Goal: Task Accomplishment & Management: Complete application form

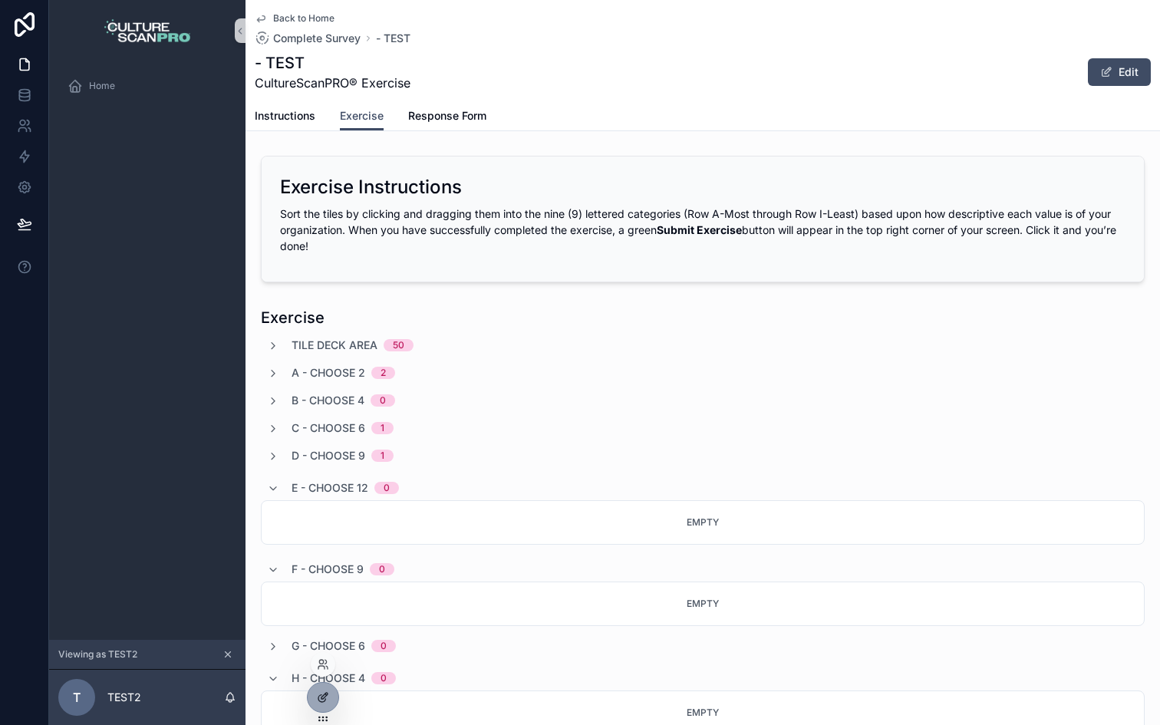
click at [319, 690] on div at bounding box center [323, 697] width 31 height 29
click at [317, 697] on icon at bounding box center [323, 697] width 12 height 12
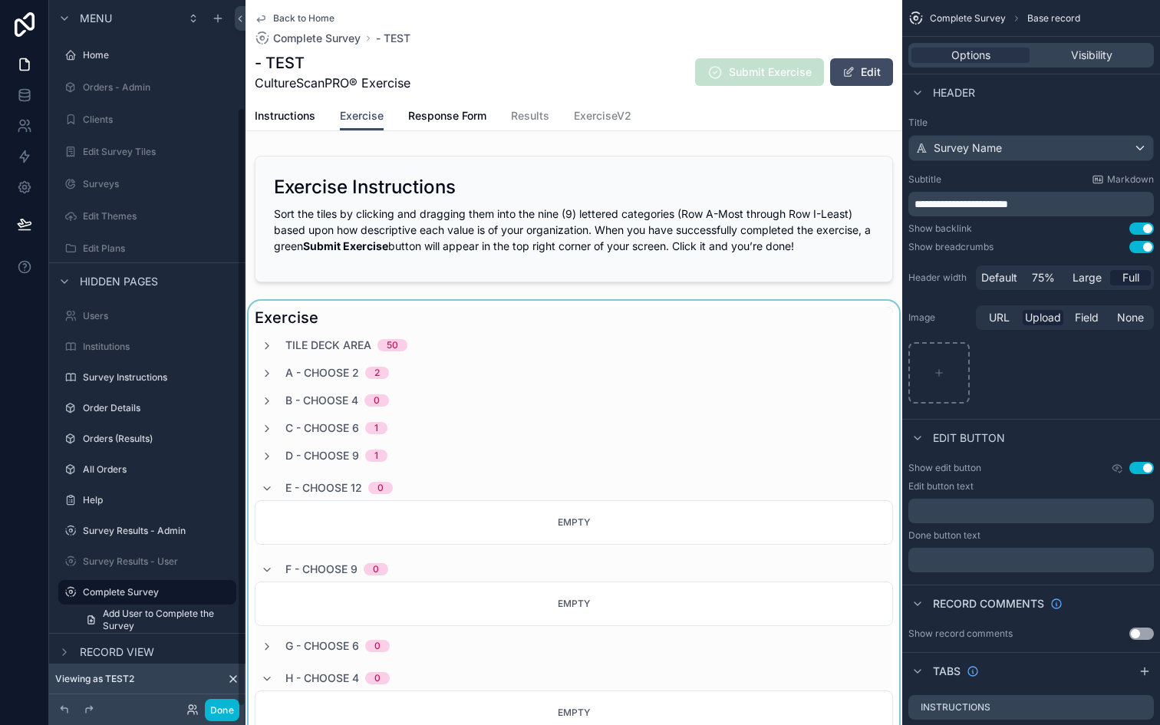
scroll to position [127, 0]
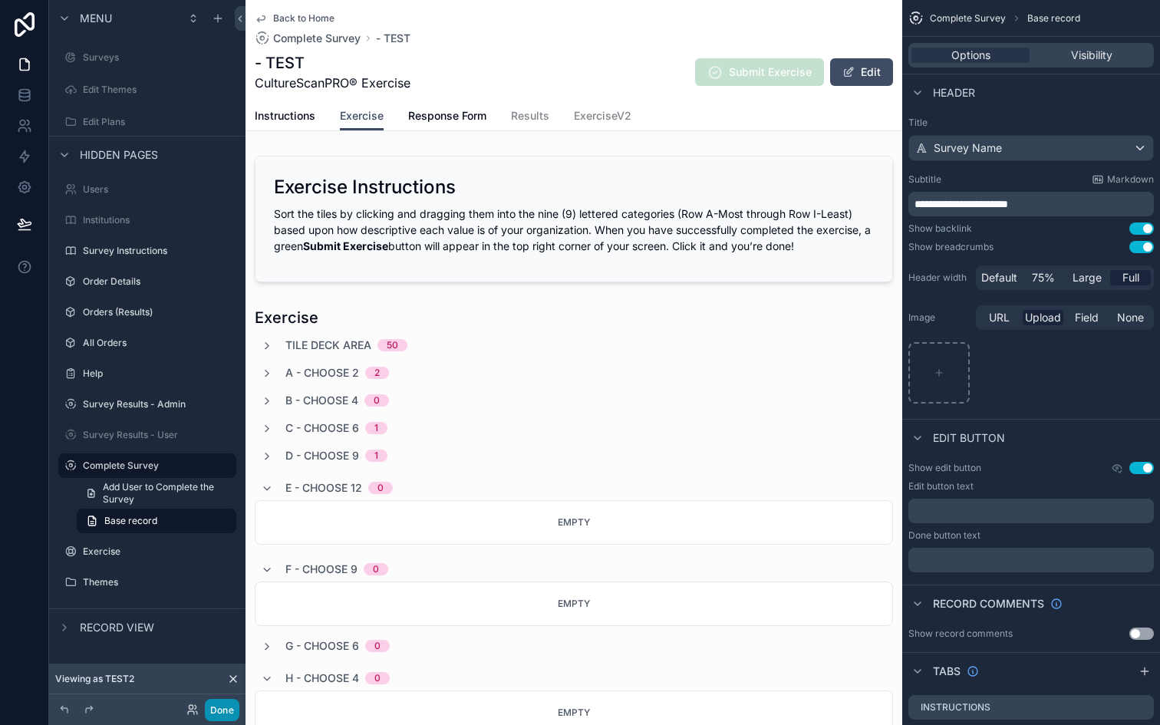
click at [225, 707] on button "Done" at bounding box center [222, 710] width 35 height 22
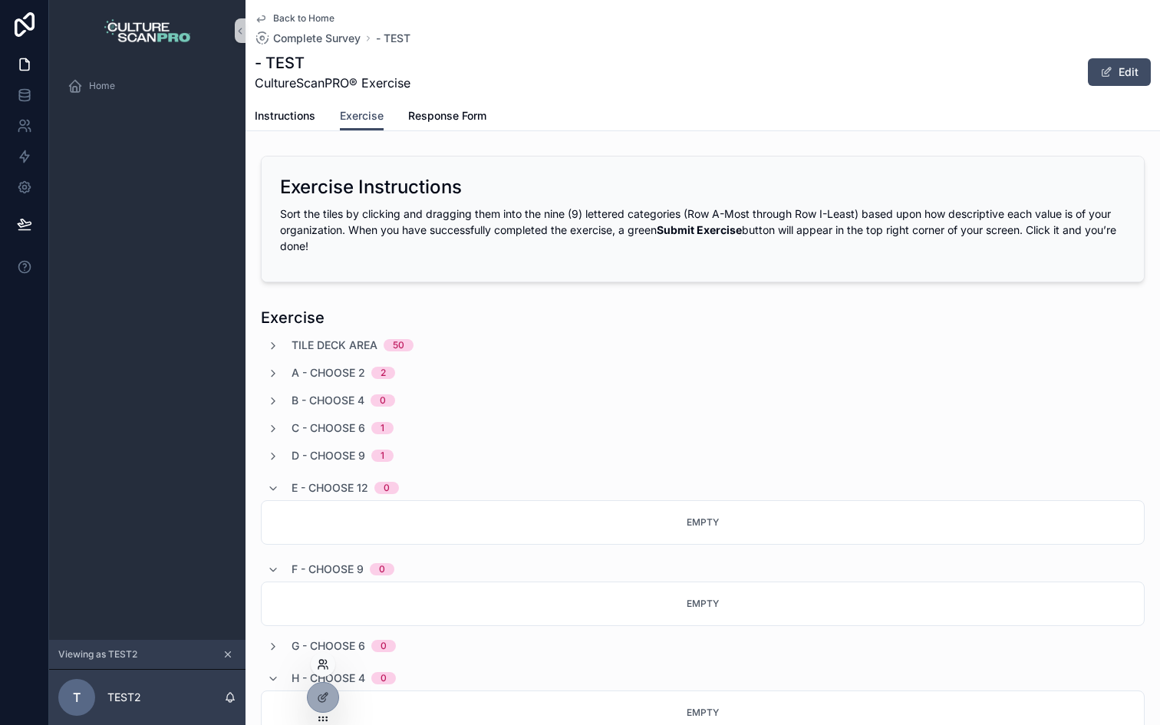
click at [324, 670] on icon at bounding box center [323, 664] width 12 height 12
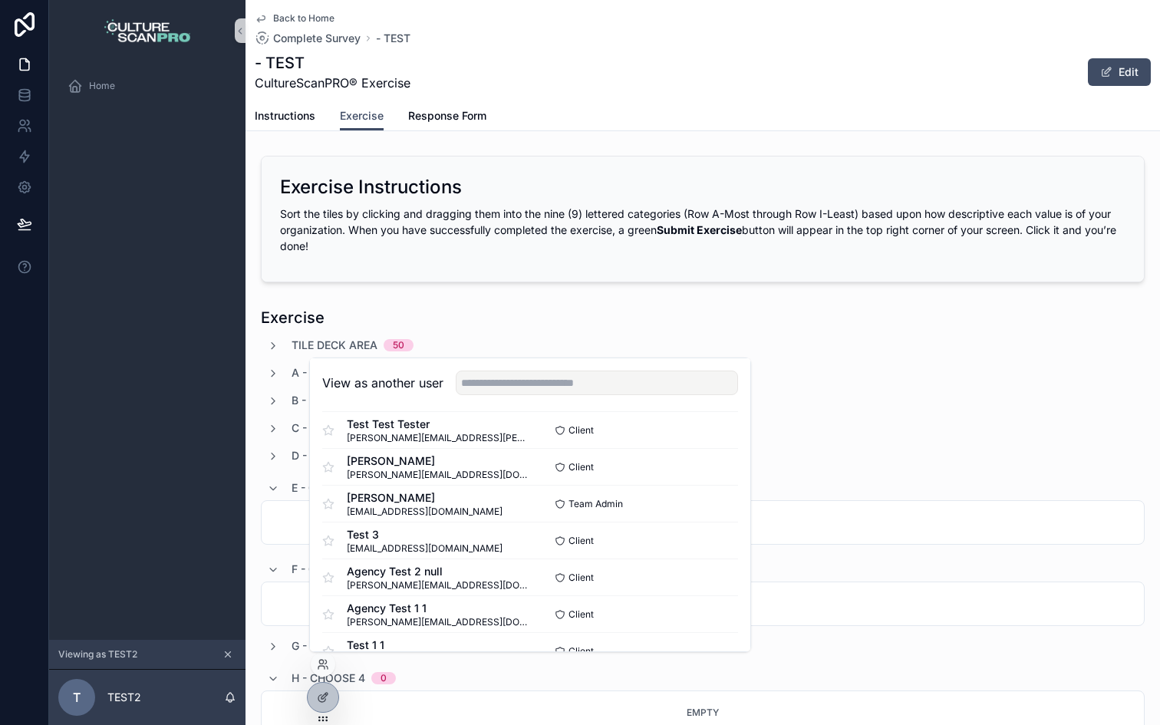
scroll to position [489, 0]
drag, startPoint x: 348, startPoint y: 514, endPoint x: 476, endPoint y: 509, distance: 127.4
click at [476, 509] on div "[PERSON_NAME] [PERSON_NAME][EMAIL_ADDRESS][DOMAIN_NAME]" at bounding box center [426, 503] width 208 height 28
copy span "[EMAIL_ADDRESS][DOMAIN_NAME]"
click at [558, 317] on div "Exercise" at bounding box center [703, 317] width 884 height 21
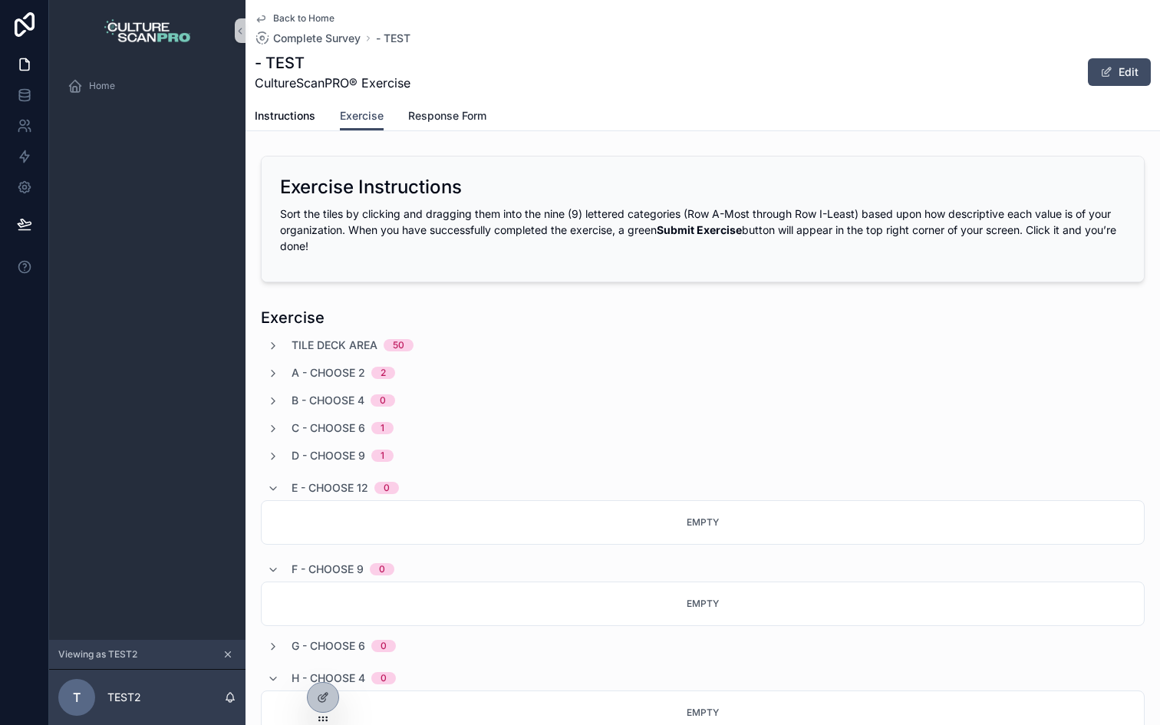
click at [418, 111] on span "Response Form" at bounding box center [447, 115] width 78 height 15
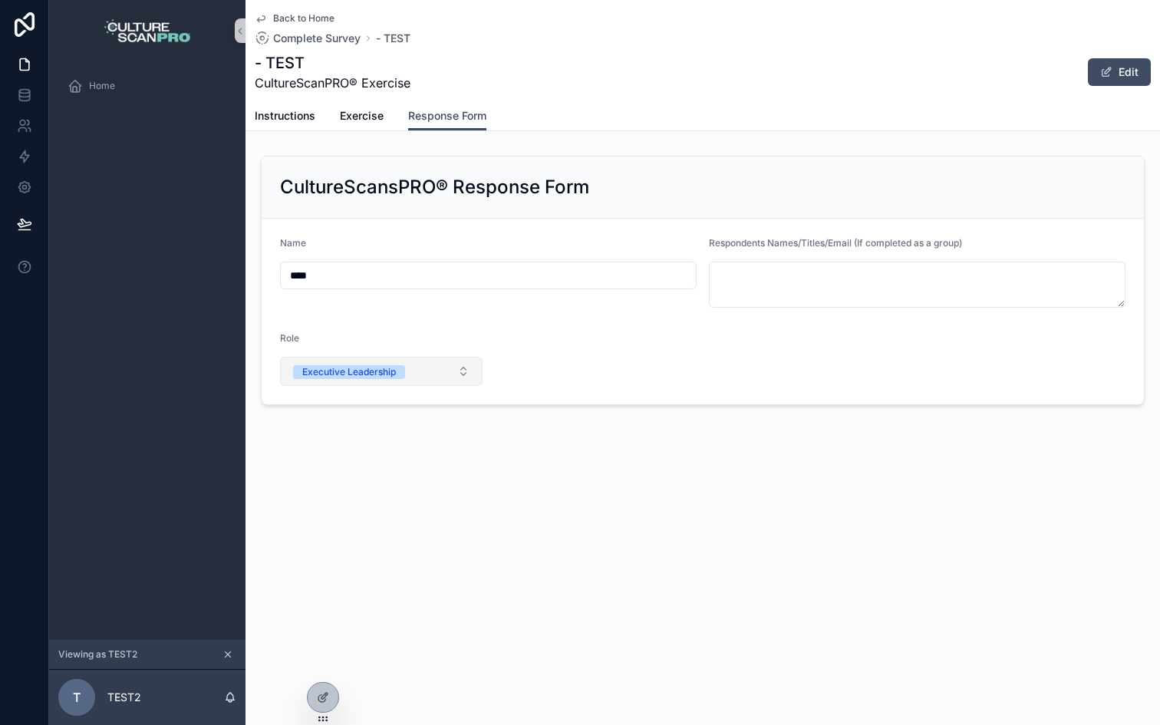
click at [401, 369] on span "Executive Leadership" at bounding box center [349, 372] width 112 height 14
type input "***"
click at [600, 367] on form "Name **** Respondents Names/Titles/Email (If completed as a group) Role Executi…" at bounding box center [703, 312] width 882 height 186
click at [35, 220] on button at bounding box center [25, 224] width 34 height 43
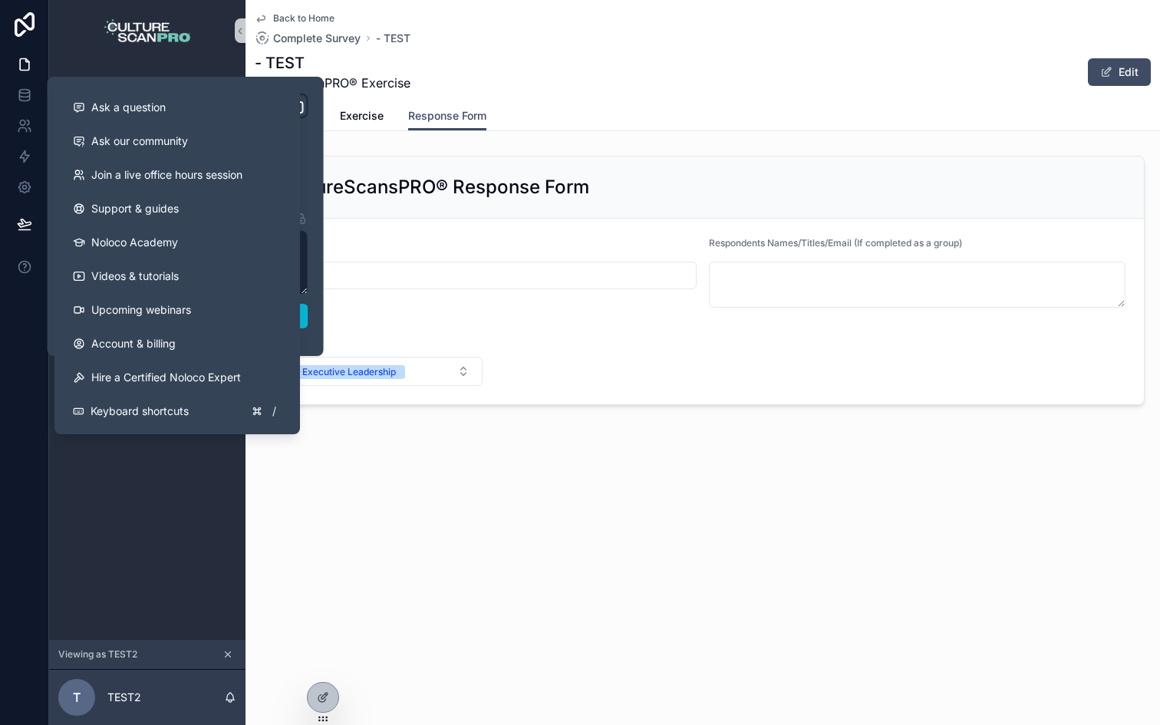
click at [308, 324] on div "**********" at bounding box center [186, 216] width 258 height 245
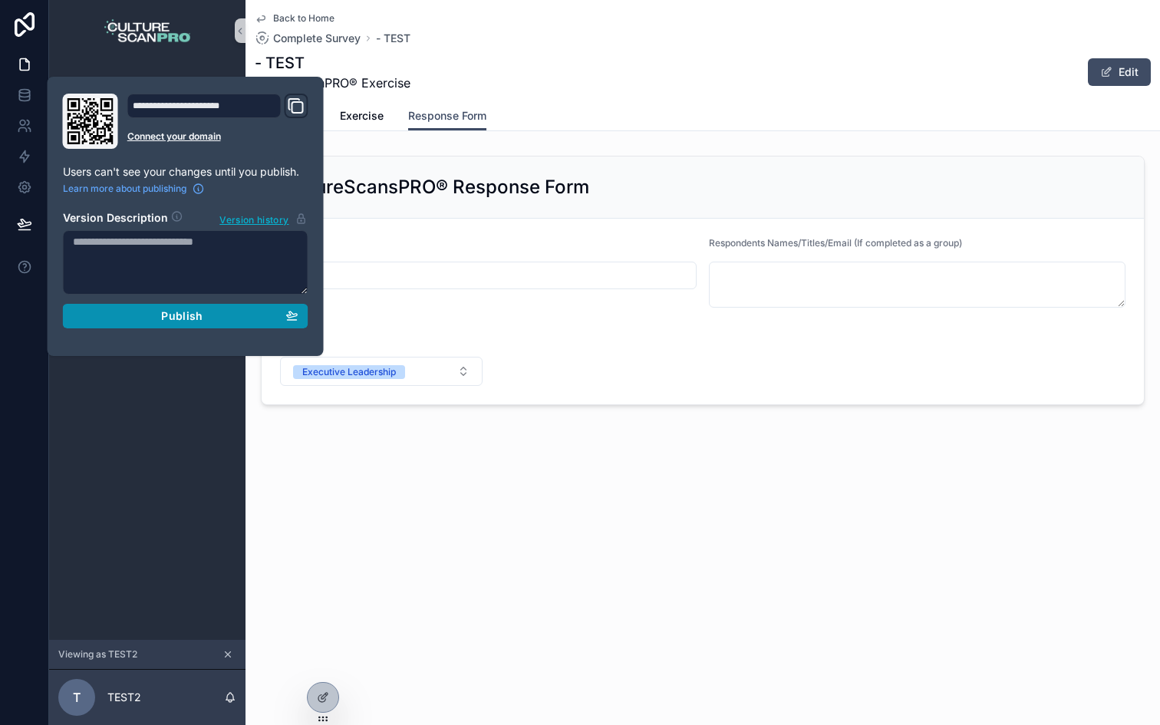
click at [272, 326] on button "Publish" at bounding box center [185, 316] width 245 height 25
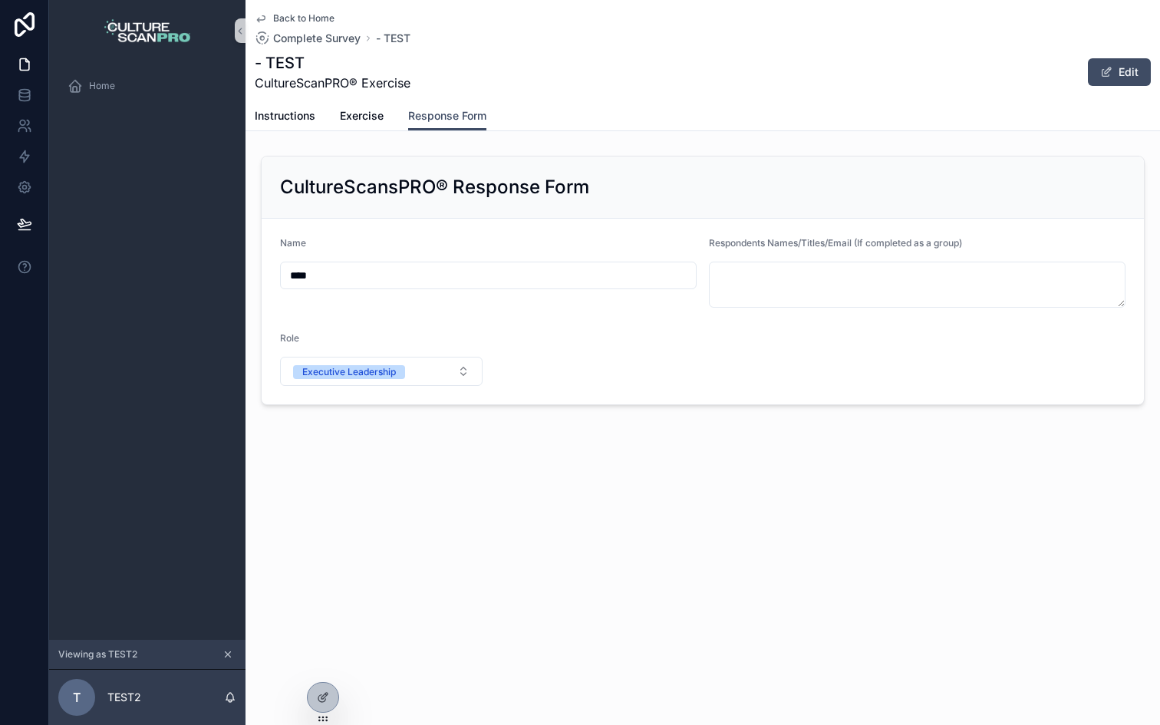
click at [443, 532] on div "Back to Home Complete Survey - TEST - TEST CultureScanPRO® Exercise Edit Respon…" at bounding box center [702, 362] width 914 height 725
click at [328, 665] on icon at bounding box center [323, 664] width 12 height 12
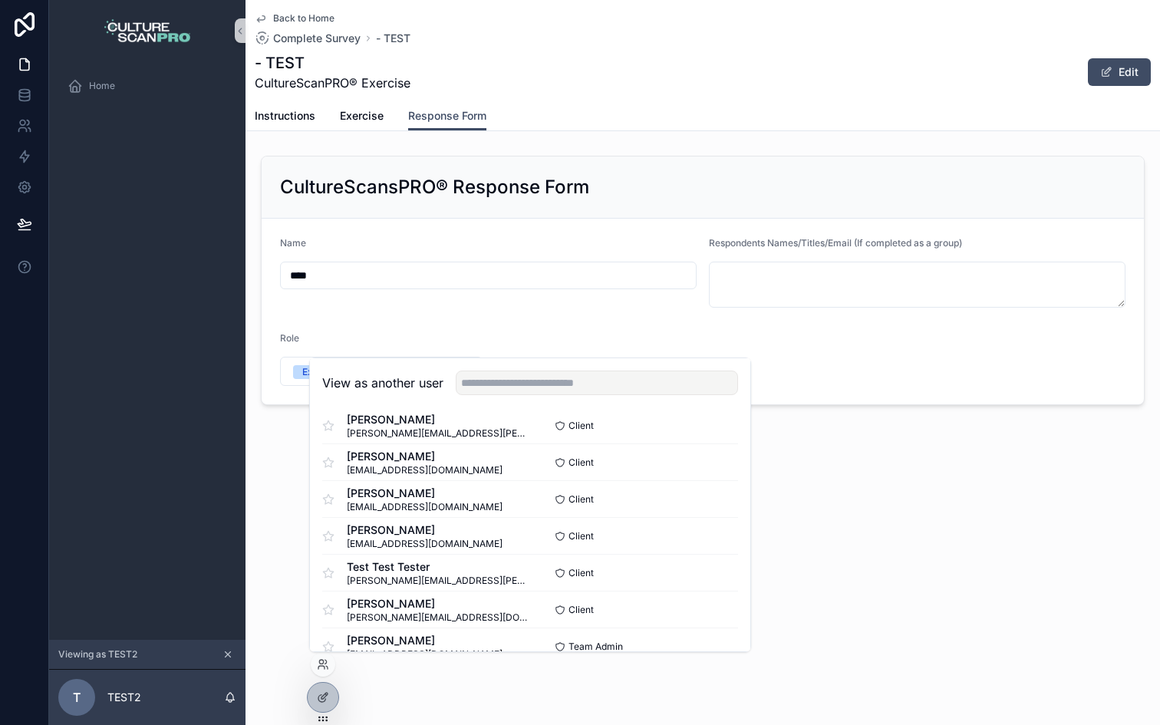
scroll to position [432, 0]
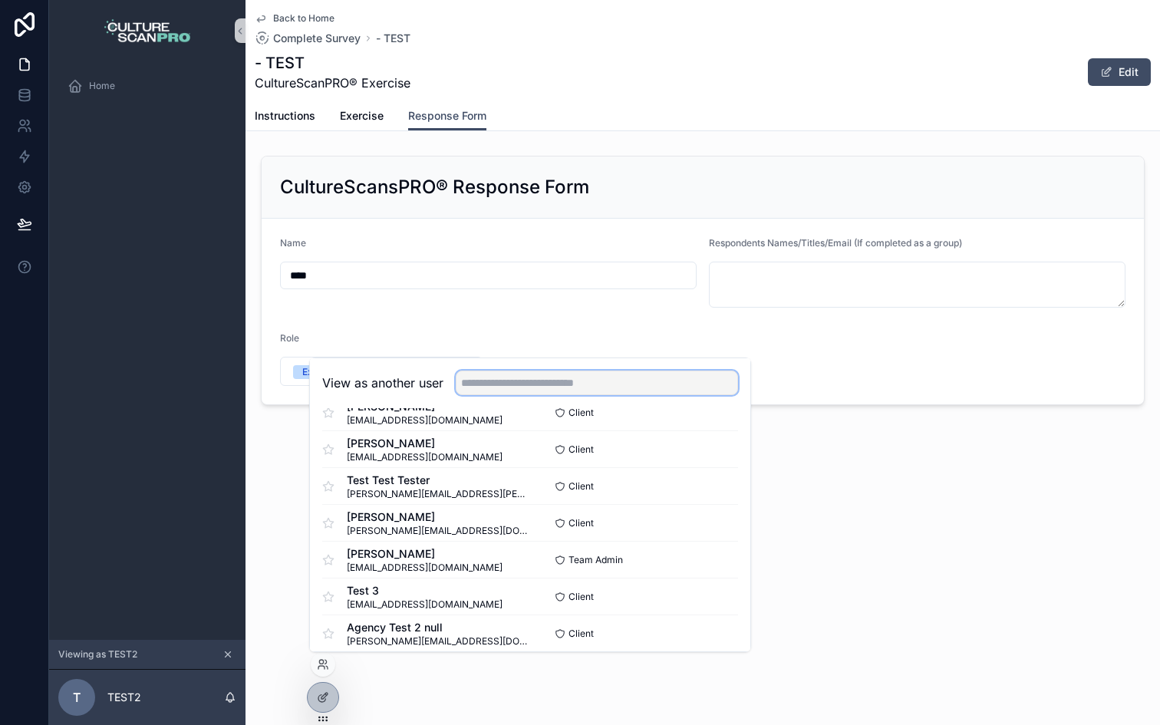
click at [501, 384] on input "text" at bounding box center [597, 383] width 282 height 25
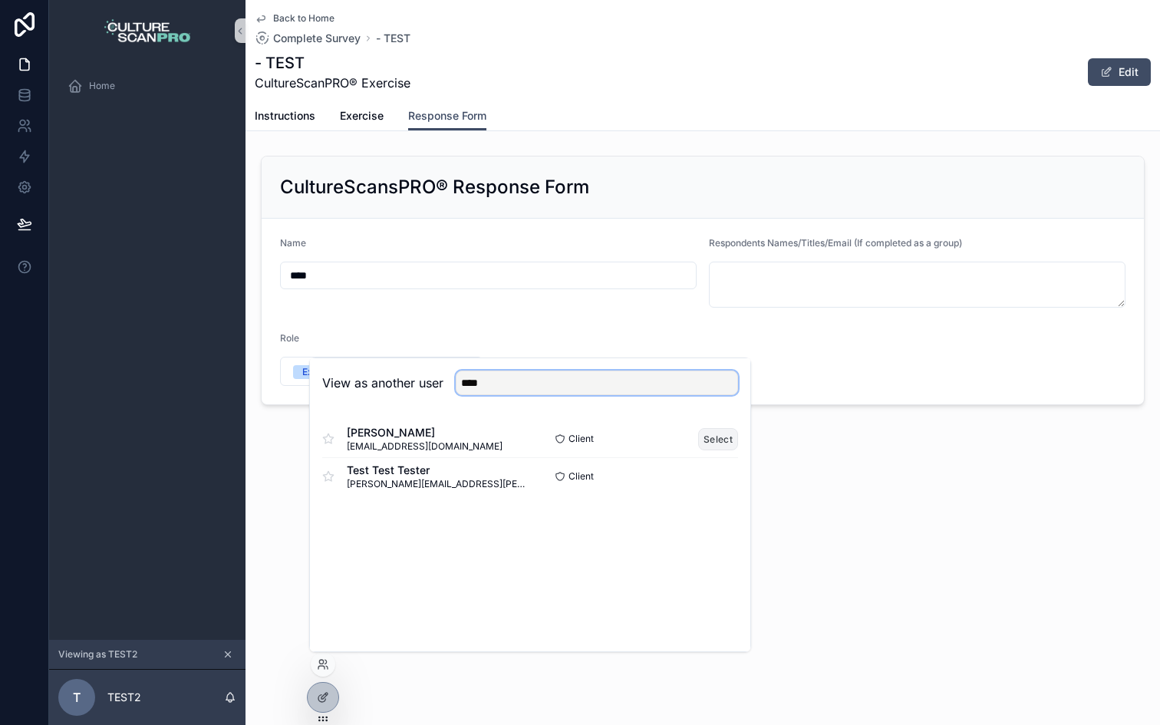
type input "****"
click at [726, 436] on button "Select" at bounding box center [718, 439] width 40 height 22
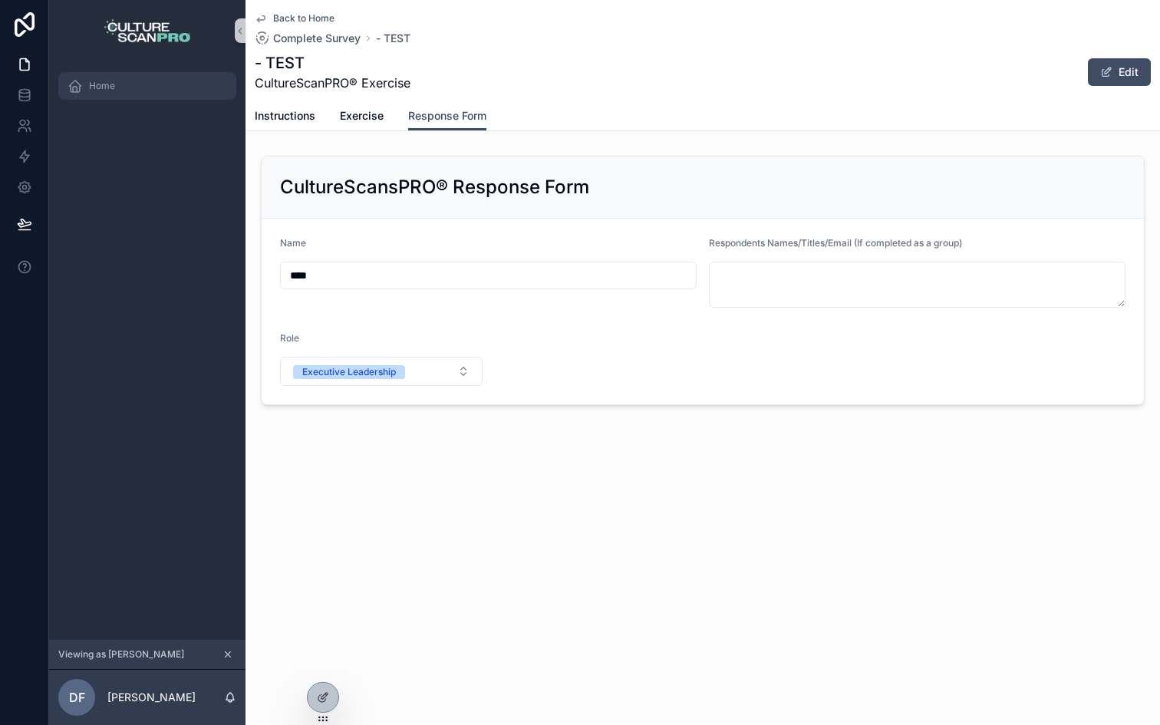
click at [114, 91] on span "Home" at bounding box center [102, 86] width 26 height 12
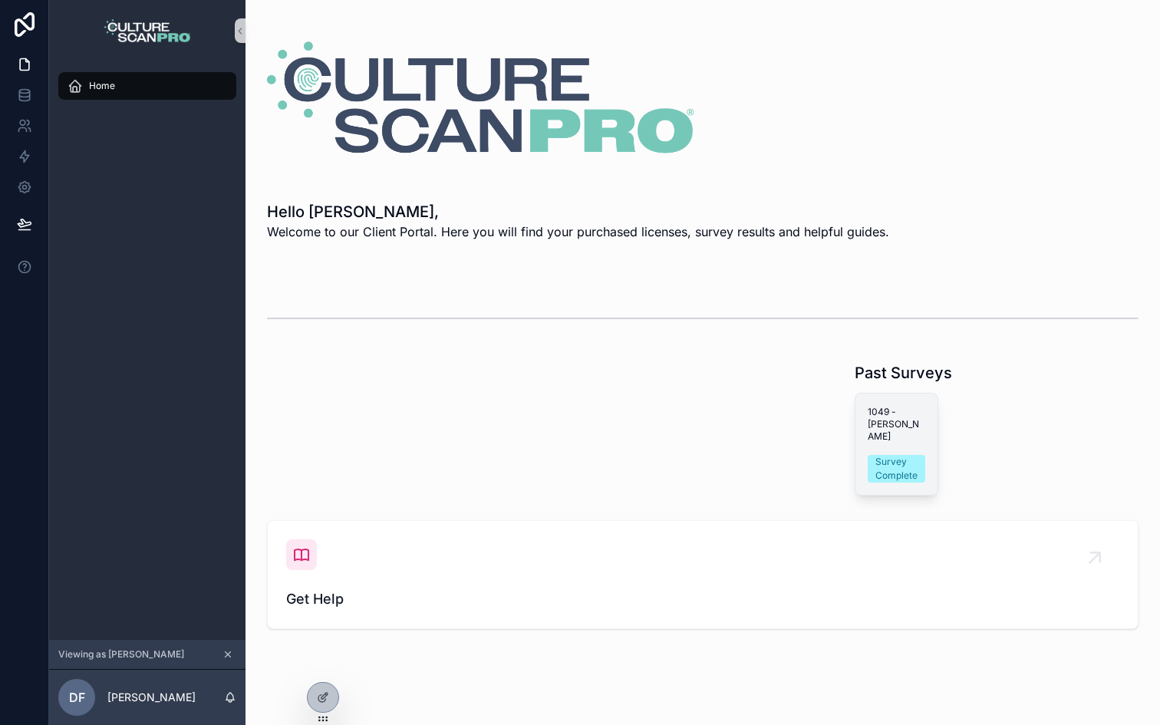
click at [926, 437] on div "1049 - Dave Survey Complete" at bounding box center [896, 444] width 82 height 101
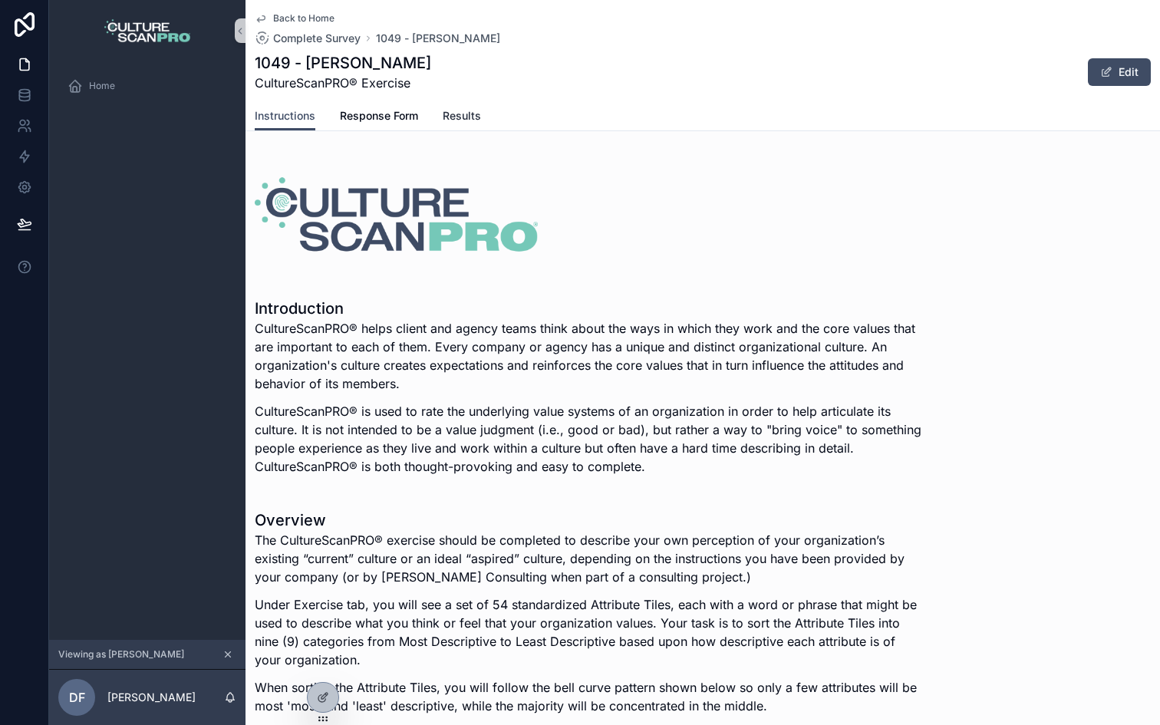
click at [477, 113] on span "Results" at bounding box center [462, 115] width 38 height 15
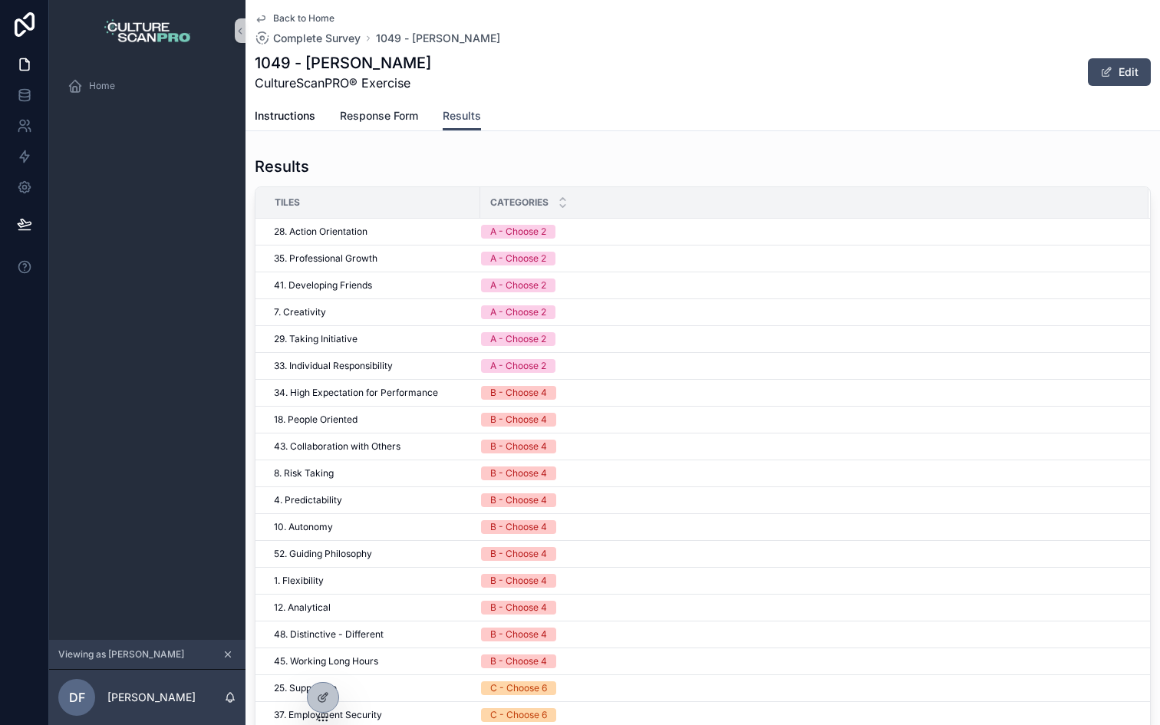
click at [397, 115] on span "Response Form" at bounding box center [379, 115] width 78 height 15
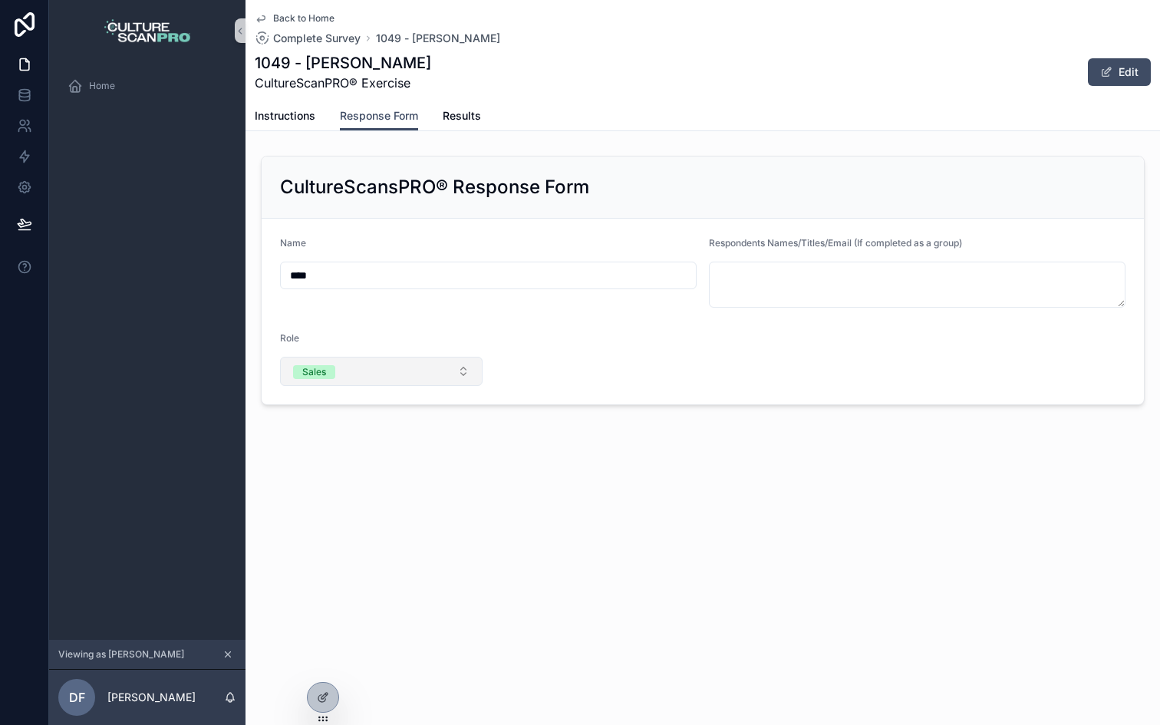
click at [329, 371] on span "Sales" at bounding box center [314, 372] width 42 height 14
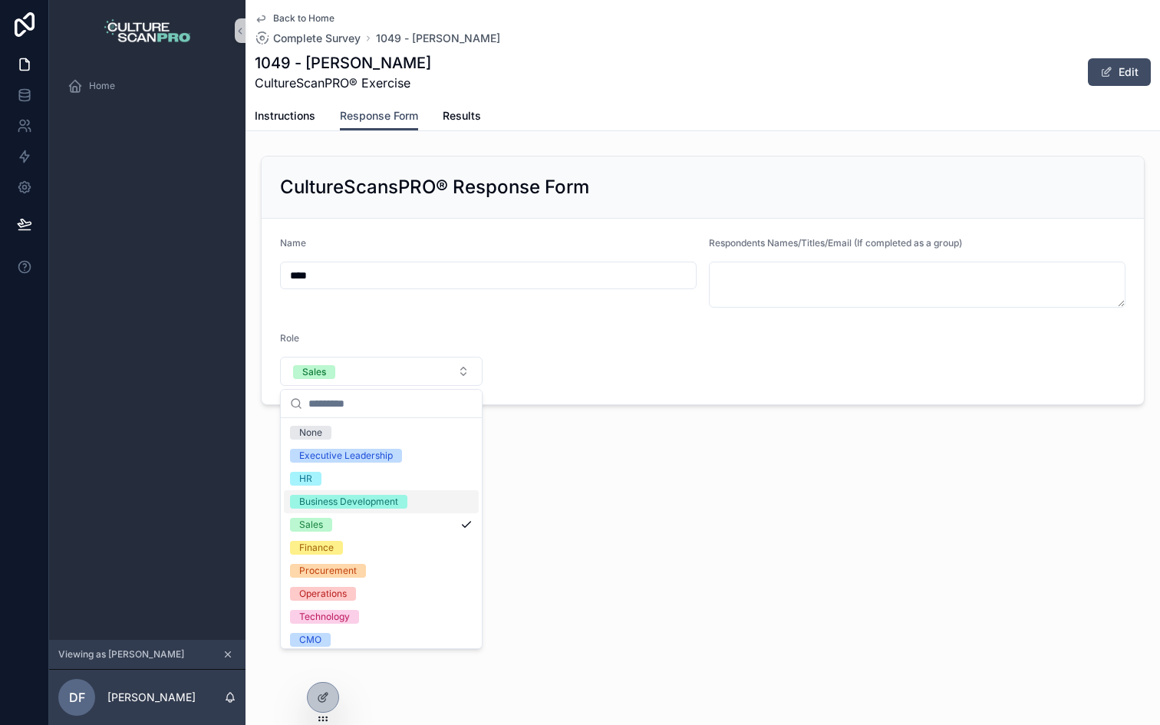
click at [634, 451] on div "Back to Home Complete Survey 1049 - Dave 1049 - Dave CultureScanPRO® Exercise E…" at bounding box center [702, 254] width 914 height 509
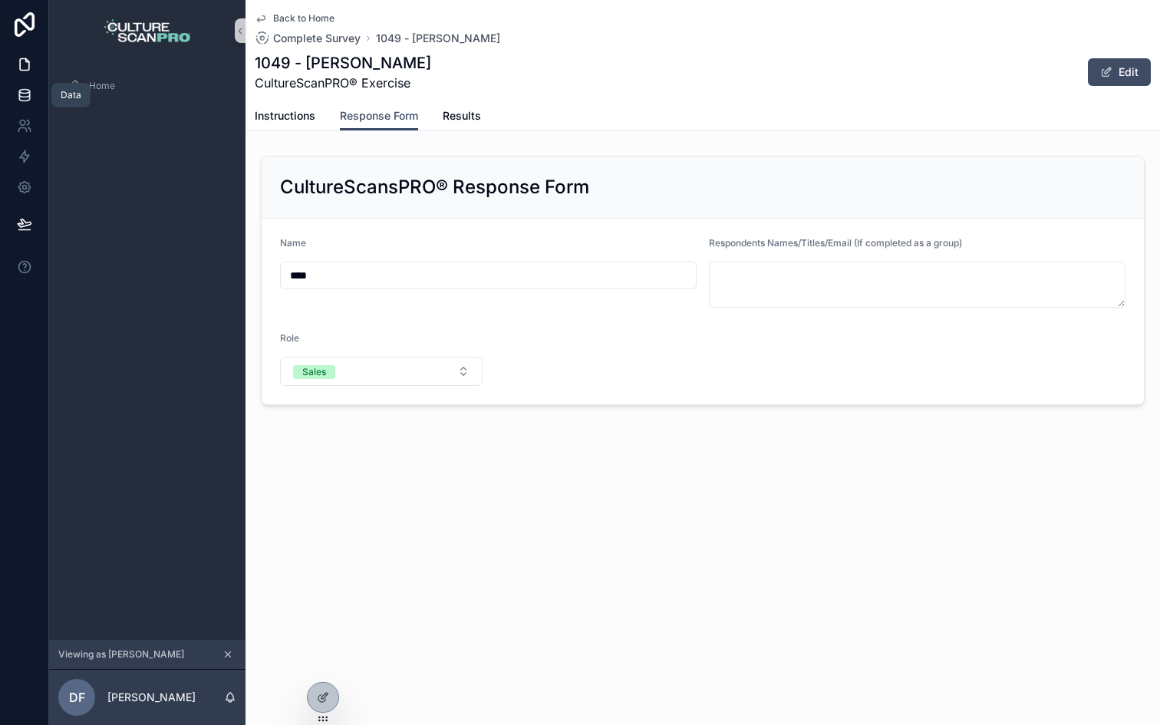
click at [25, 87] on icon at bounding box center [24, 94] width 15 height 15
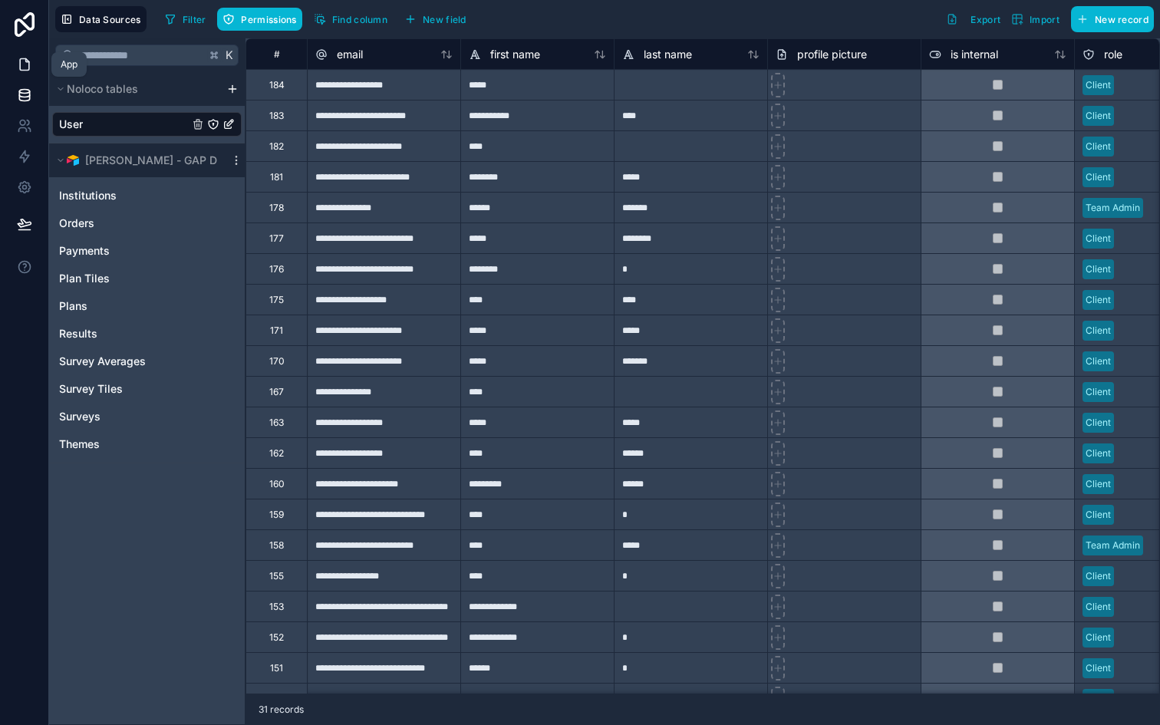
click at [34, 68] on link at bounding box center [24, 64] width 48 height 31
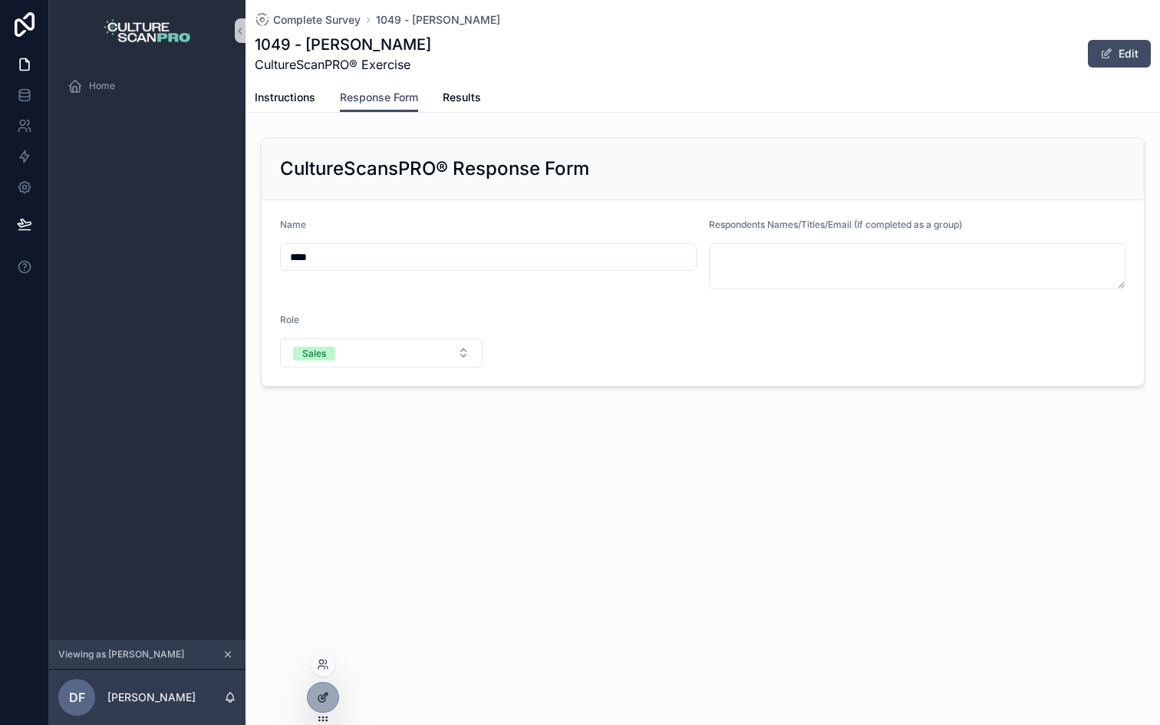
click at [328, 693] on icon at bounding box center [323, 697] width 12 height 12
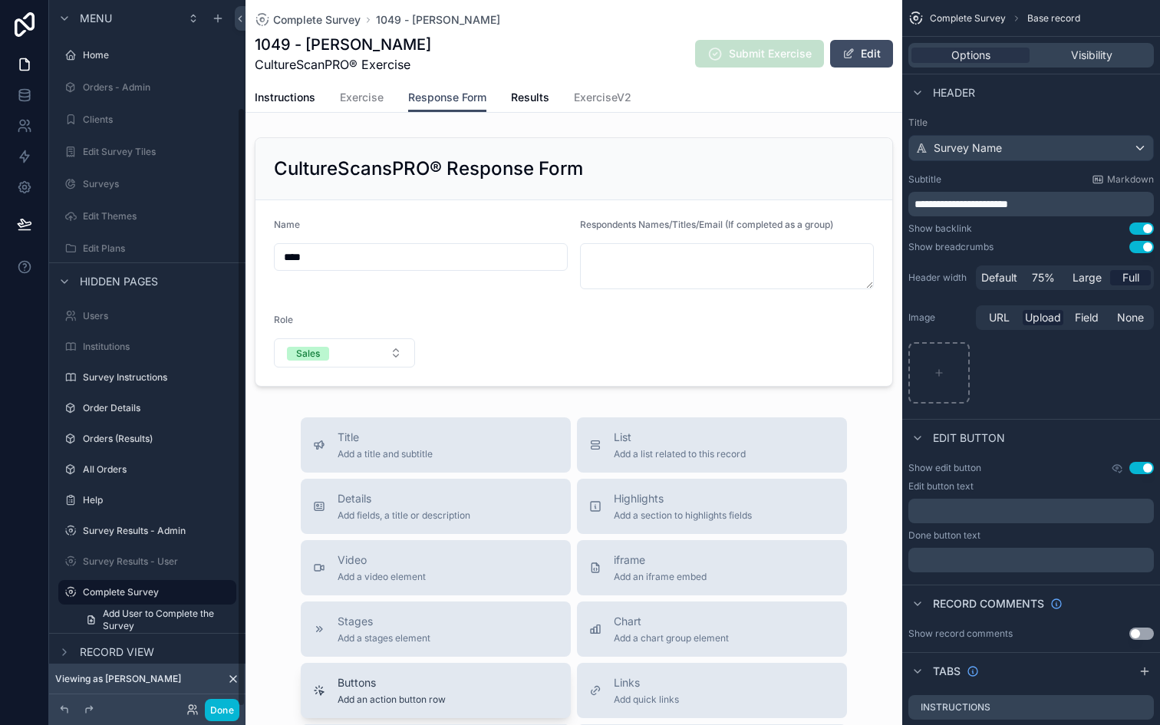
scroll to position [127, 0]
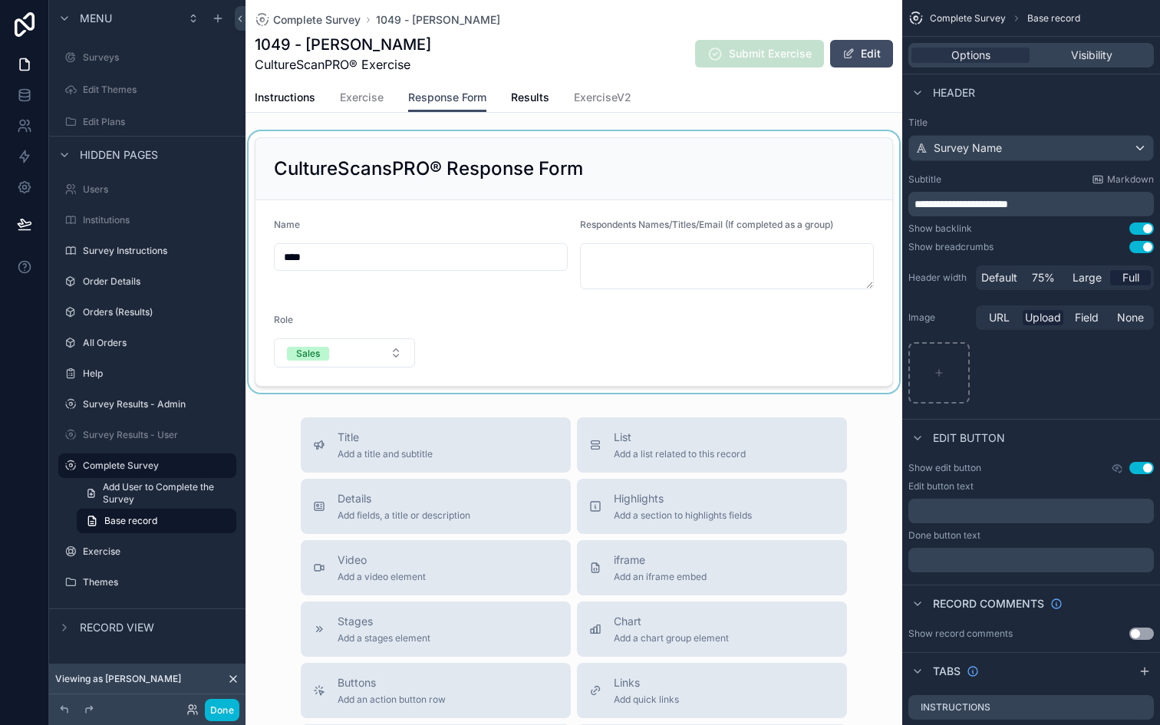
click at [519, 357] on div "scrollable content" at bounding box center [573, 262] width 657 height 262
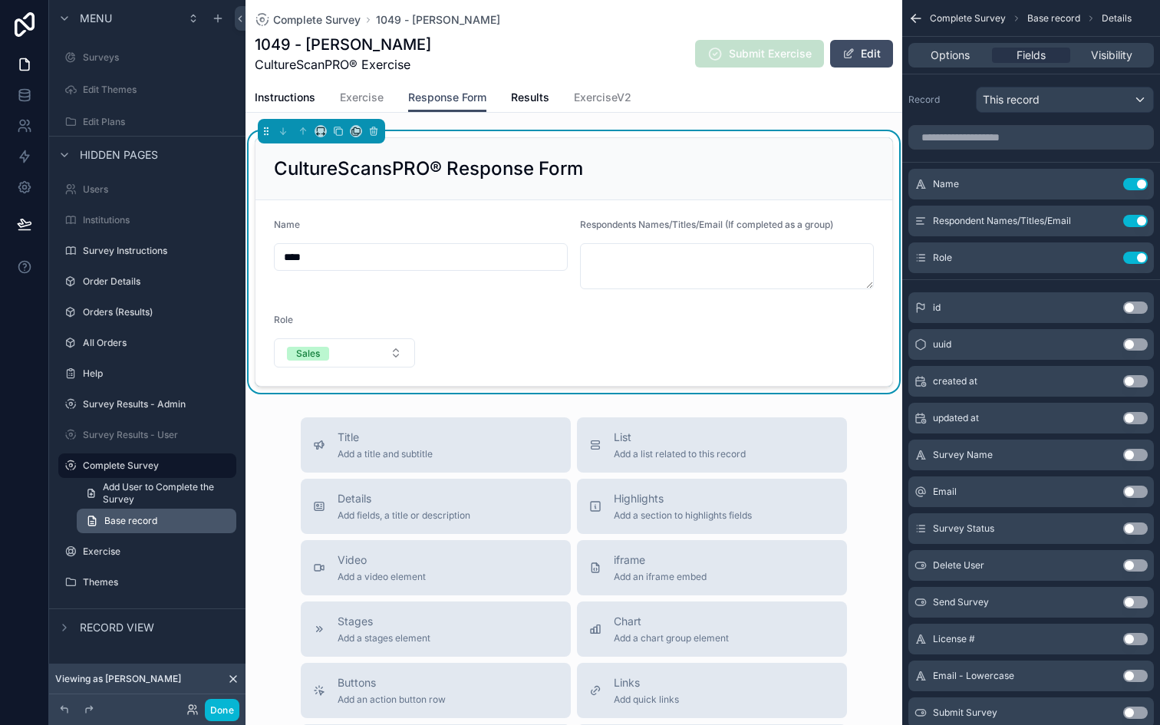
click at [133, 525] on span "Base record" at bounding box center [130, 521] width 53 height 12
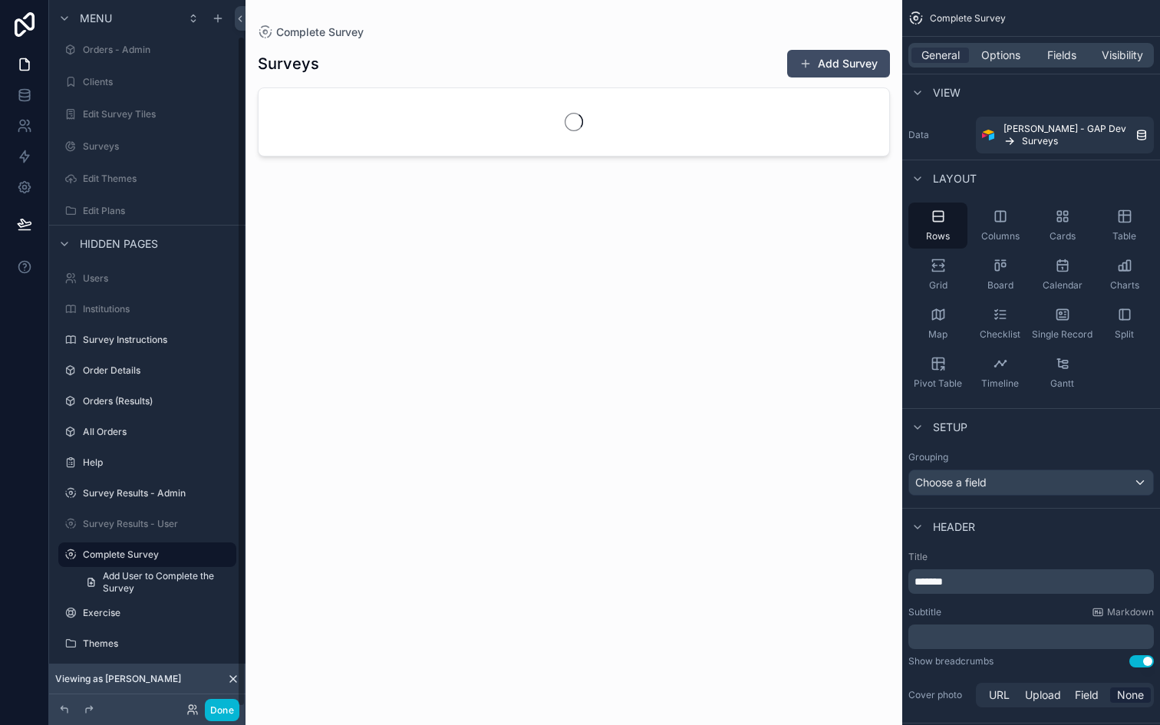
scroll to position [38, 0]
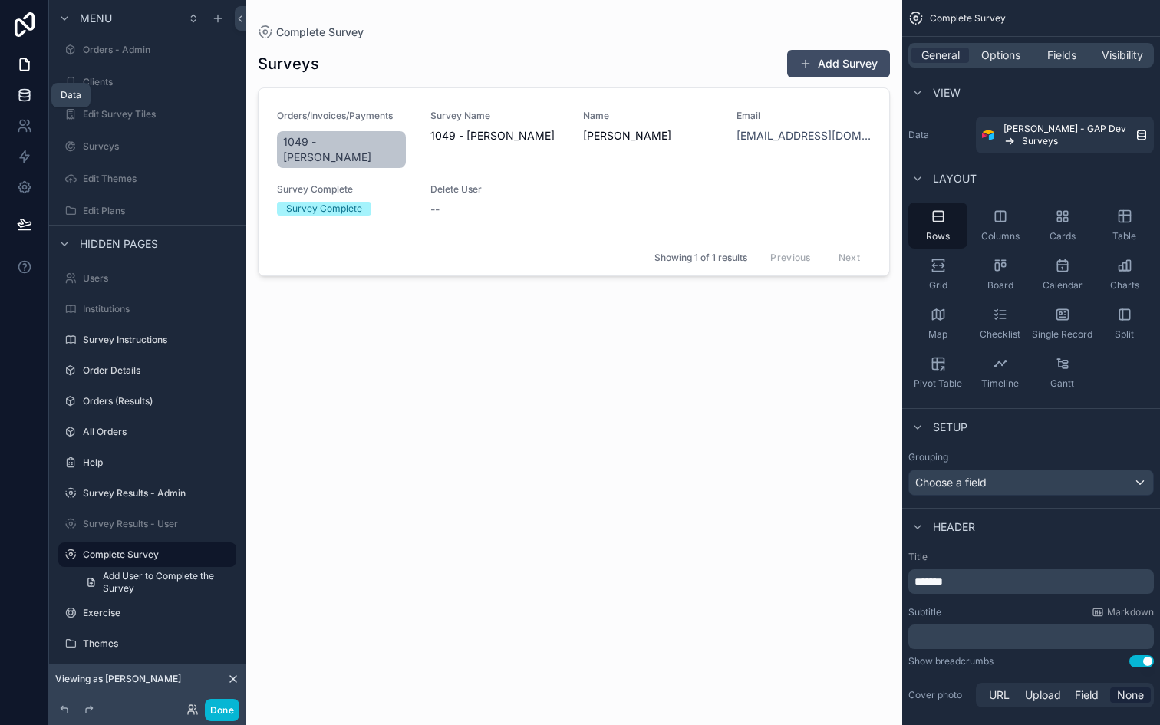
click at [26, 87] on icon at bounding box center [24, 94] width 15 height 15
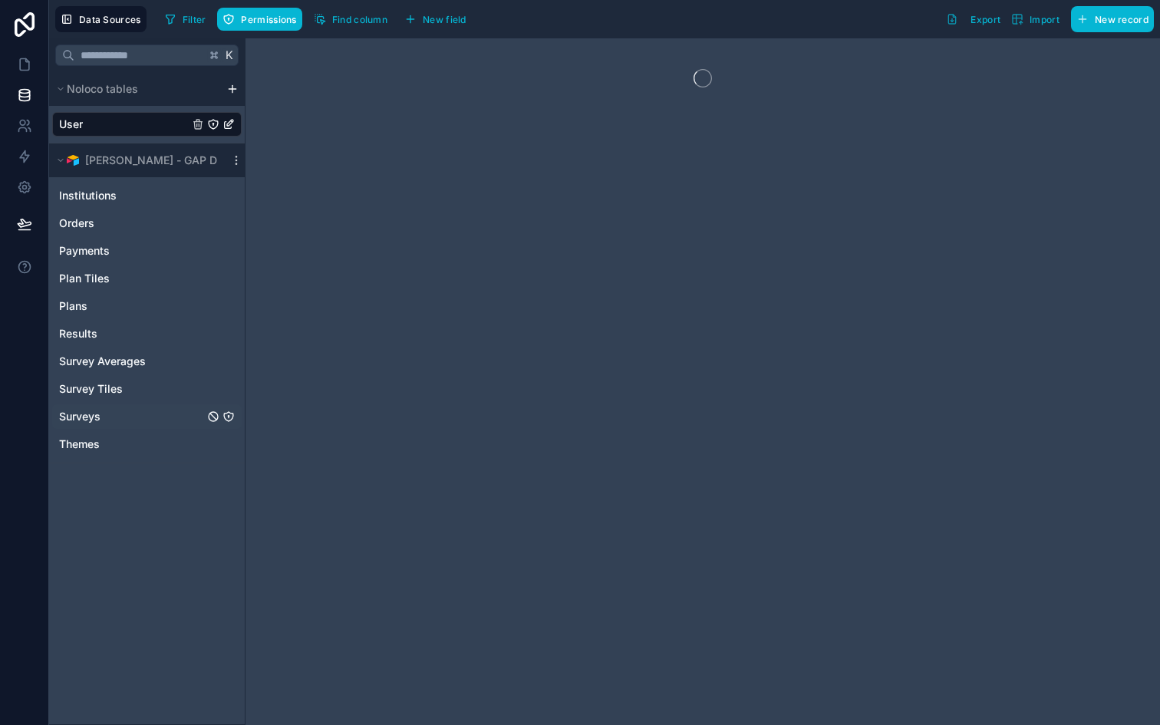
click at [98, 420] on span "Surveys" at bounding box center [79, 416] width 41 height 15
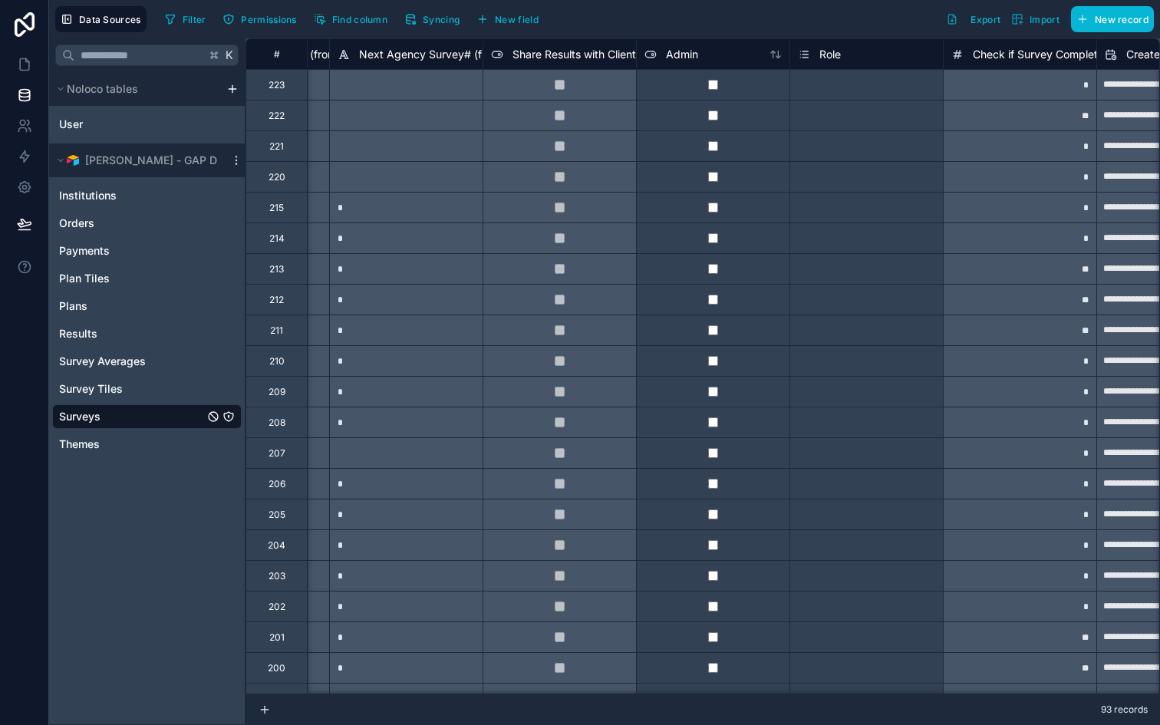
scroll to position [0, 2875]
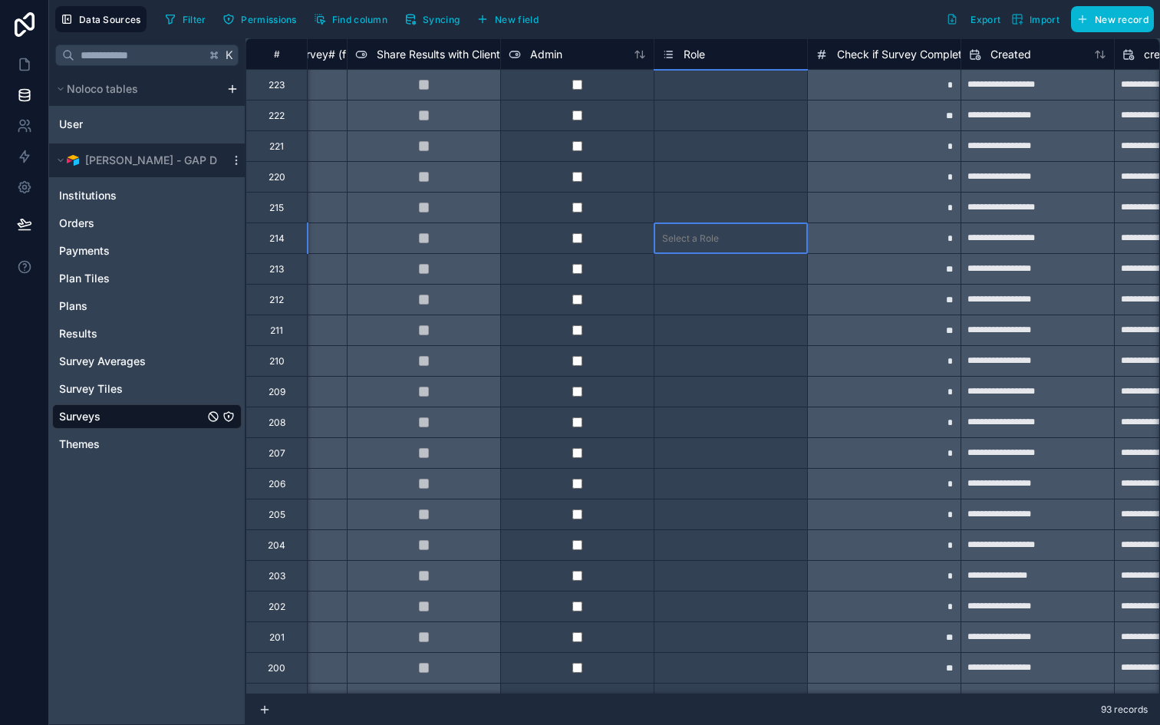
click at [744, 249] on div "Select a Role" at bounding box center [730, 238] width 153 height 30
click at [740, 249] on div "Select a Role" at bounding box center [730, 238] width 153 height 30
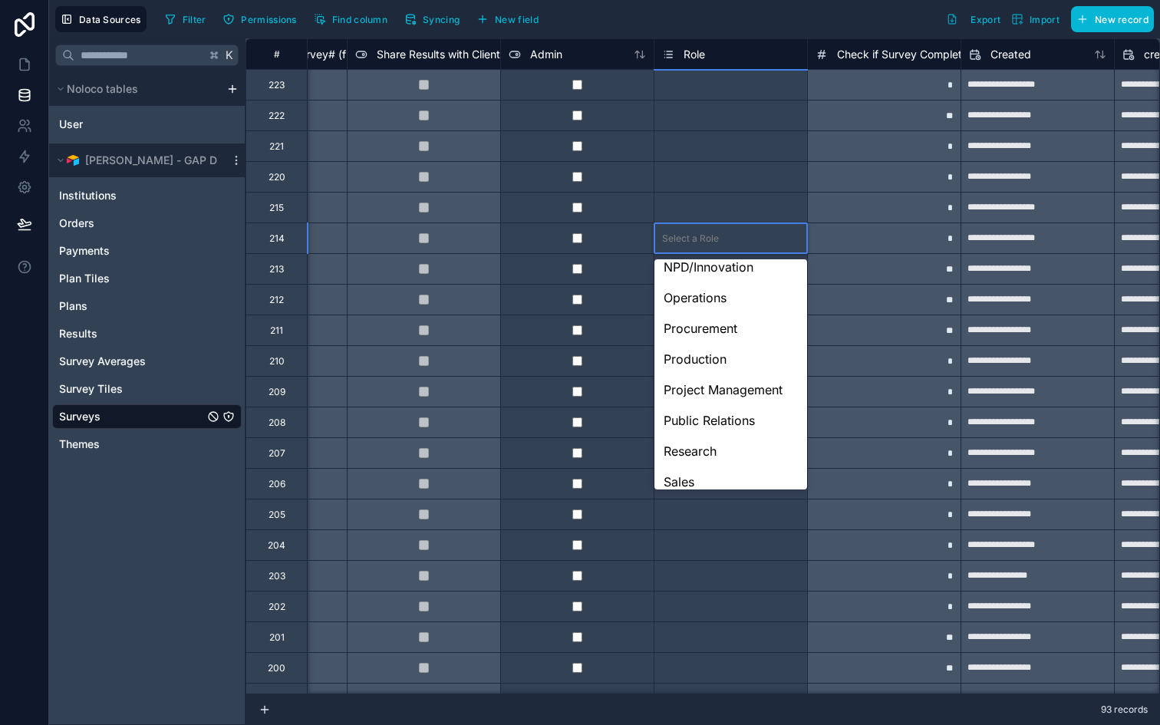
scroll to position [666, 0]
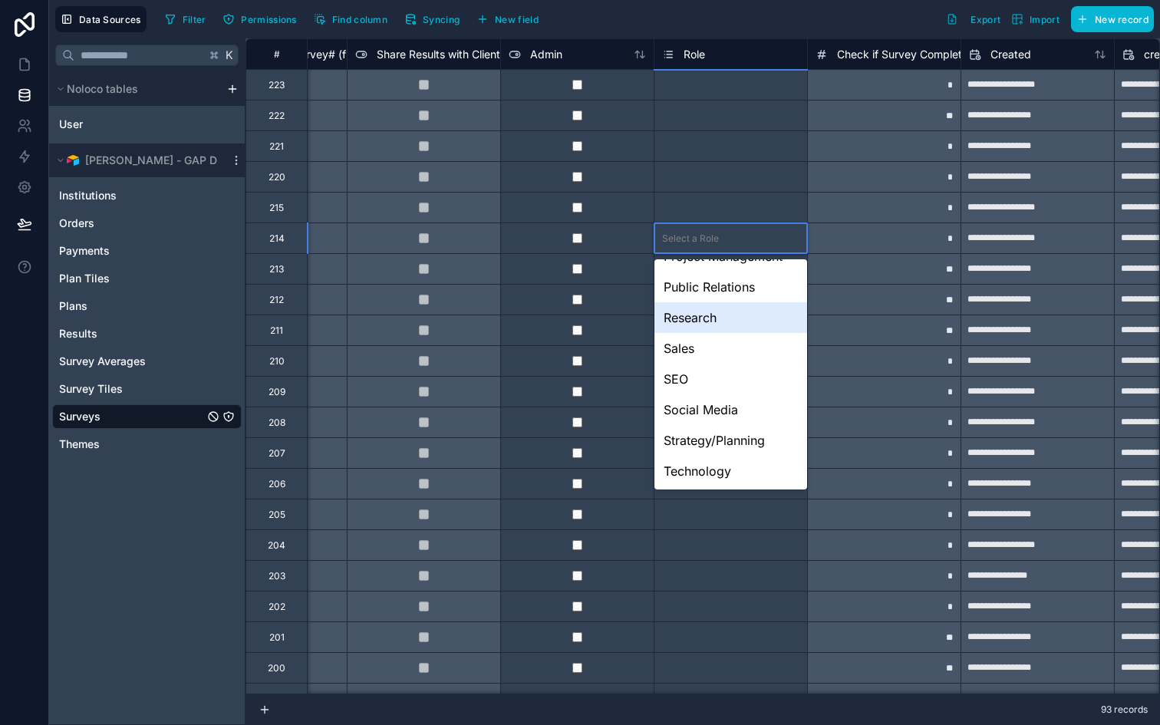
click at [843, 302] on div "**" at bounding box center [883, 299] width 153 height 31
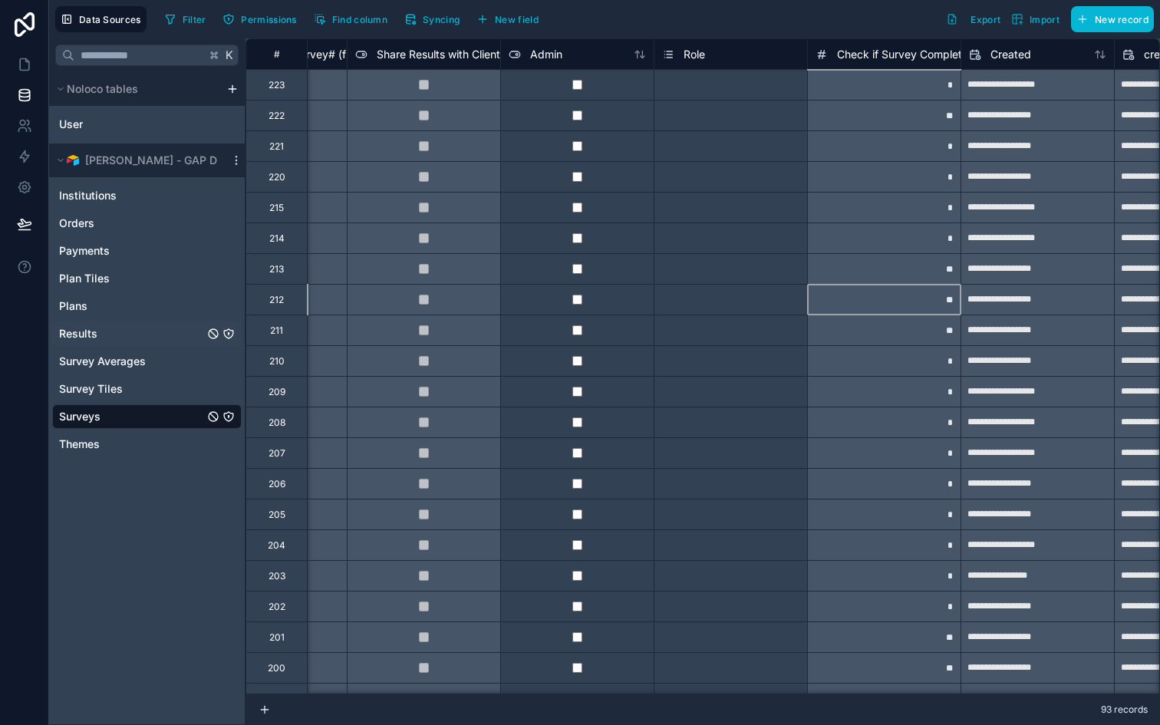
click at [95, 334] on span "Results" at bounding box center [78, 333] width 38 height 15
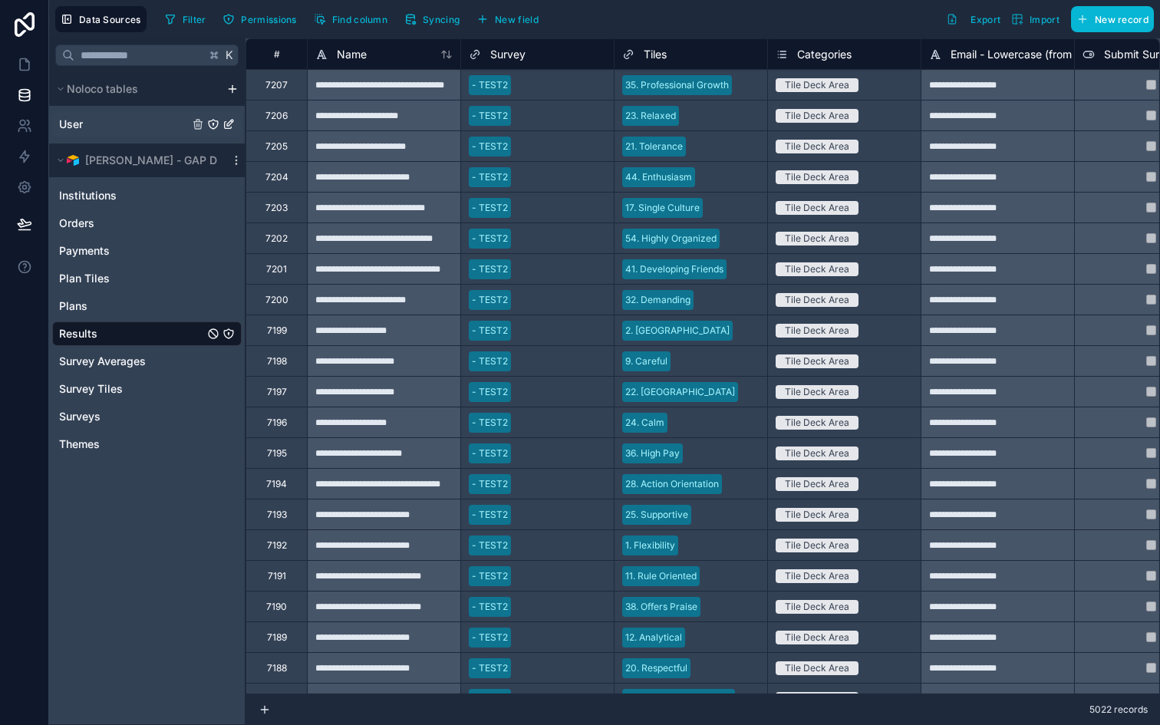
click at [103, 127] on div "User" at bounding box center [146, 124] width 189 height 25
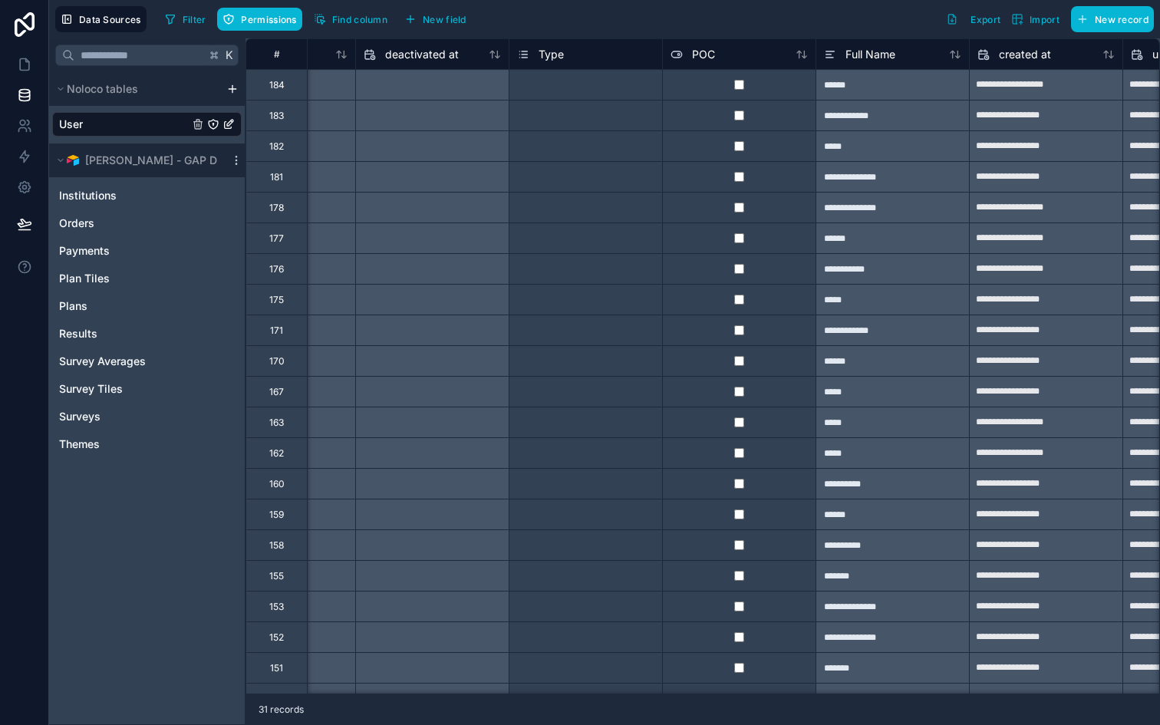
scroll to position [0, 1304]
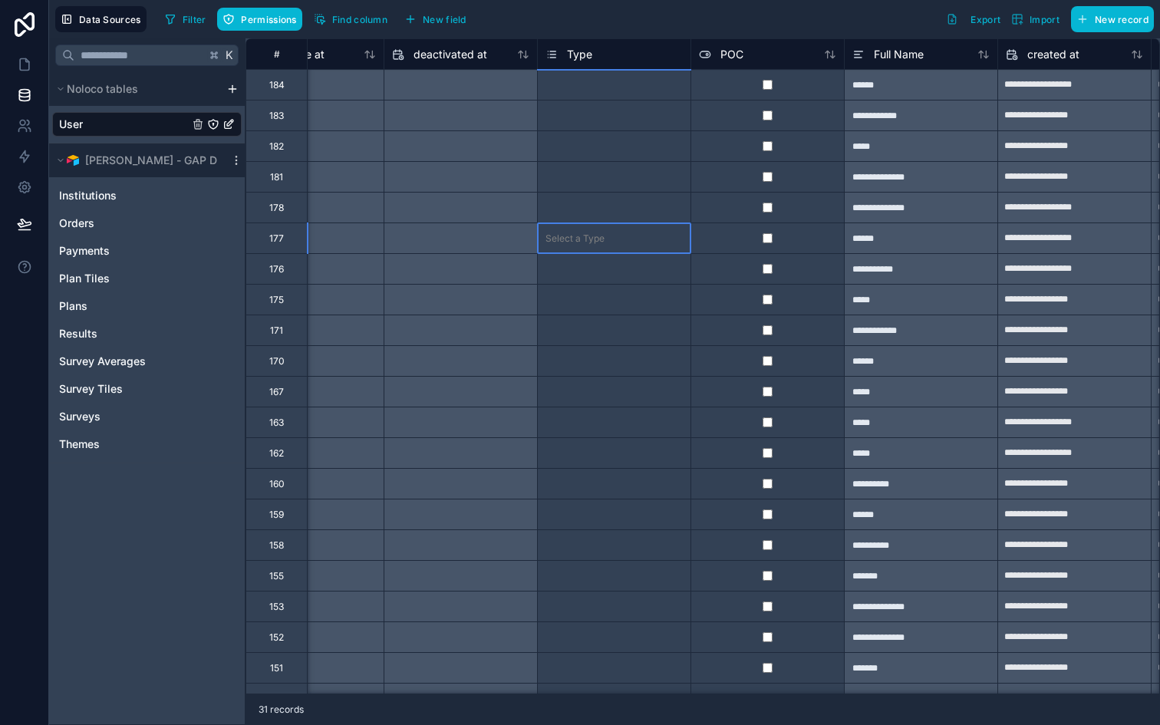
click at [606, 241] on div "Select a Type" at bounding box center [614, 238] width 153 height 15
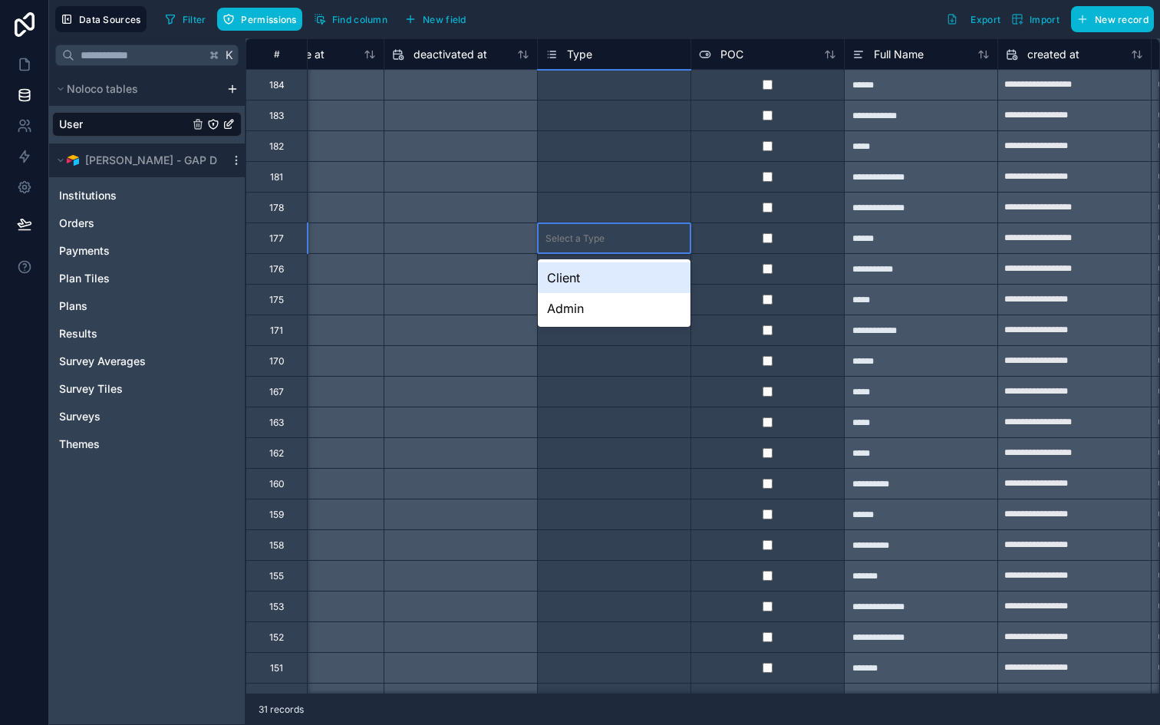
click at [606, 241] on div "Select a Type" at bounding box center [614, 238] width 153 height 15
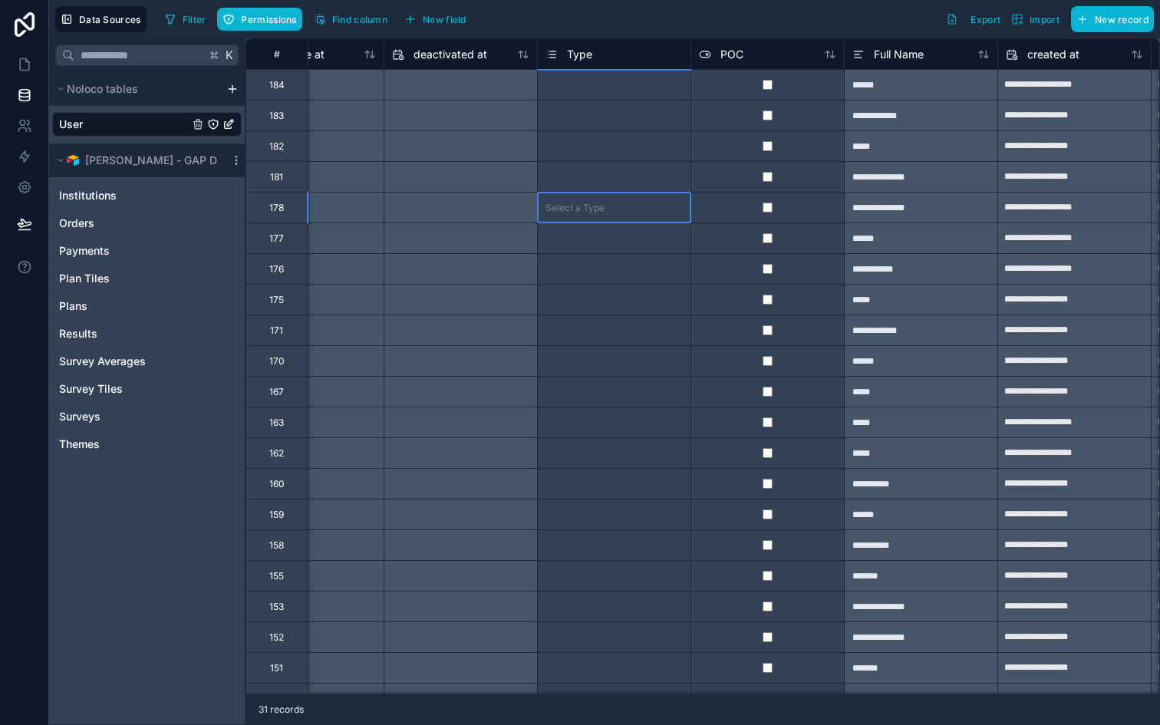
click at [548, 198] on div "Select a Type" at bounding box center [614, 208] width 153 height 30
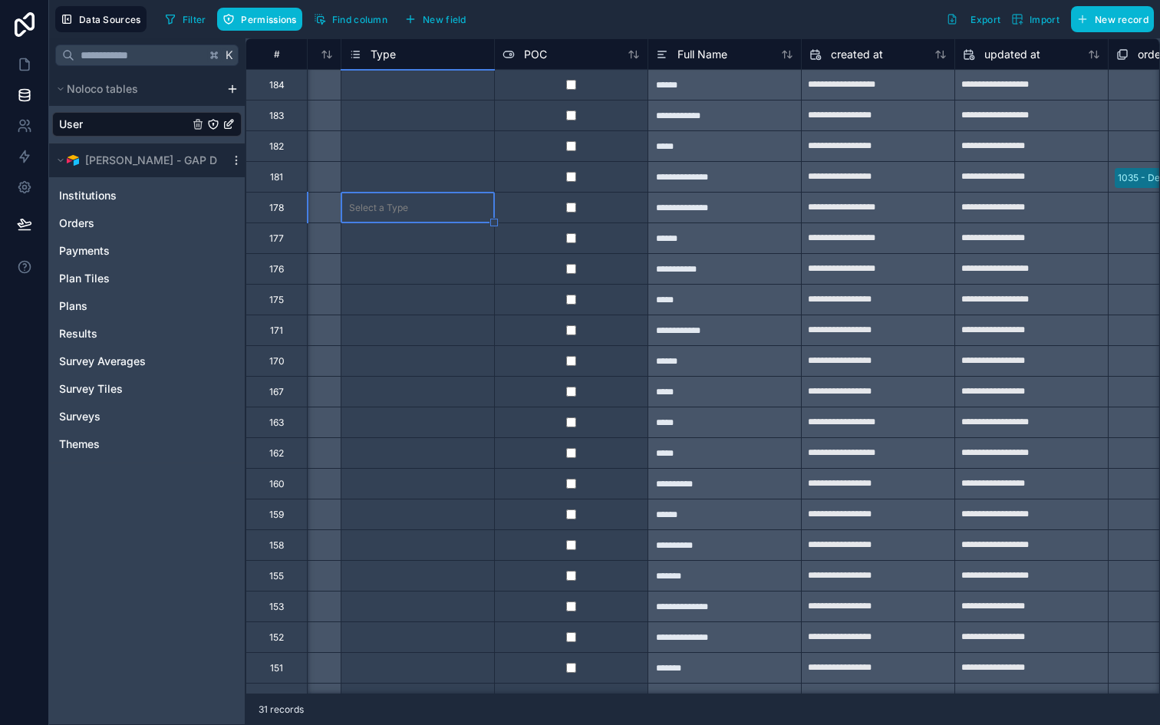
scroll to position [0, 1756]
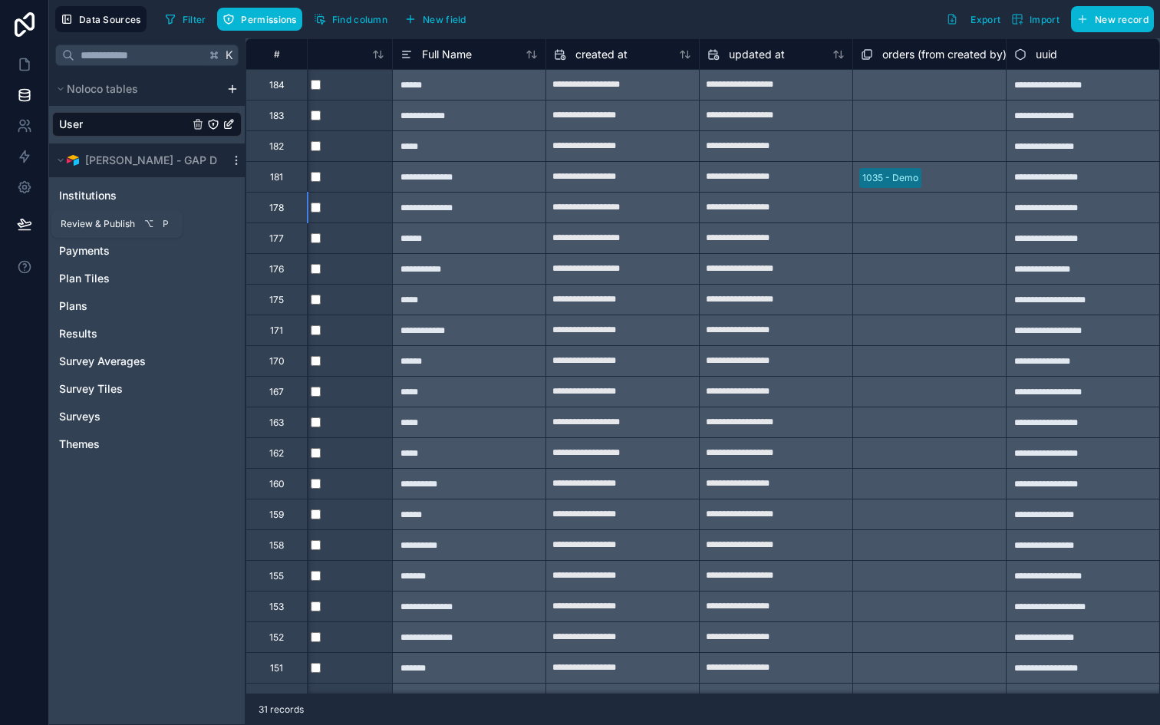
click at [34, 228] on button at bounding box center [25, 224] width 34 height 43
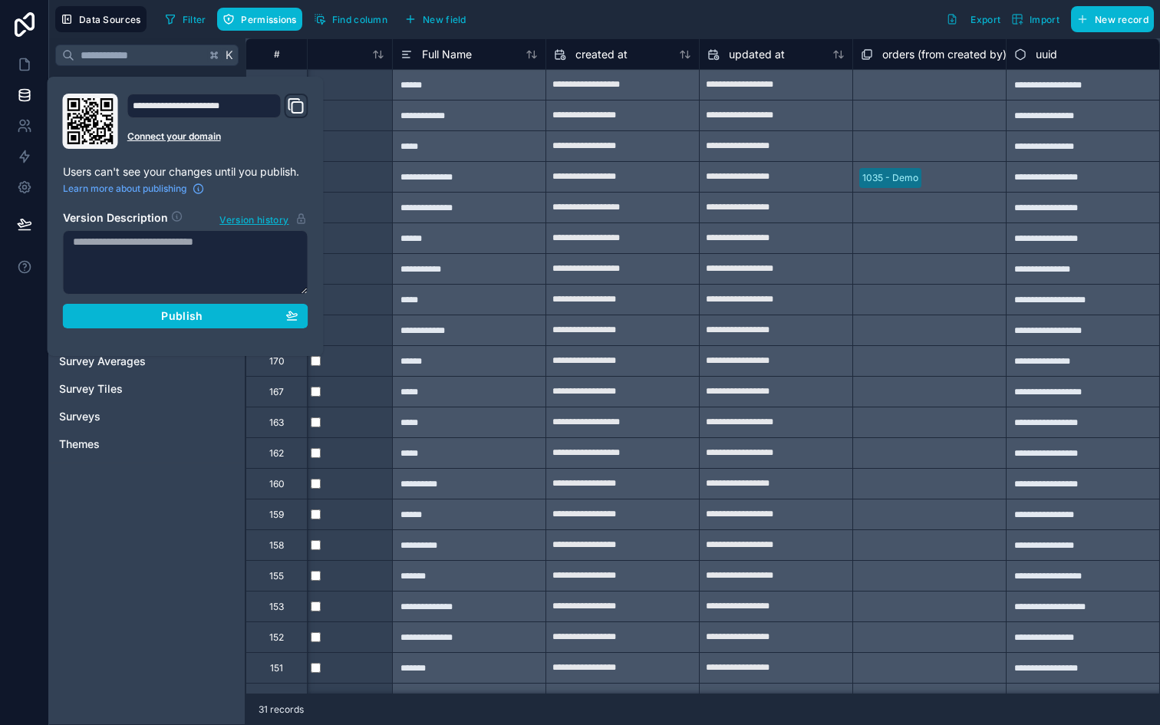
click at [153, 525] on div "K Noloco tables User ROJEK - GAP Dev Institutions Orders Payments Plan Tiles Pl…" at bounding box center [147, 381] width 196 height 687
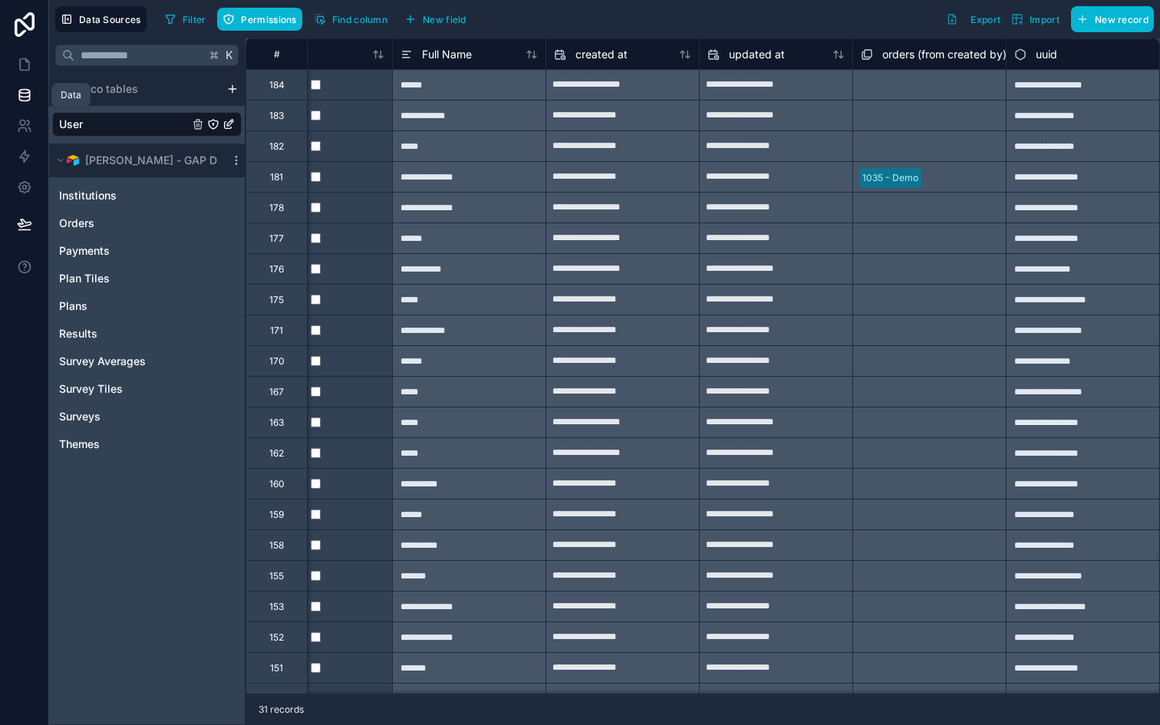
click at [23, 97] on icon at bounding box center [24, 94] width 15 height 15
click at [22, 74] on link at bounding box center [24, 64] width 48 height 31
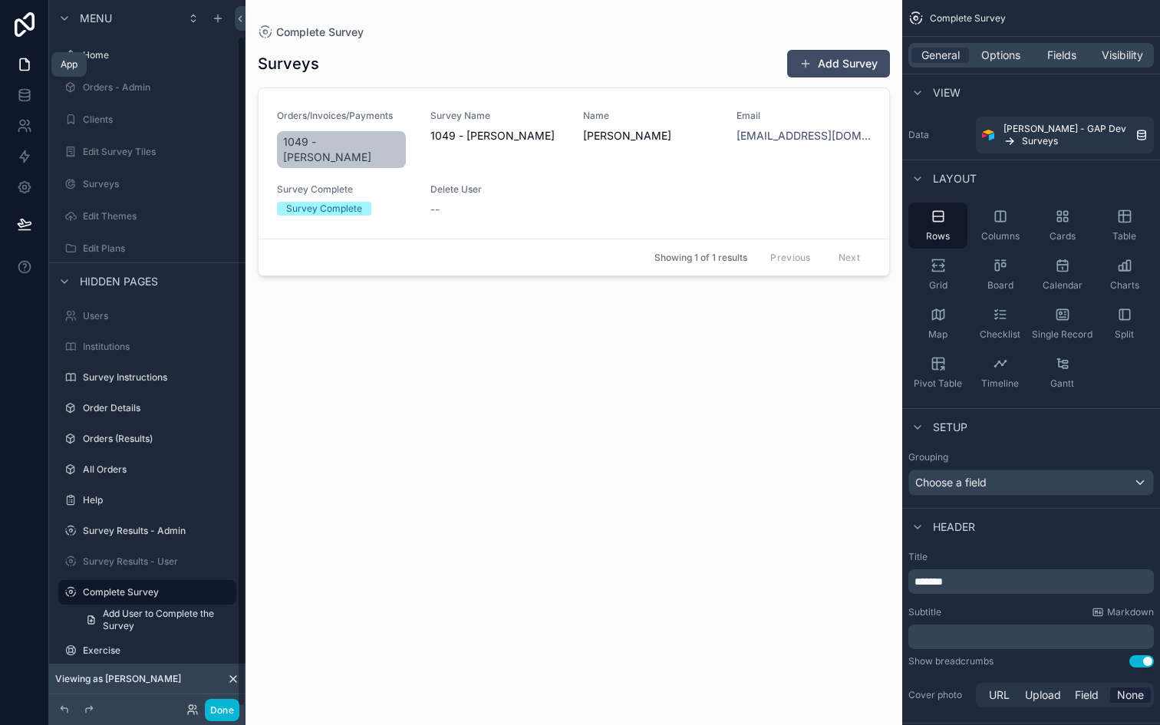
scroll to position [38, 0]
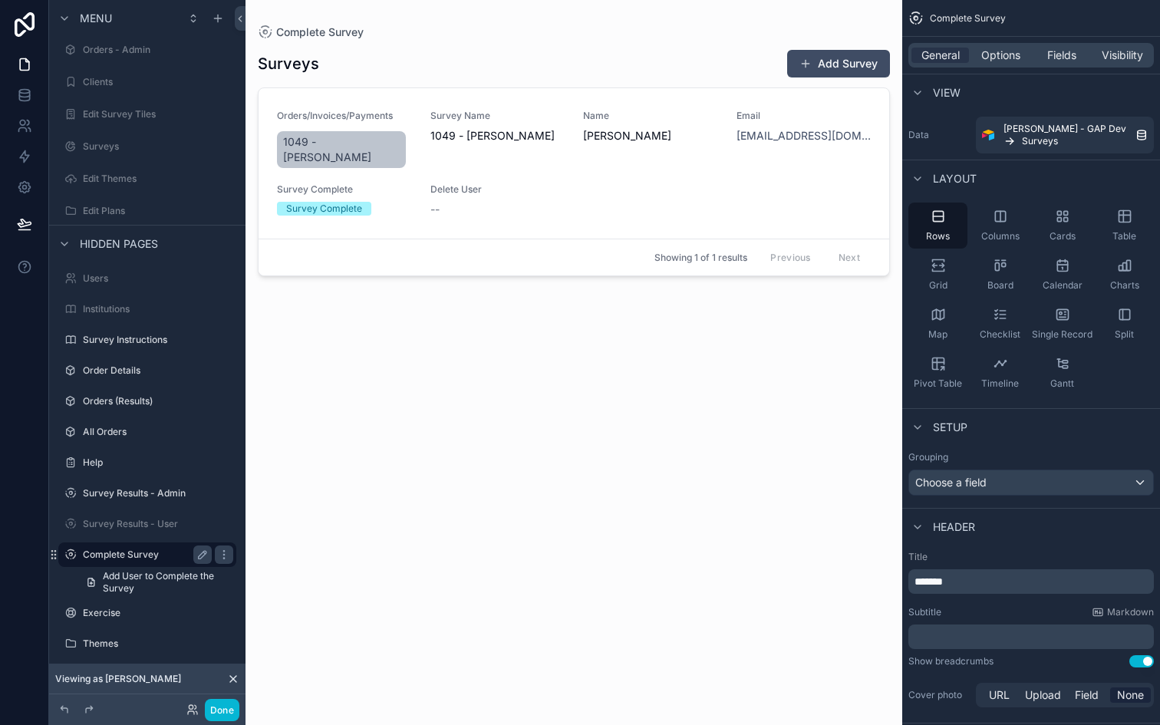
click at [120, 552] on label "Complete Survey" at bounding box center [144, 554] width 123 height 12
click at [361, 200] on div "Survey Complete Survey Complete" at bounding box center [344, 200] width 135 height 34
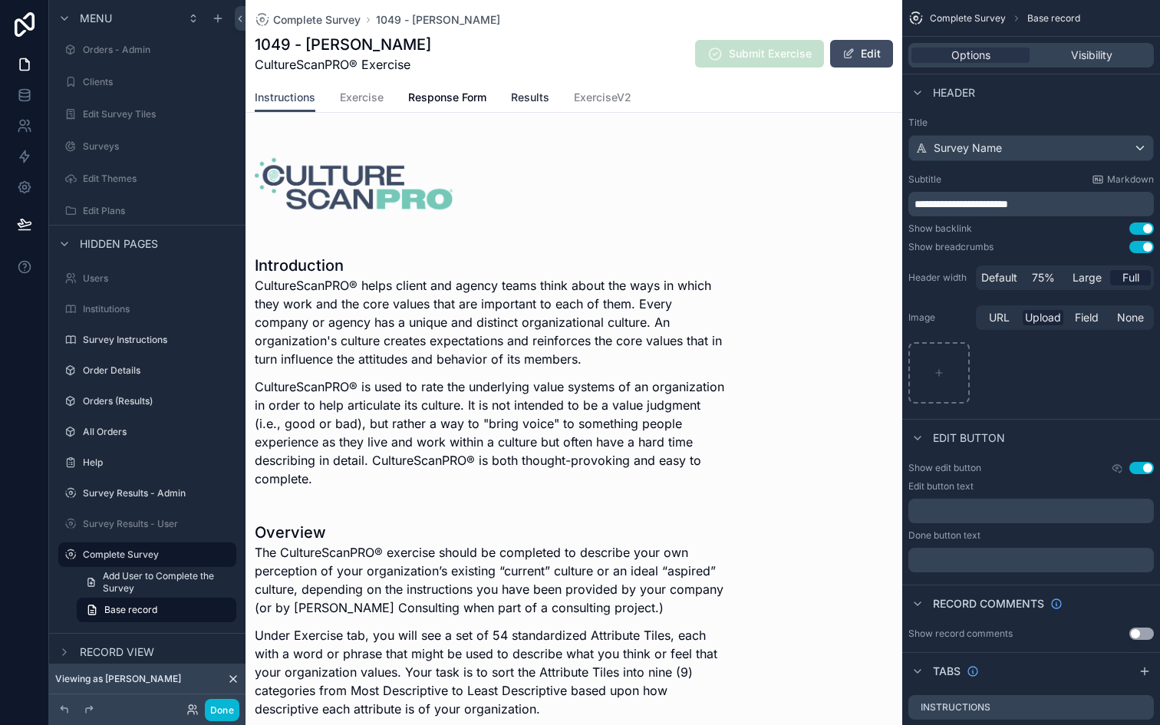
click at [526, 97] on span "Results" at bounding box center [530, 97] width 38 height 15
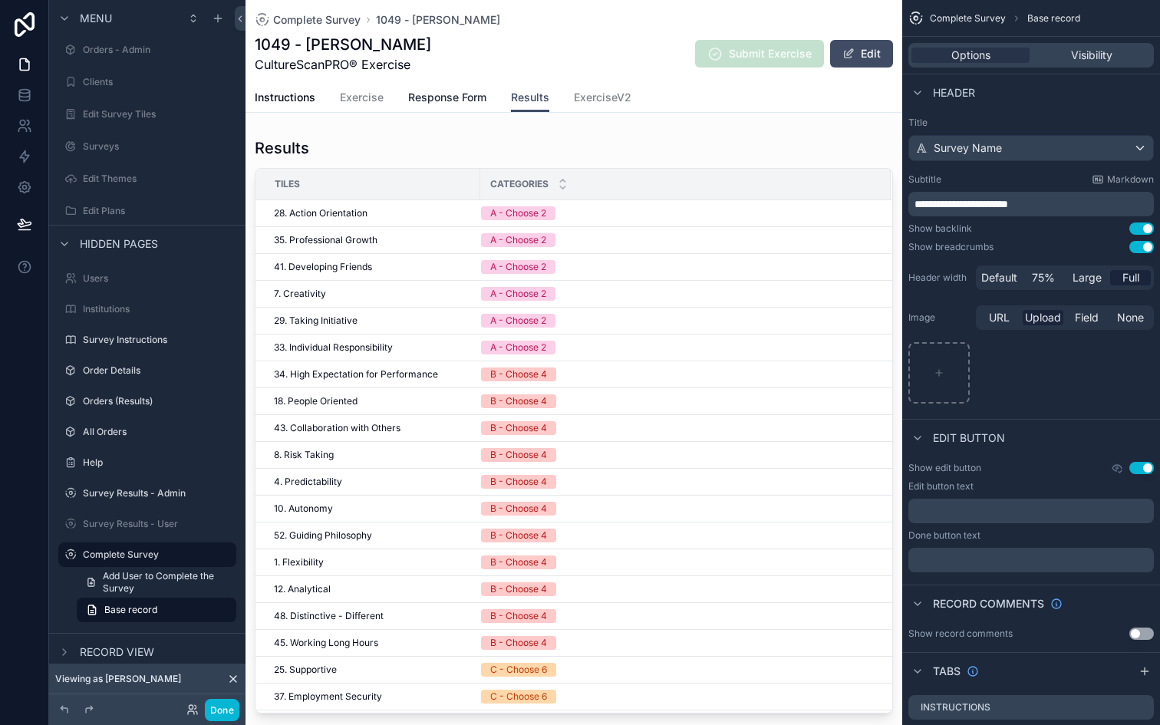
click at [468, 94] on span "Response Form" at bounding box center [447, 97] width 78 height 15
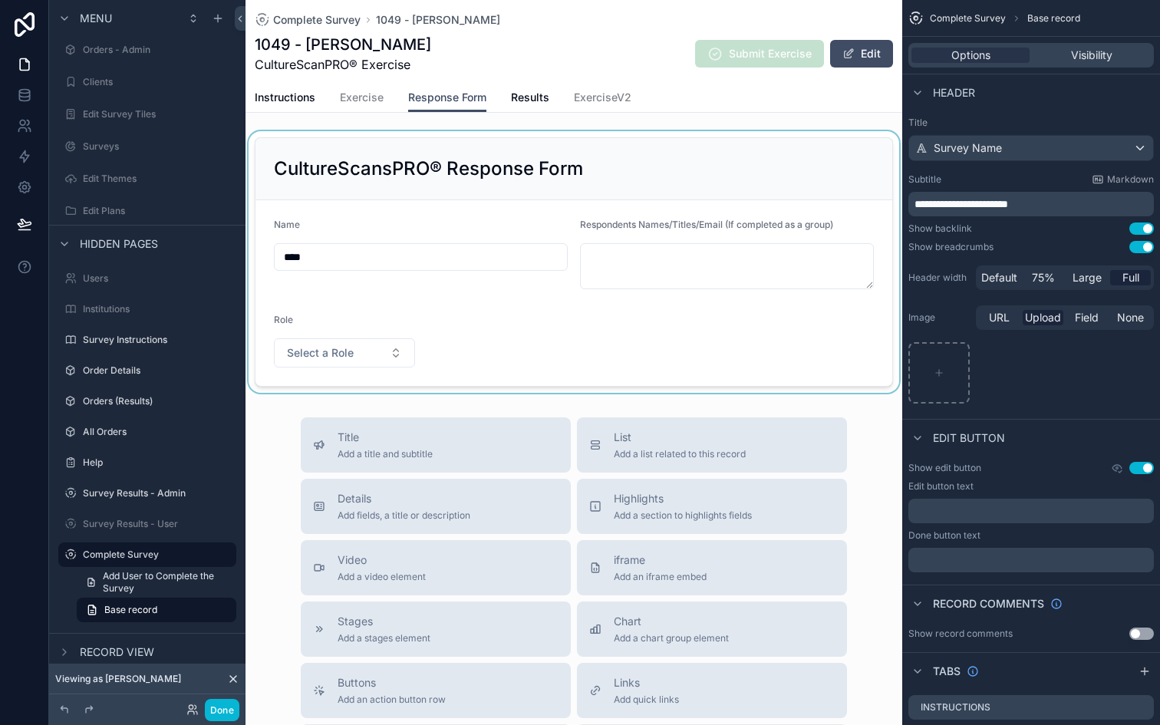
click at [350, 351] on div "scrollable content" at bounding box center [573, 262] width 657 height 262
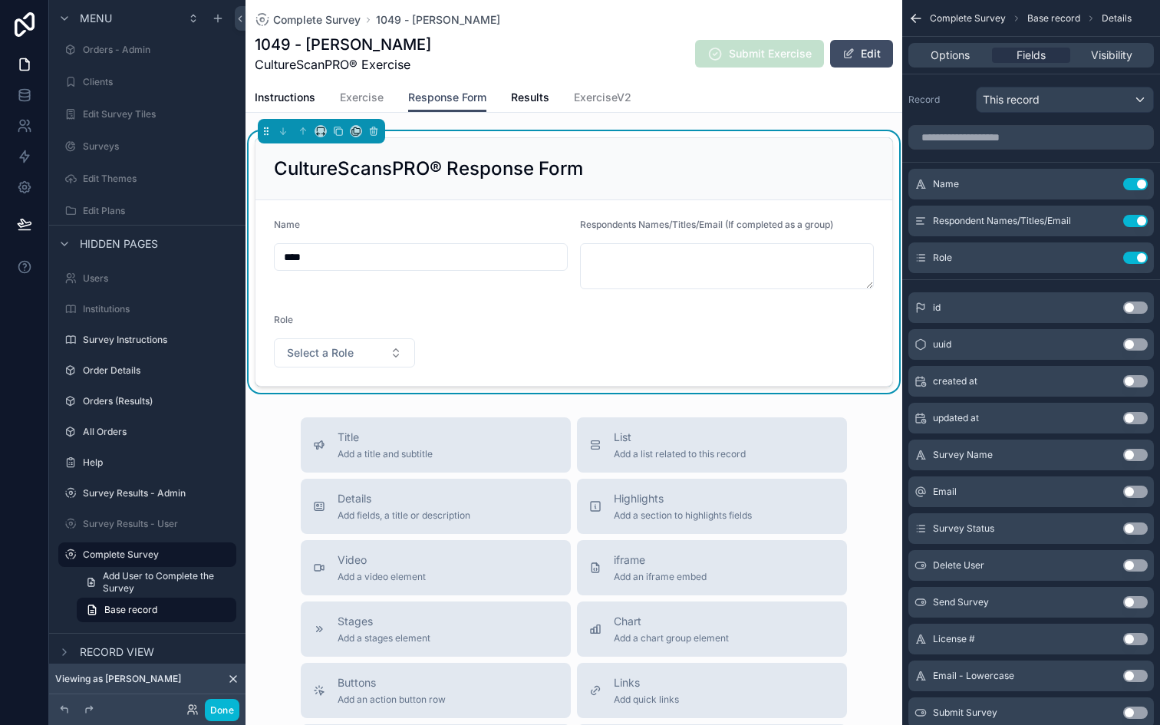
click at [350, 351] on span "Select a Role" at bounding box center [320, 352] width 67 height 15
type input "***"
click at [220, 706] on button "Done" at bounding box center [222, 710] width 35 height 22
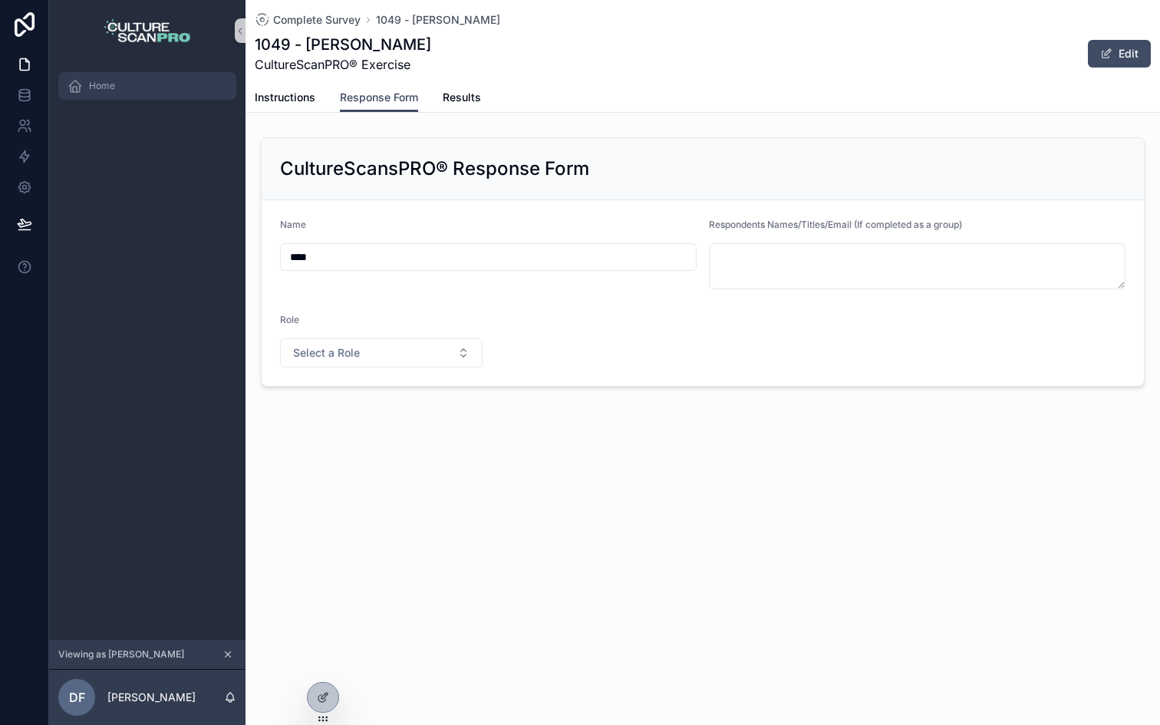
click at [130, 84] on div "Home" at bounding box center [148, 86] width 160 height 25
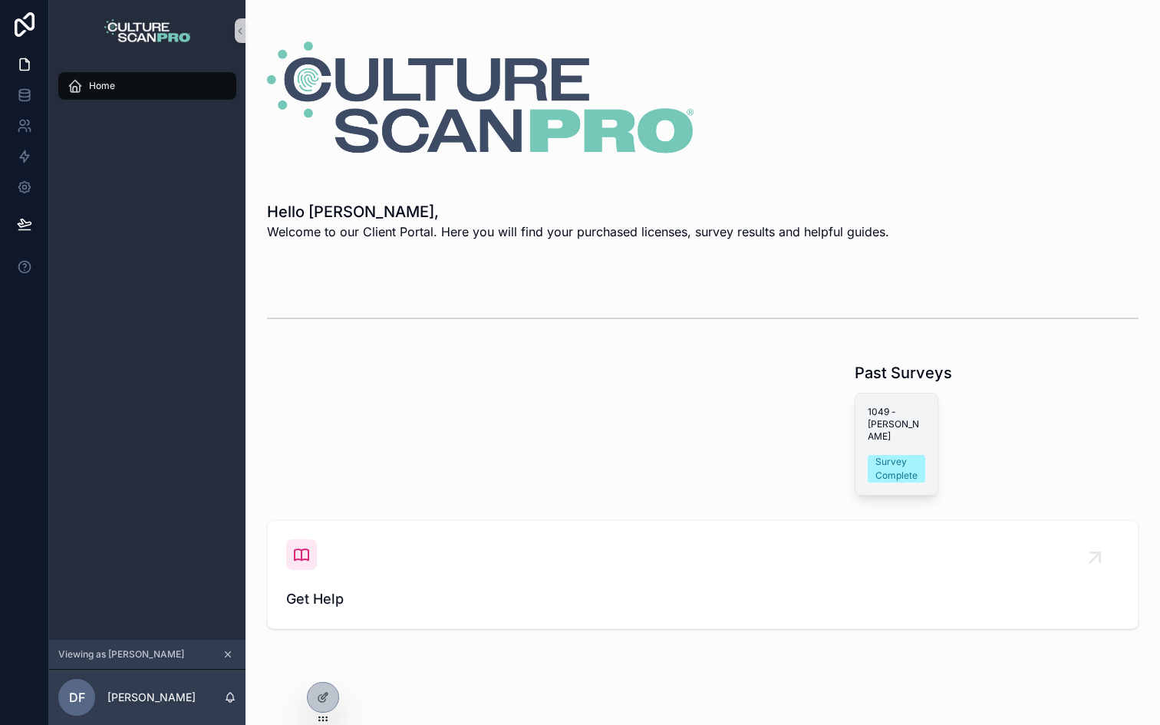
click at [860, 429] on div "1049 - Dave Survey Complete" at bounding box center [896, 444] width 82 height 101
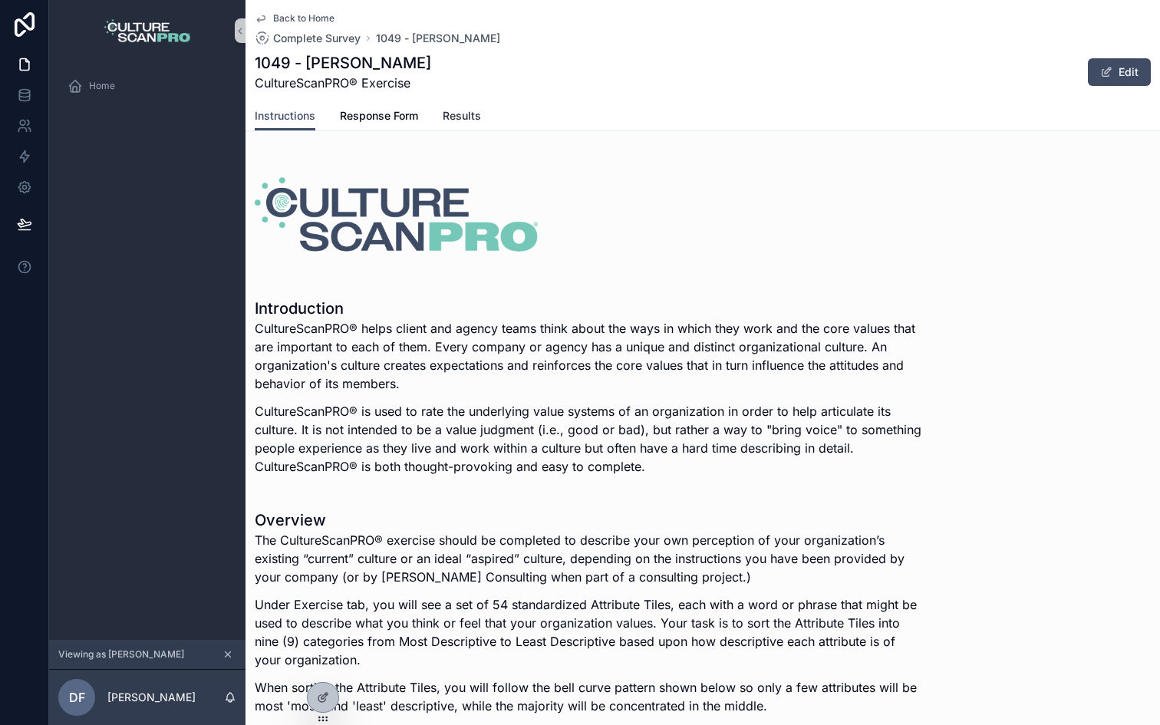
click at [468, 117] on span "Results" at bounding box center [462, 115] width 38 height 15
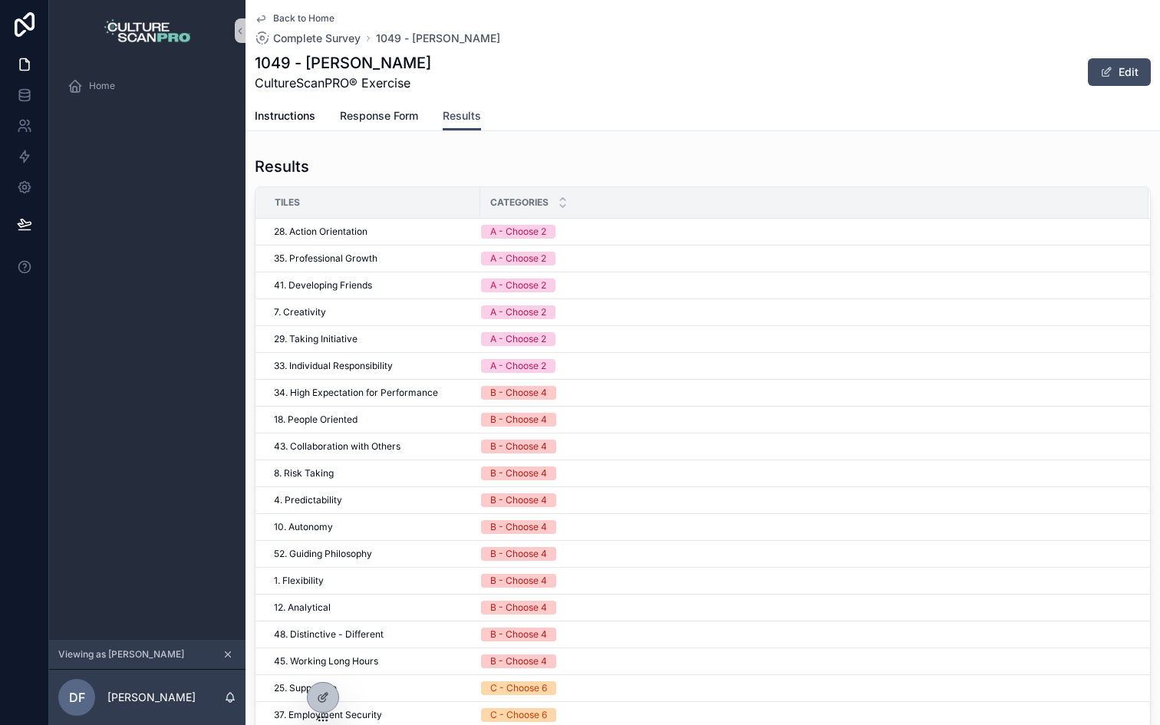
click at [414, 117] on span "Response Form" at bounding box center [379, 115] width 78 height 15
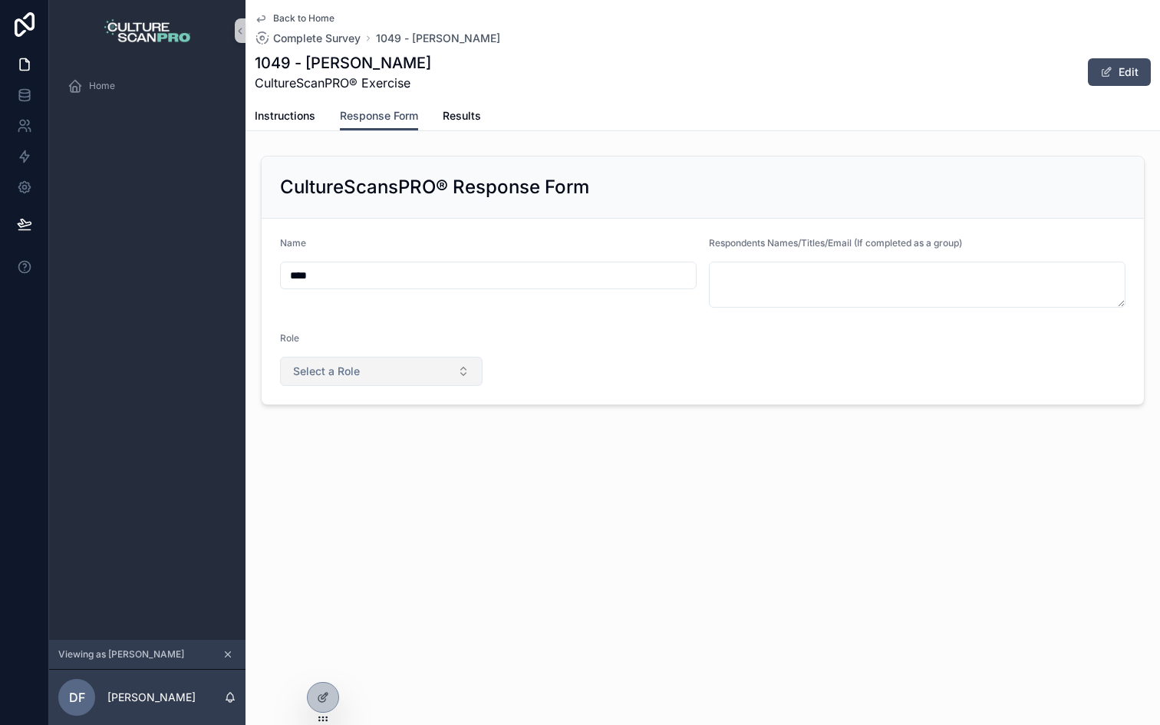
click at [368, 369] on button "Select a Role" at bounding box center [381, 371] width 203 height 29
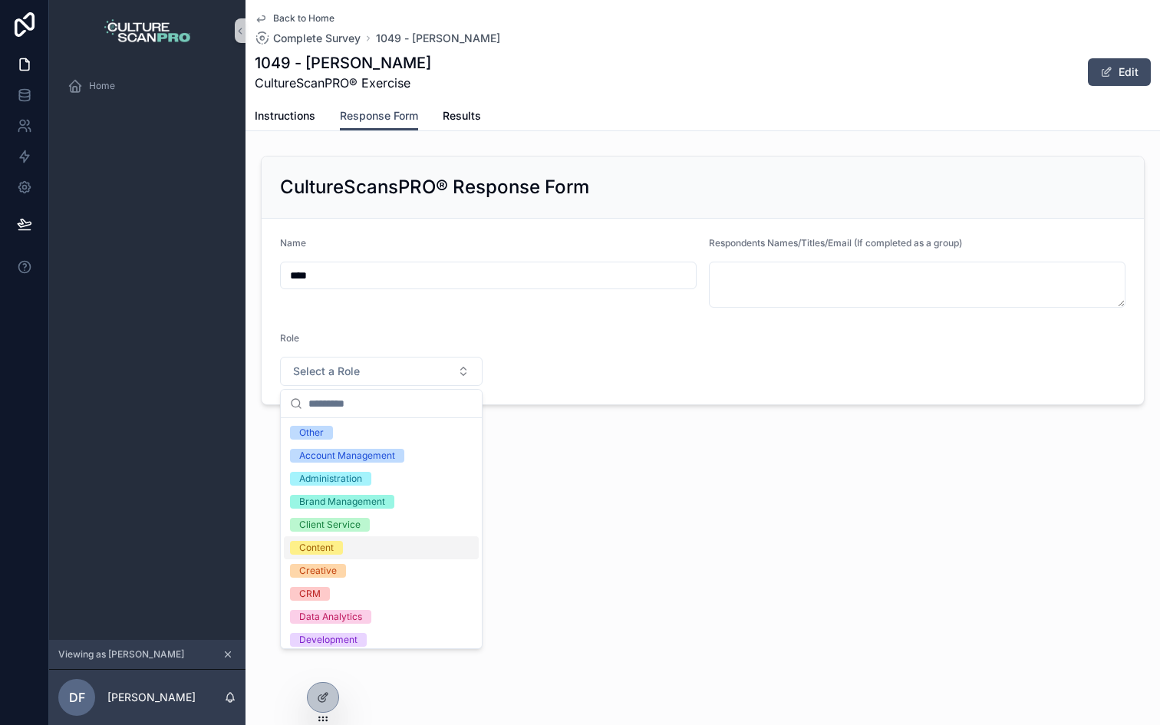
click at [349, 549] on div "Content" at bounding box center [381, 547] width 195 height 23
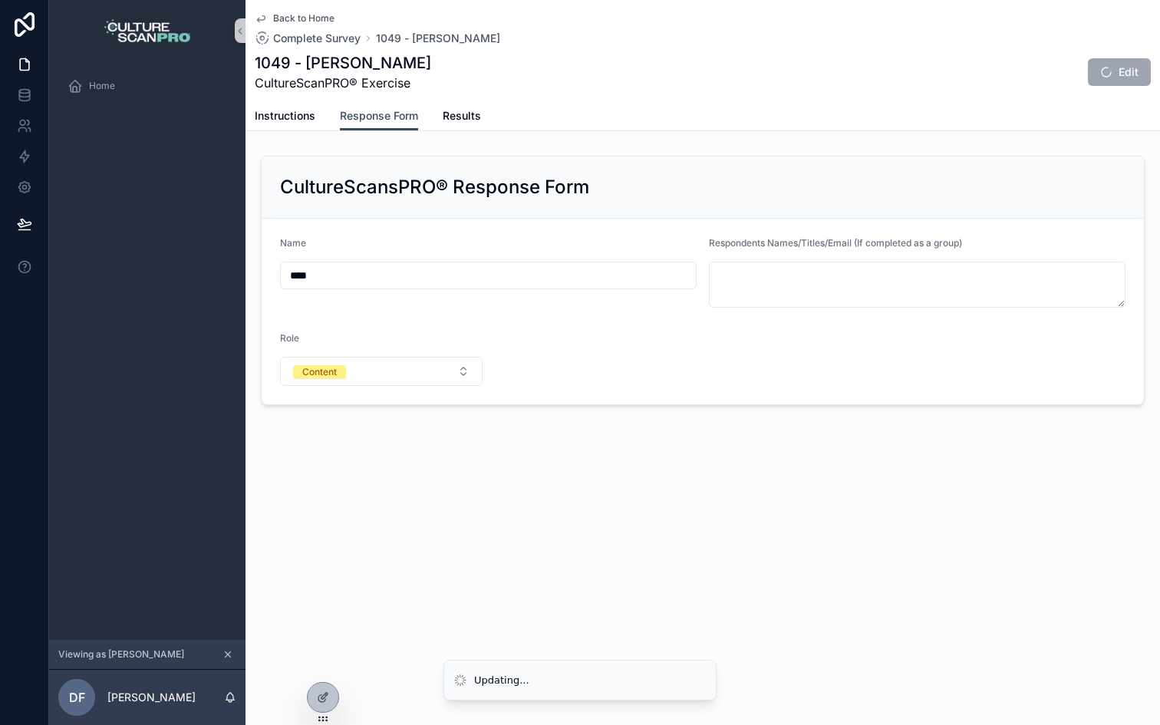
click at [594, 479] on div "Back to Home Complete Survey 1049 - Dave 1049 - Dave CultureScanPRO® Exercise E…" at bounding box center [702, 254] width 914 height 509
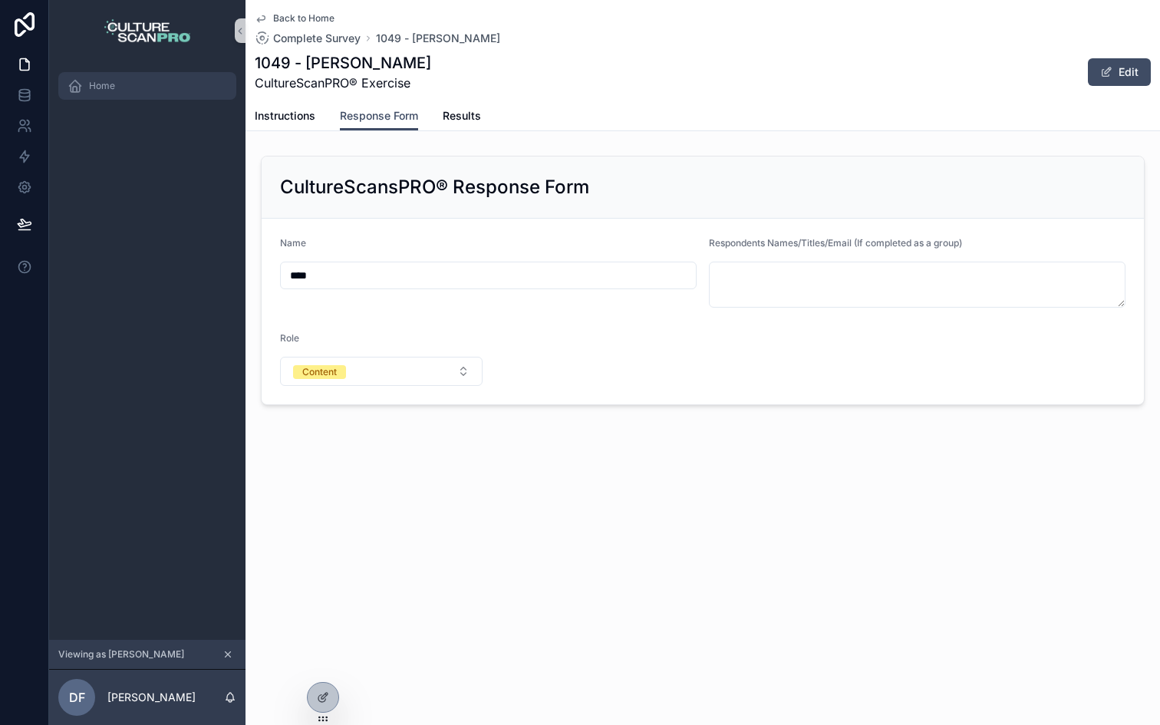
click at [120, 95] on div "Home" at bounding box center [148, 86] width 160 height 25
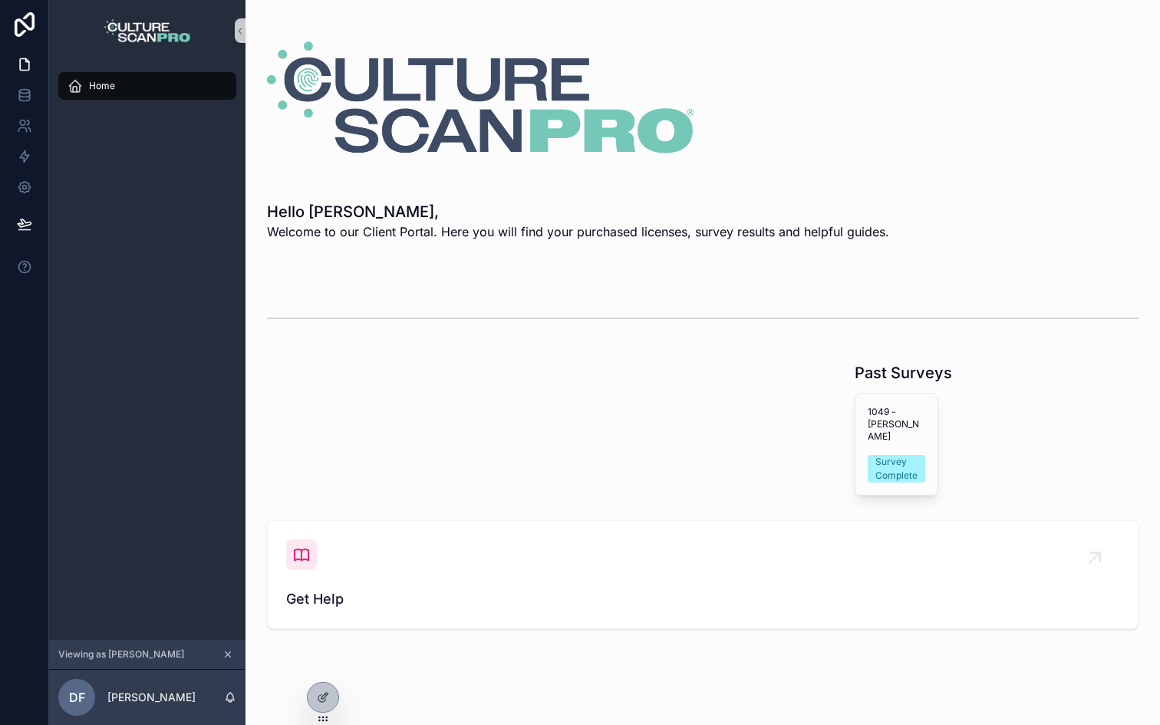
scroll to position [8, 0]
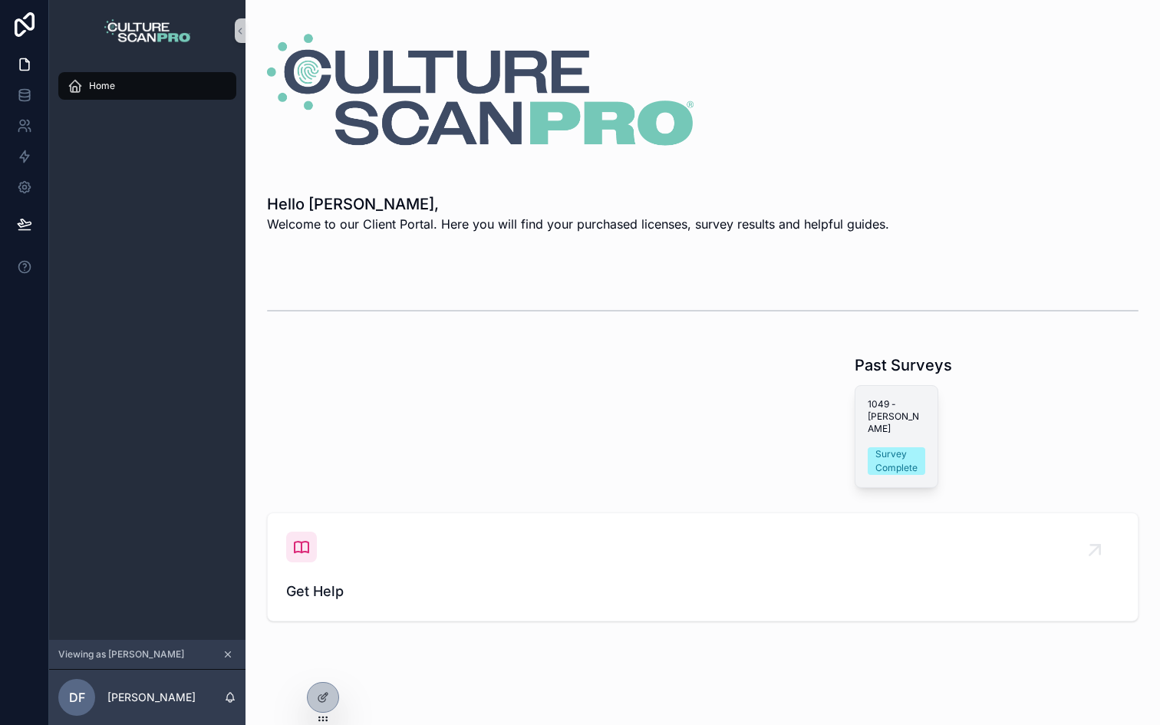
click at [857, 420] on div "1049 - Dave Survey Complete" at bounding box center [896, 436] width 82 height 101
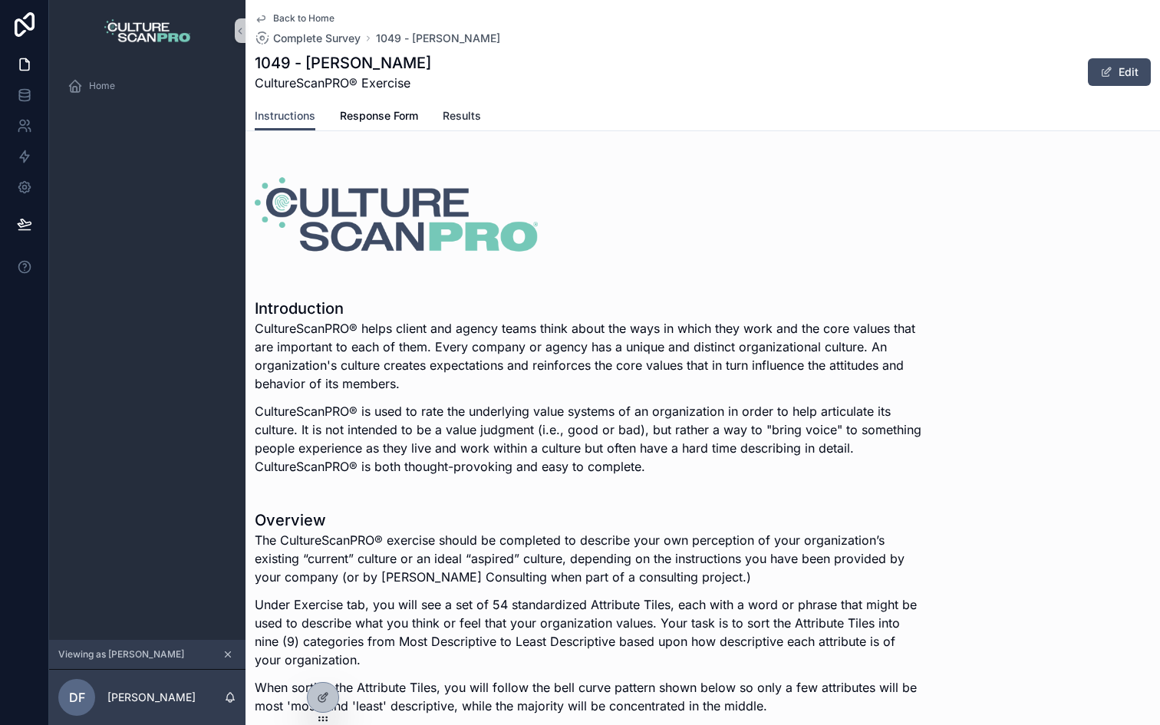
click at [449, 116] on span "Results" at bounding box center [462, 115] width 38 height 15
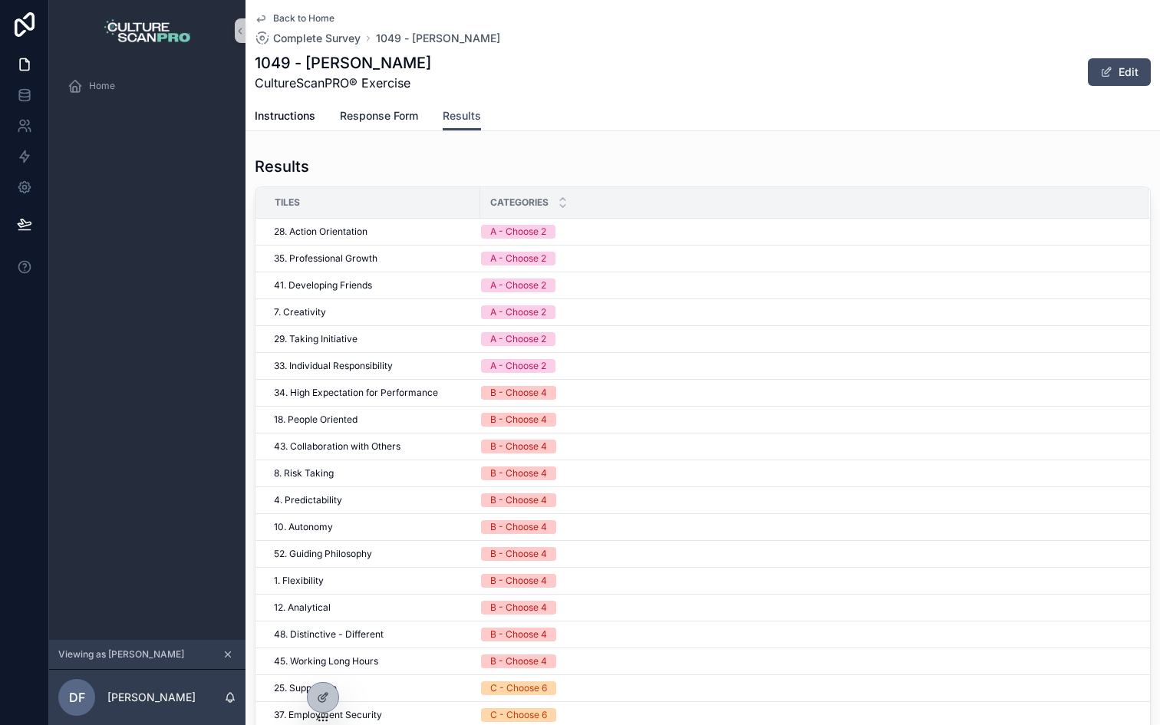
click at [367, 123] on span "Response Form" at bounding box center [379, 115] width 78 height 15
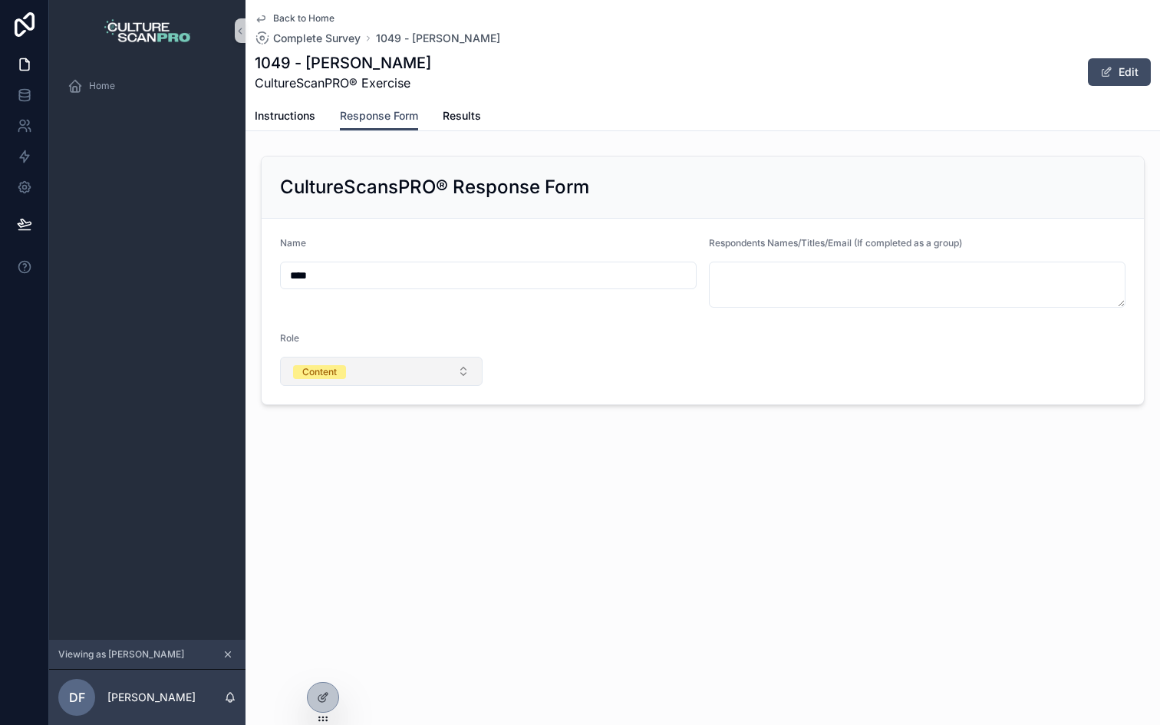
click at [379, 366] on button "Content" at bounding box center [381, 371] width 203 height 29
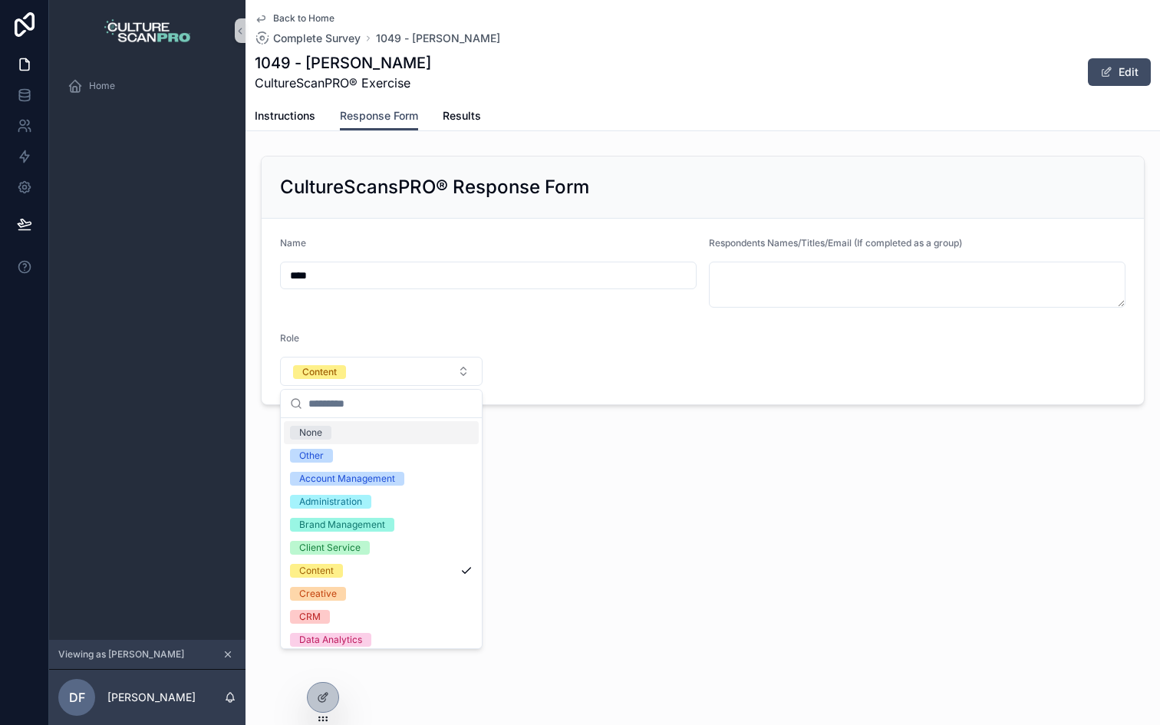
click at [568, 457] on div "Back to Home Complete Survey 1049 - Dave 1049 - Dave CultureScanPRO® Exercise E…" at bounding box center [702, 254] width 914 height 509
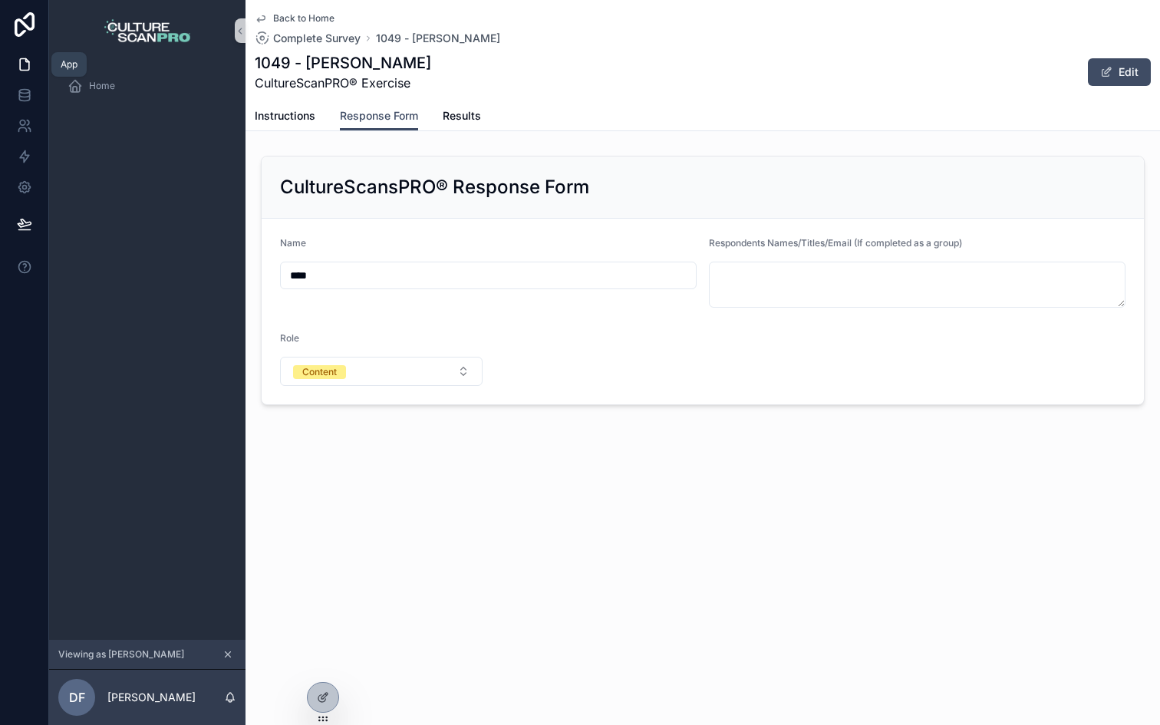
click at [23, 54] on link at bounding box center [24, 64] width 48 height 31
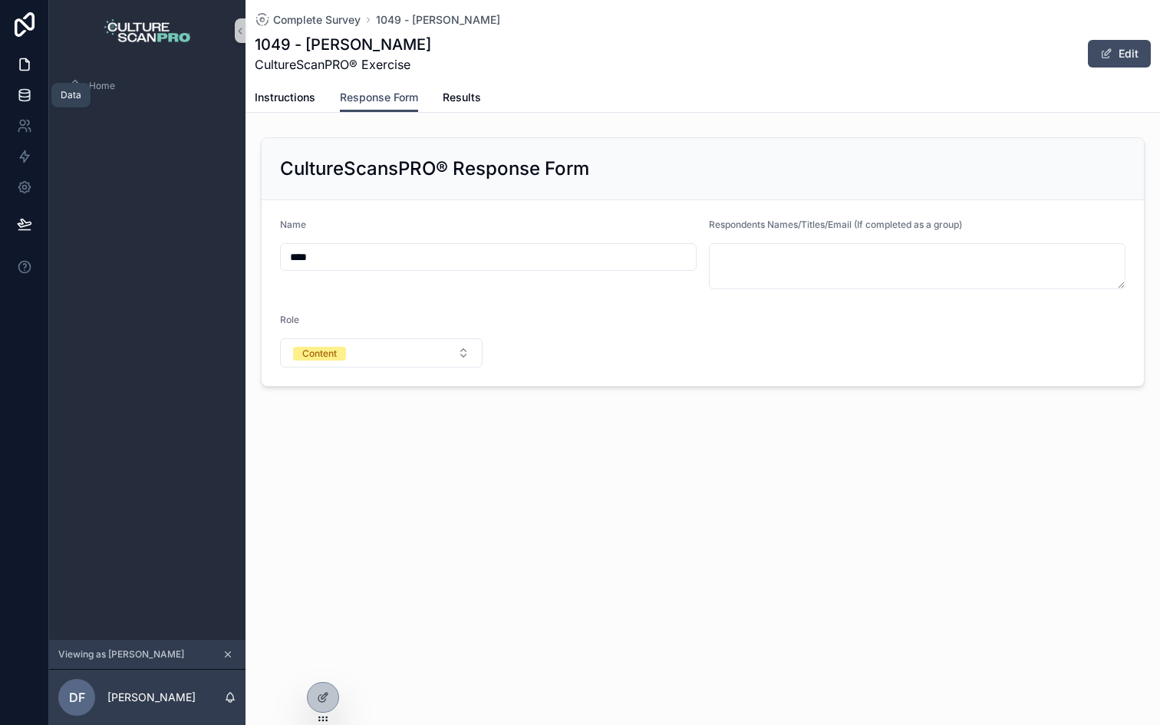
click at [20, 95] on icon at bounding box center [24, 94] width 15 height 15
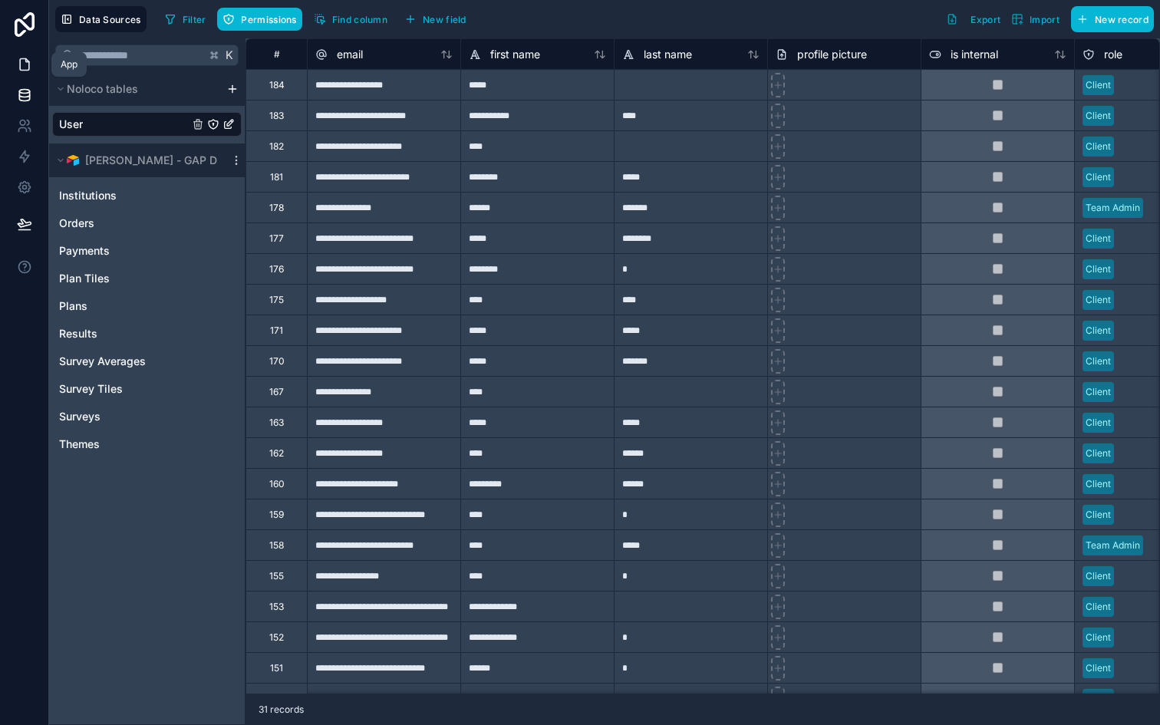
click at [22, 69] on icon at bounding box center [24, 65] width 9 height 12
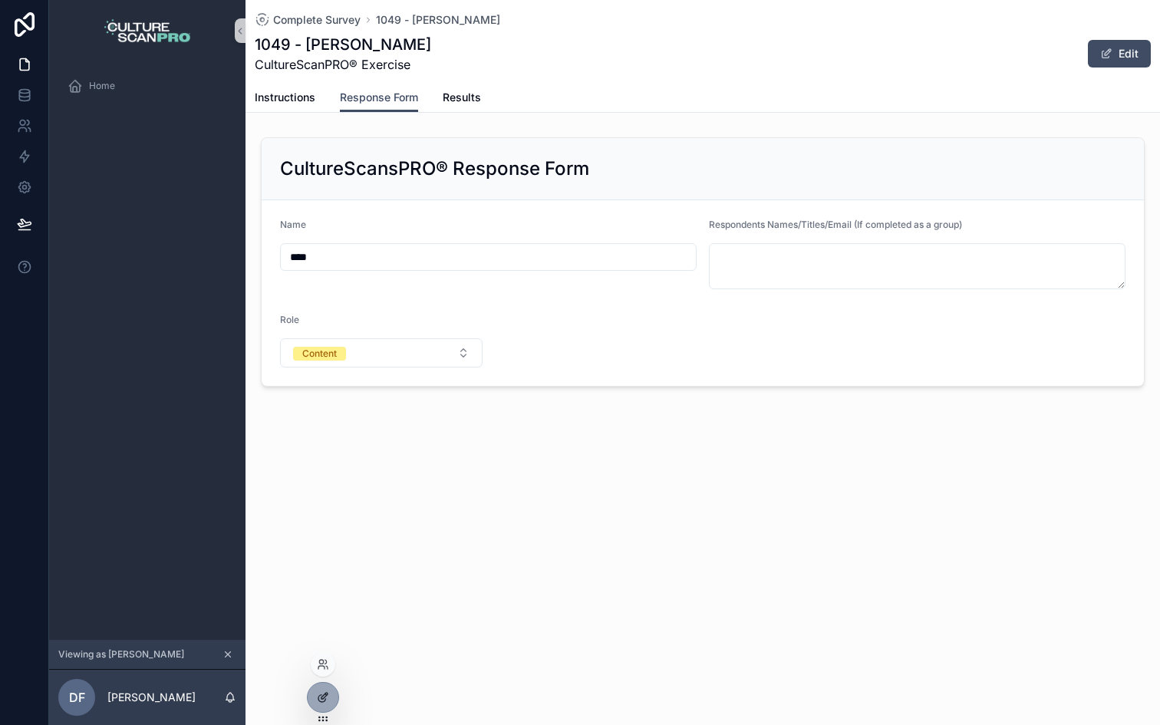
click at [324, 699] on icon at bounding box center [323, 697] width 12 height 12
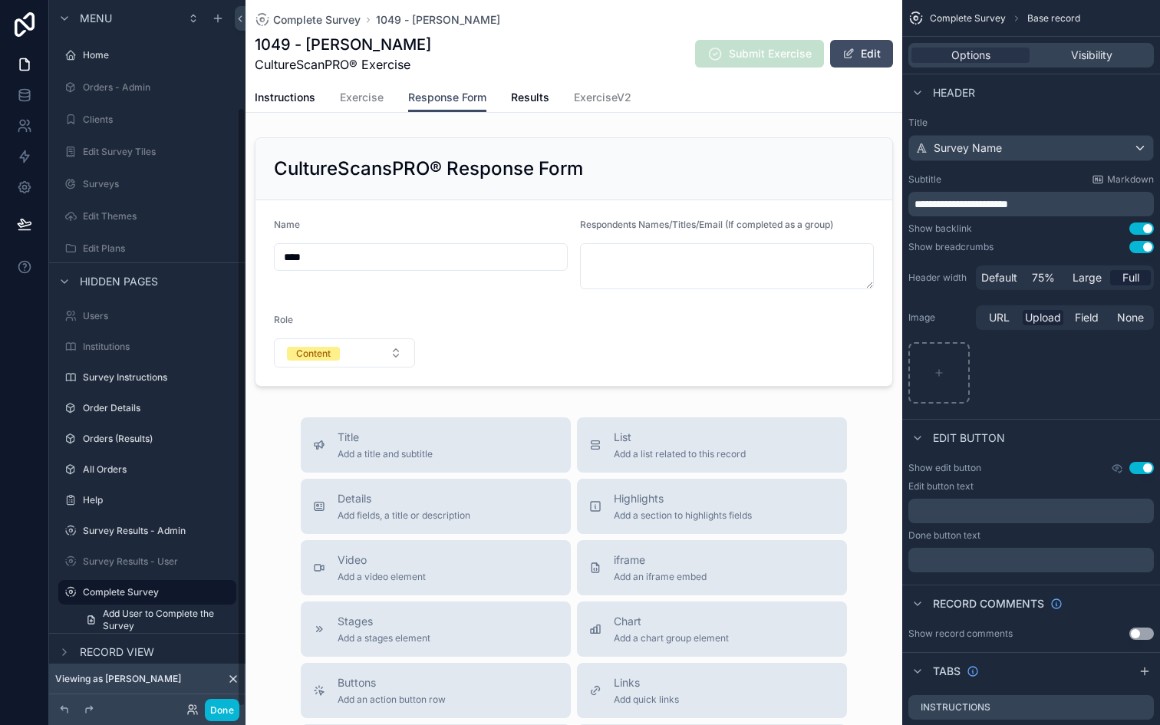
scroll to position [127, 0]
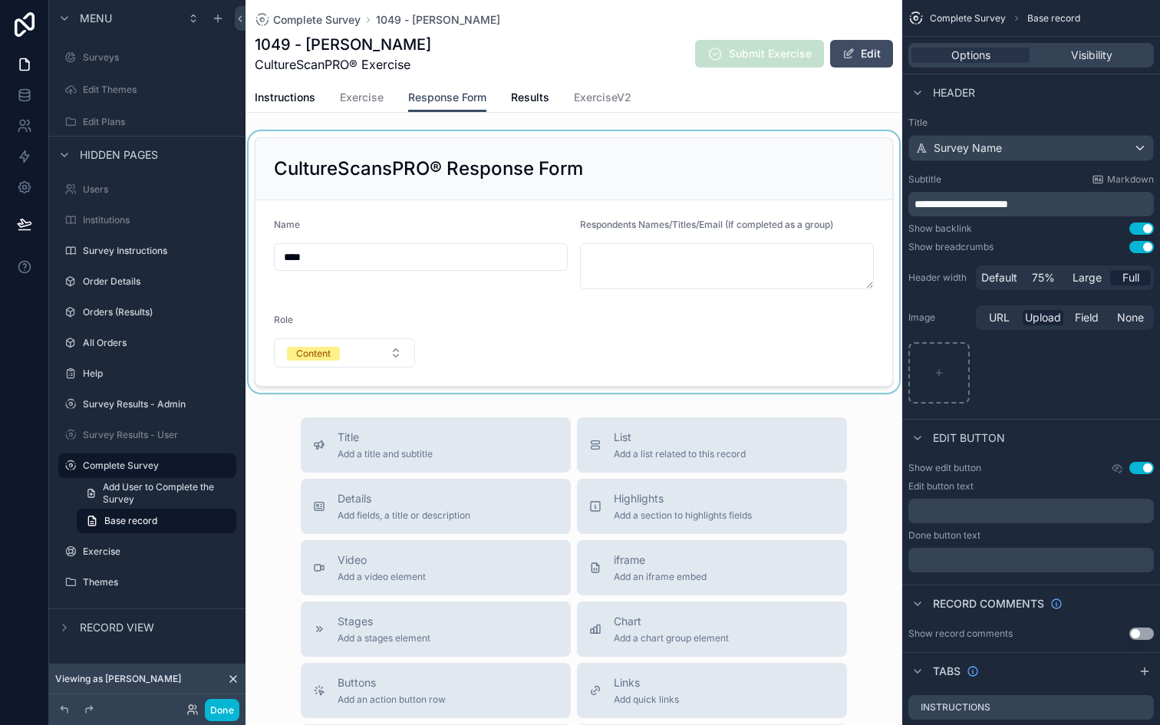
click at [381, 355] on div "scrollable content" at bounding box center [573, 262] width 657 height 262
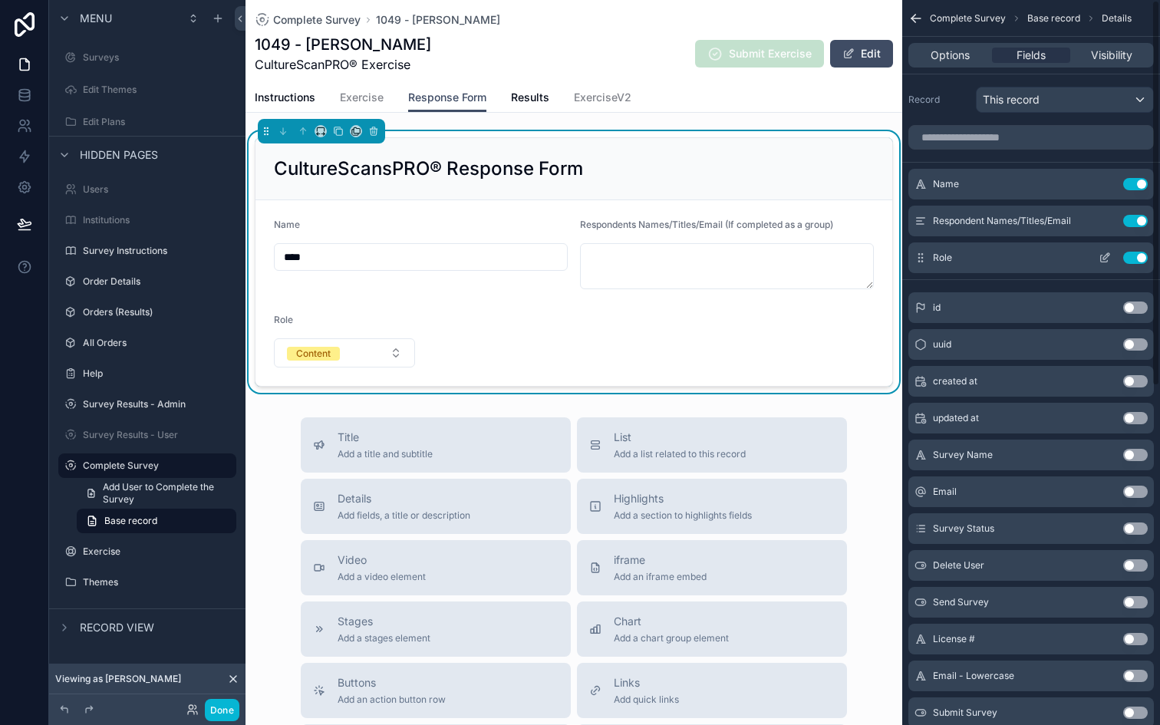
click at [1102, 259] on icon "scrollable content" at bounding box center [1104, 258] width 12 height 12
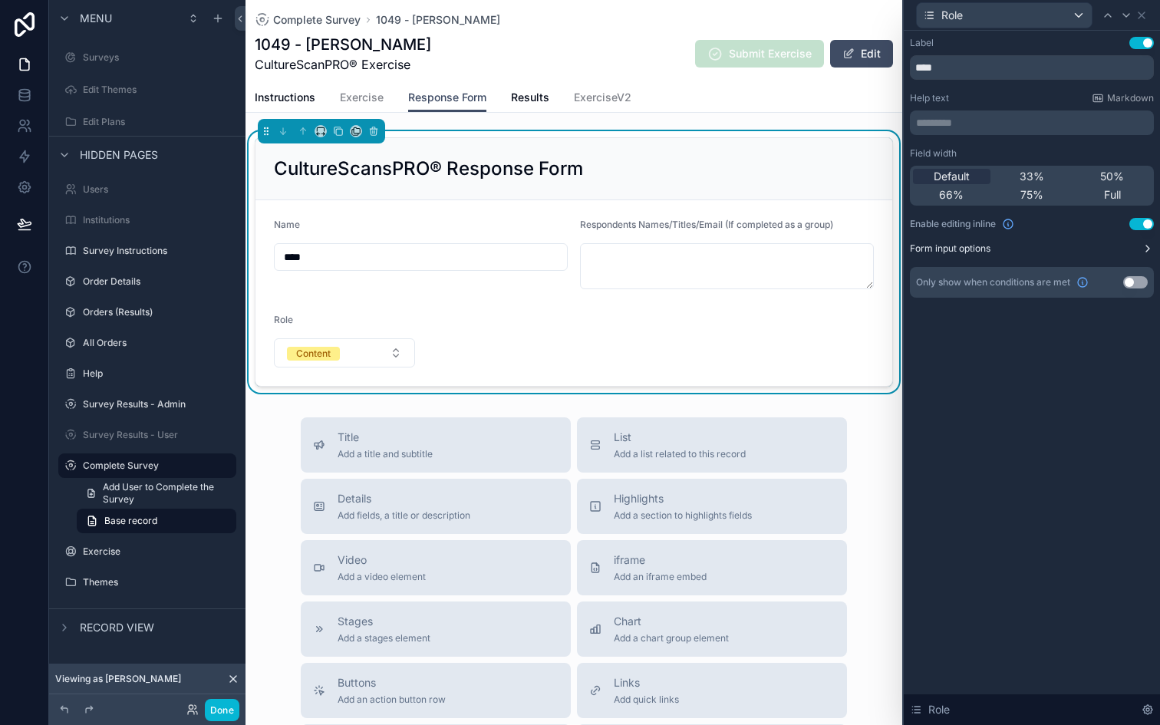
click at [1061, 246] on button "Form input options" at bounding box center [1032, 248] width 244 height 12
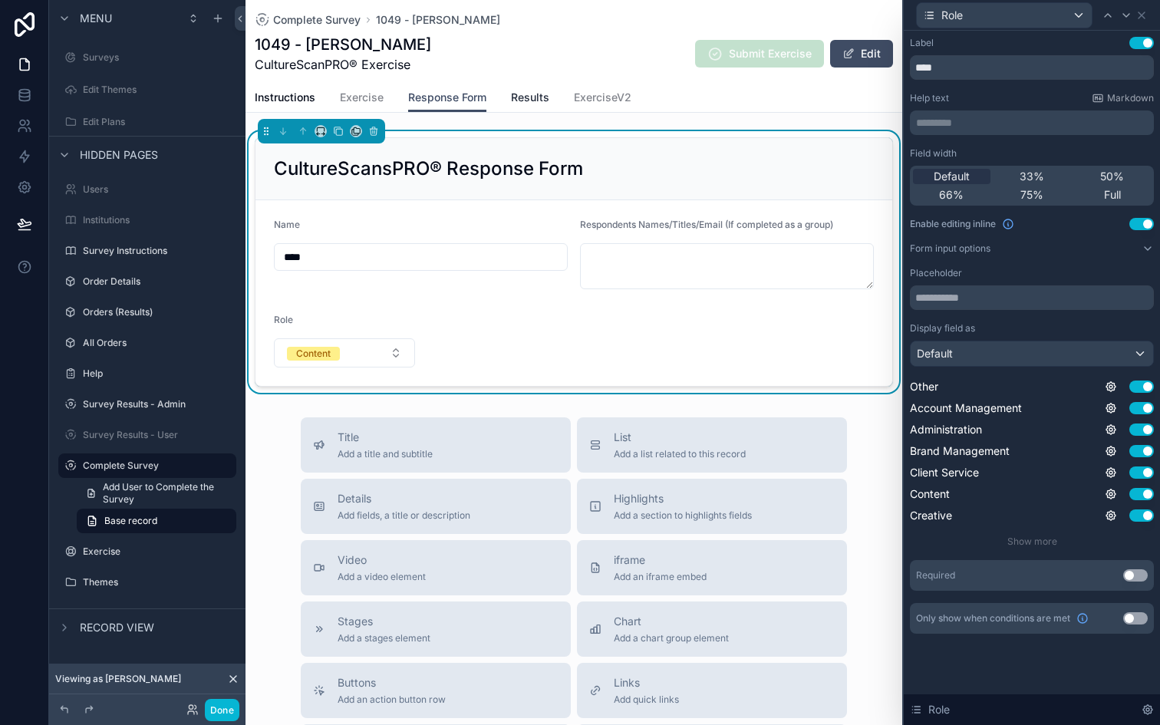
click at [528, 102] on span "Results" at bounding box center [530, 97] width 38 height 15
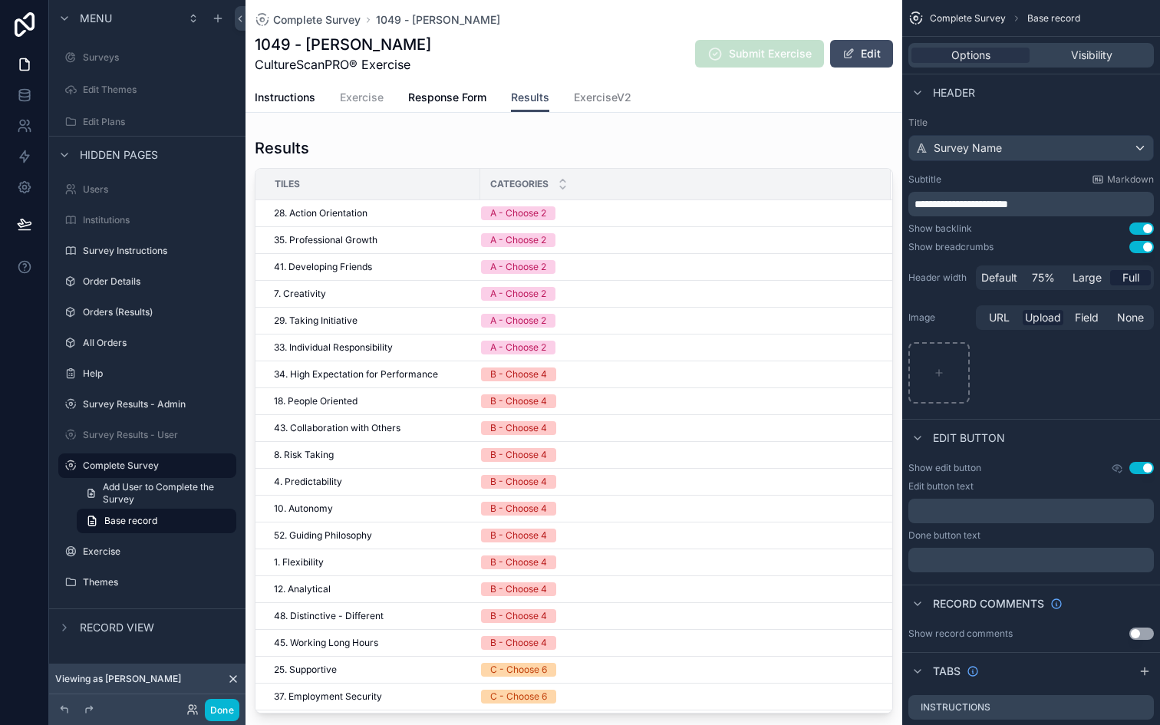
click at [357, 100] on span "Exercise" at bounding box center [362, 97] width 44 height 15
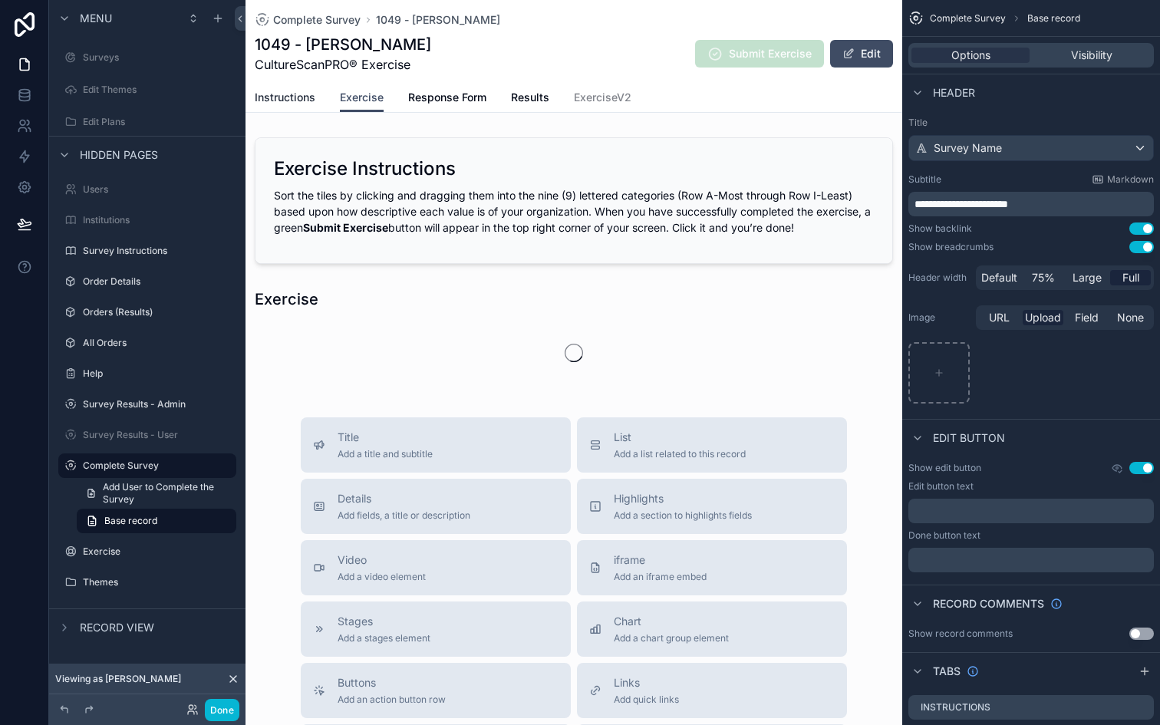
click at [299, 95] on span "Instructions" at bounding box center [285, 97] width 61 height 15
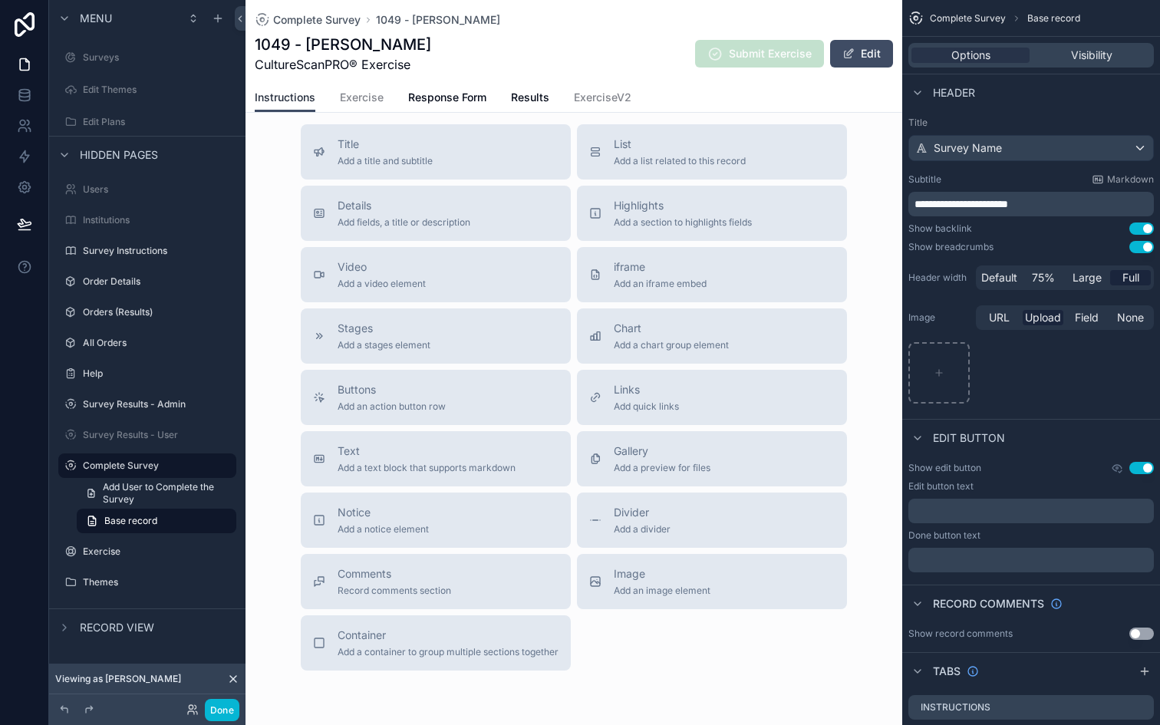
scroll to position [1859, 0]
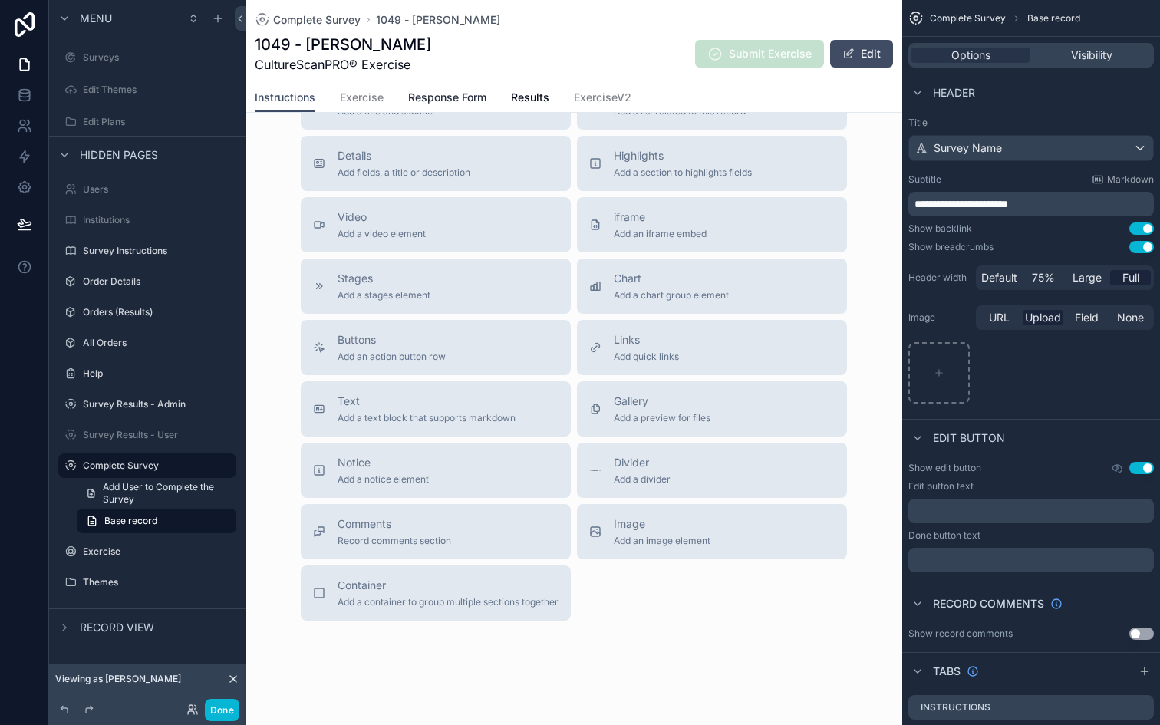
click at [445, 84] on link "Response Form" at bounding box center [447, 99] width 78 height 31
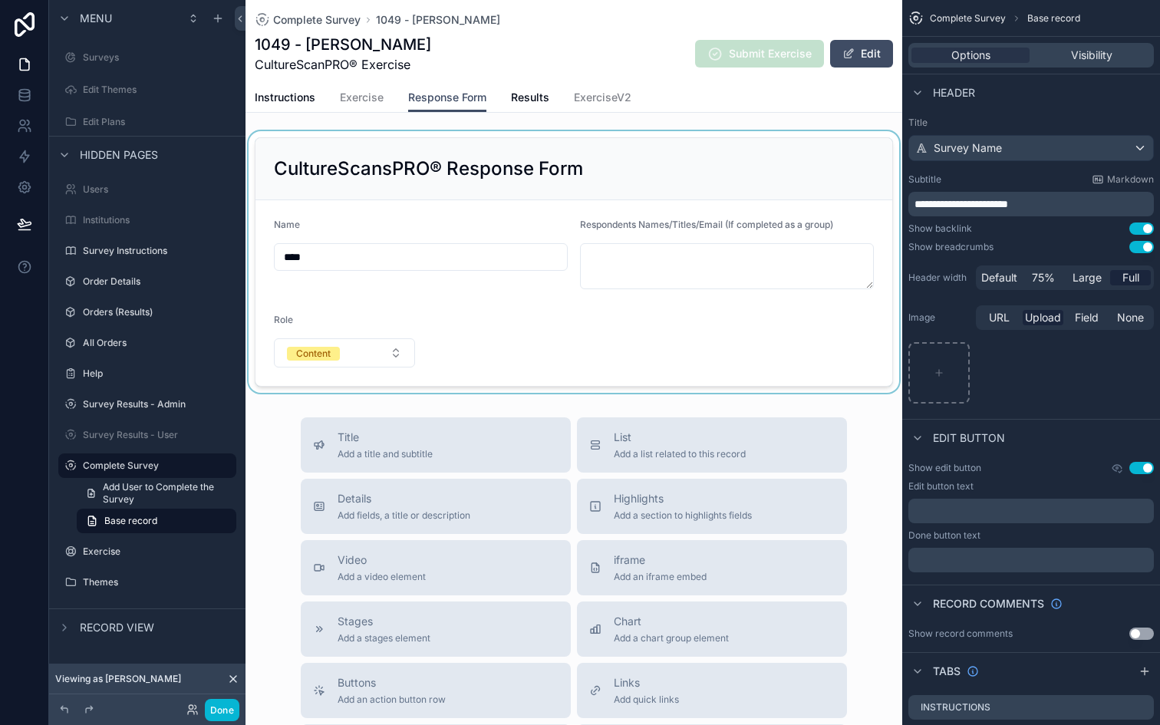
click at [641, 308] on div "scrollable content" at bounding box center [573, 262] width 657 height 262
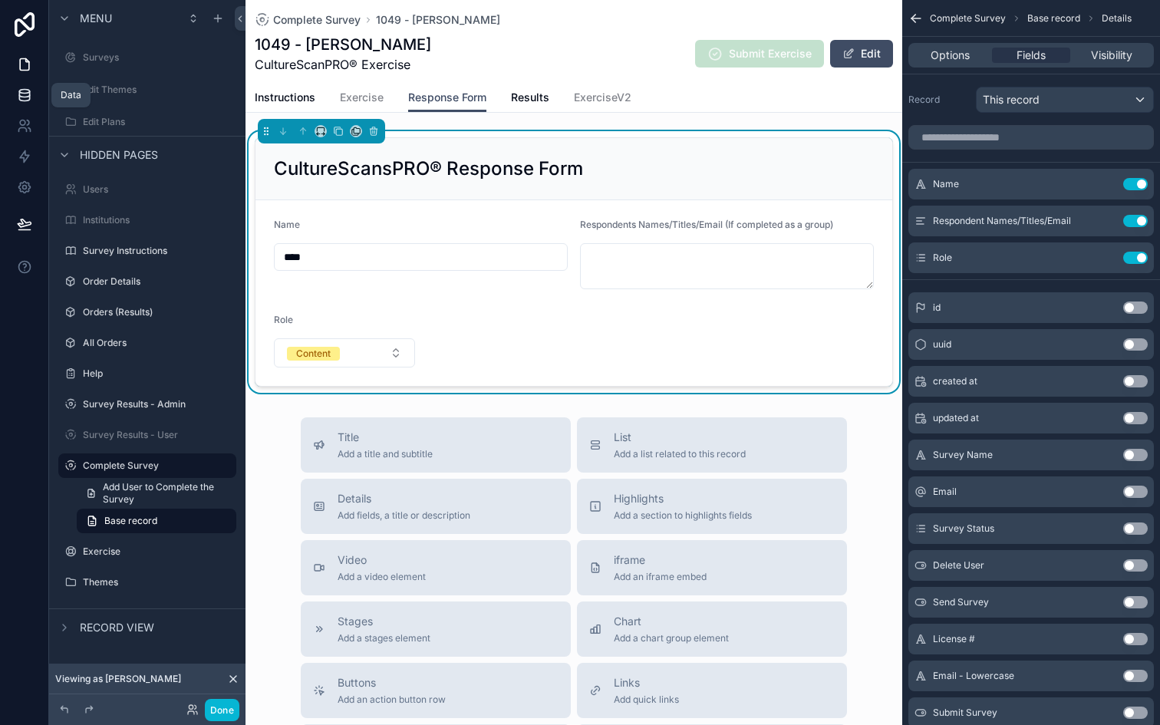
click at [26, 100] on icon at bounding box center [24, 98] width 10 height 6
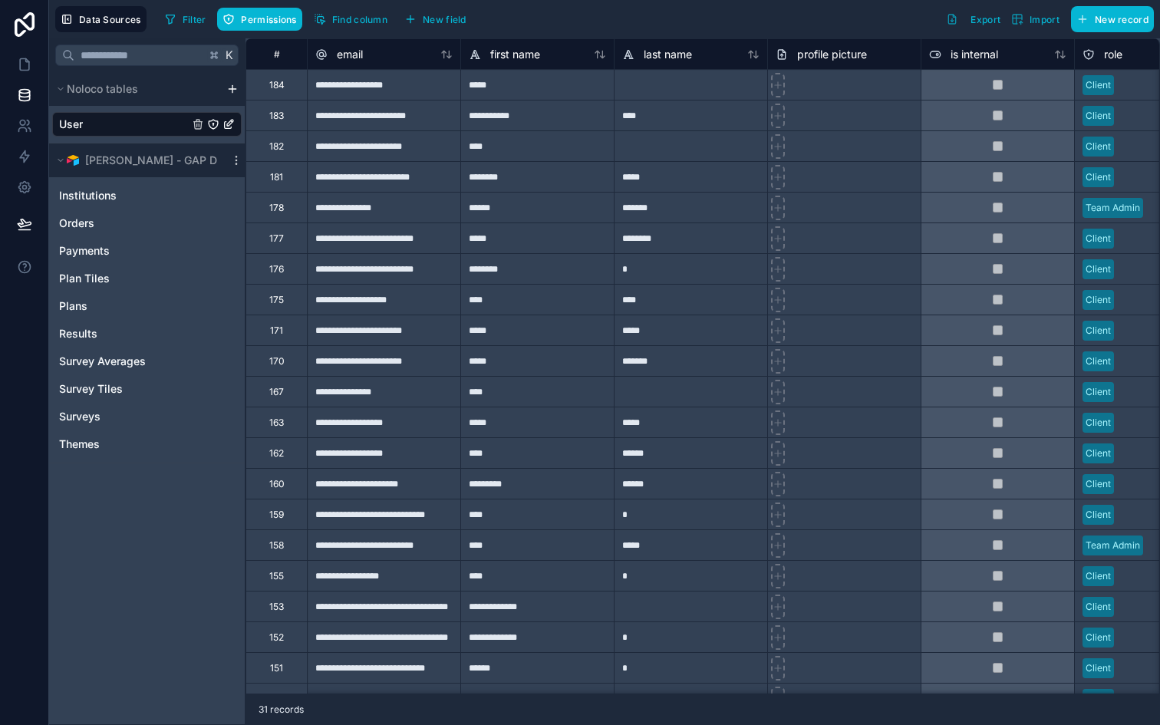
click at [736, 18] on div "Filter Permissions Find column New field Export Import New record" at bounding box center [656, 19] width 995 height 26
click at [97, 409] on span "Surveys" at bounding box center [79, 416] width 41 height 15
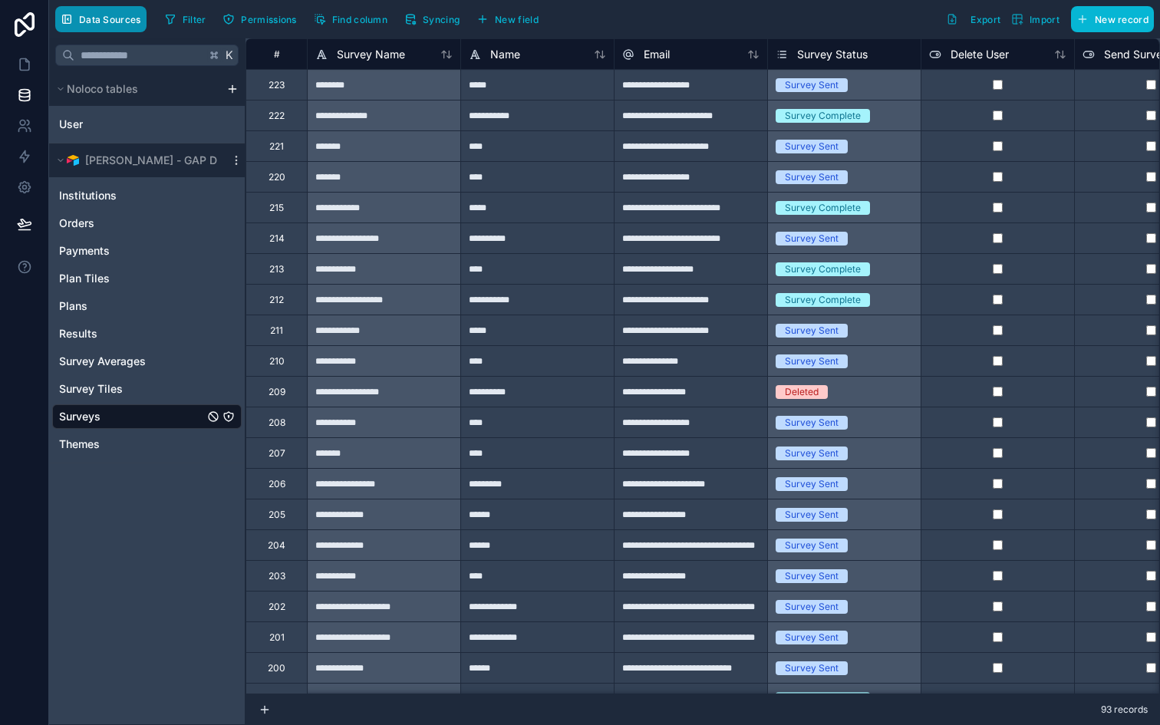
click at [105, 15] on span "Data Sources" at bounding box center [110, 20] width 62 height 12
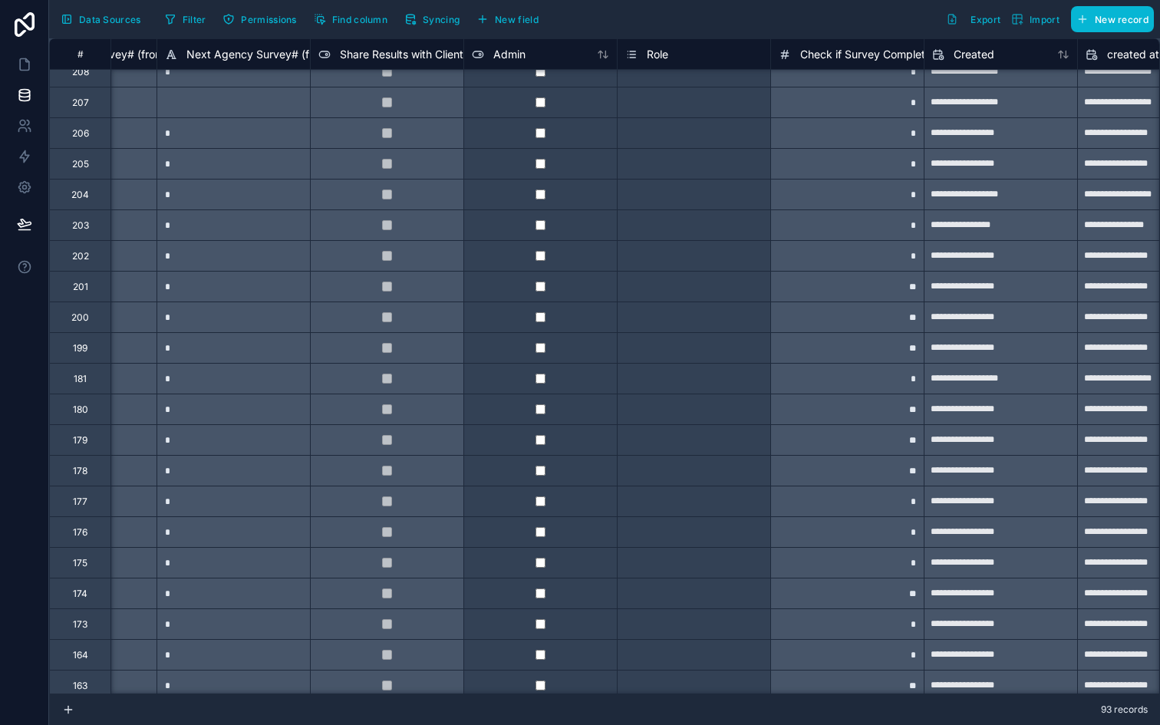
scroll to position [351, 2749]
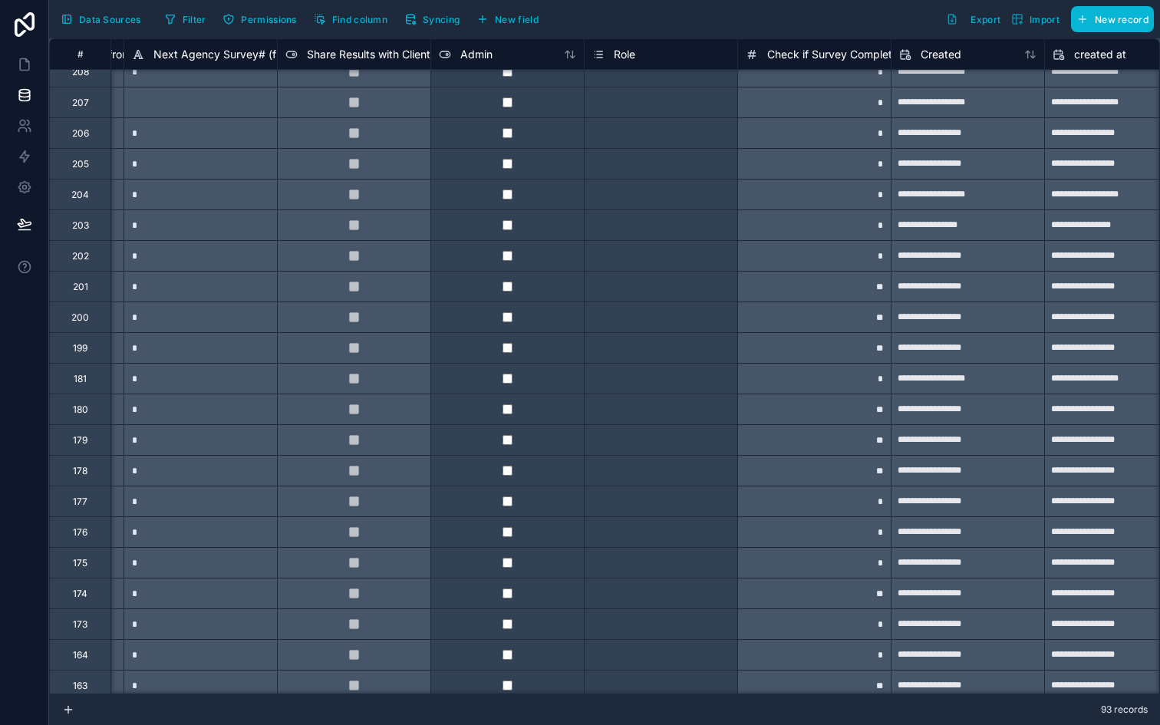
click at [641, 434] on div "Select a Role" at bounding box center [620, 440] width 57 height 12
click at [633, 436] on div "Select a Role" at bounding box center [620, 440] width 57 height 12
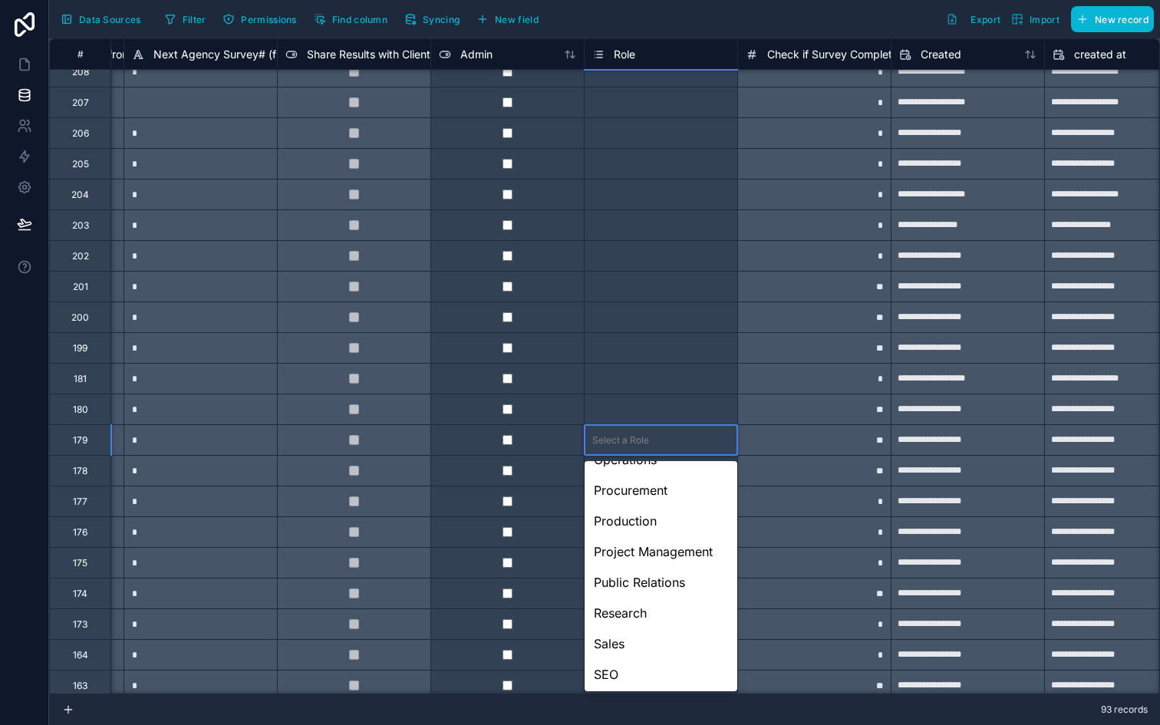
scroll to position [666, 0]
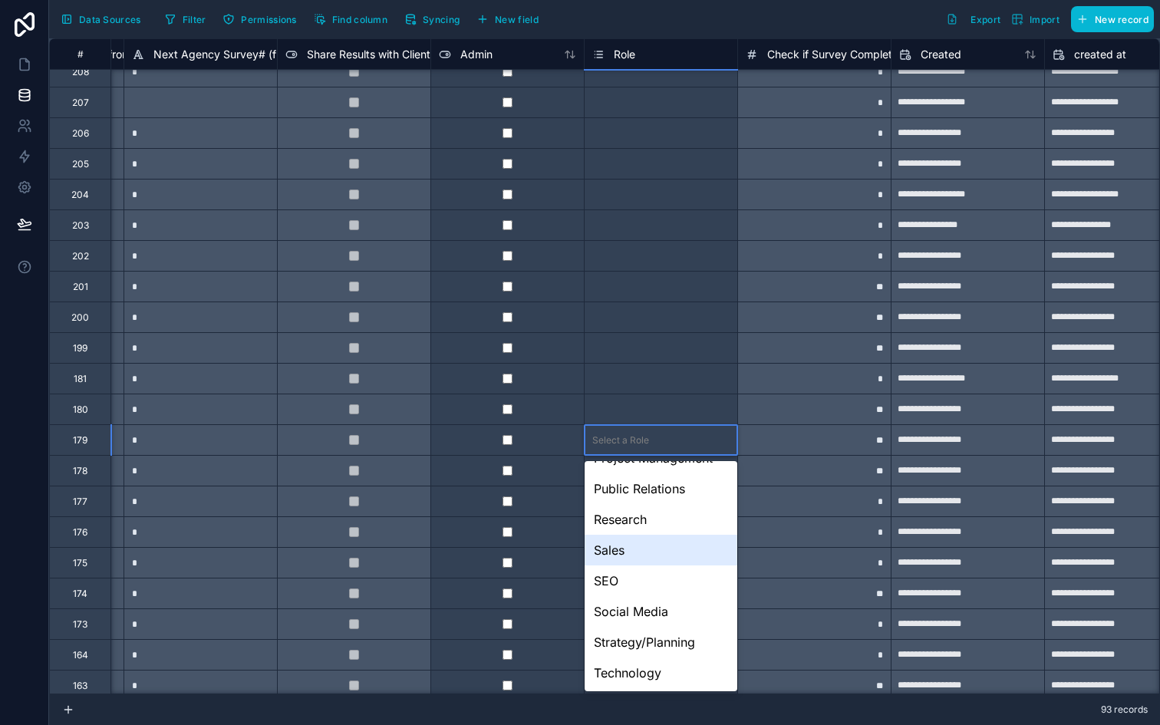
click at [624, 542] on div "Sales" at bounding box center [661, 550] width 153 height 31
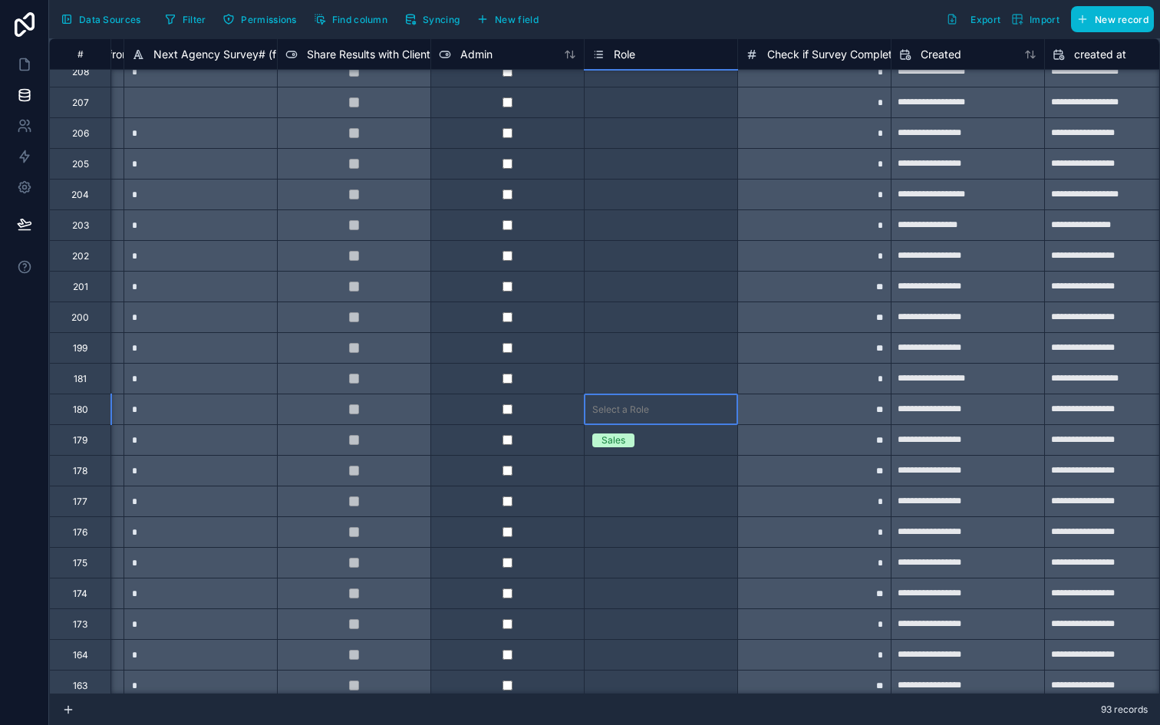
click at [632, 411] on div "Select a Role" at bounding box center [620, 409] width 57 height 12
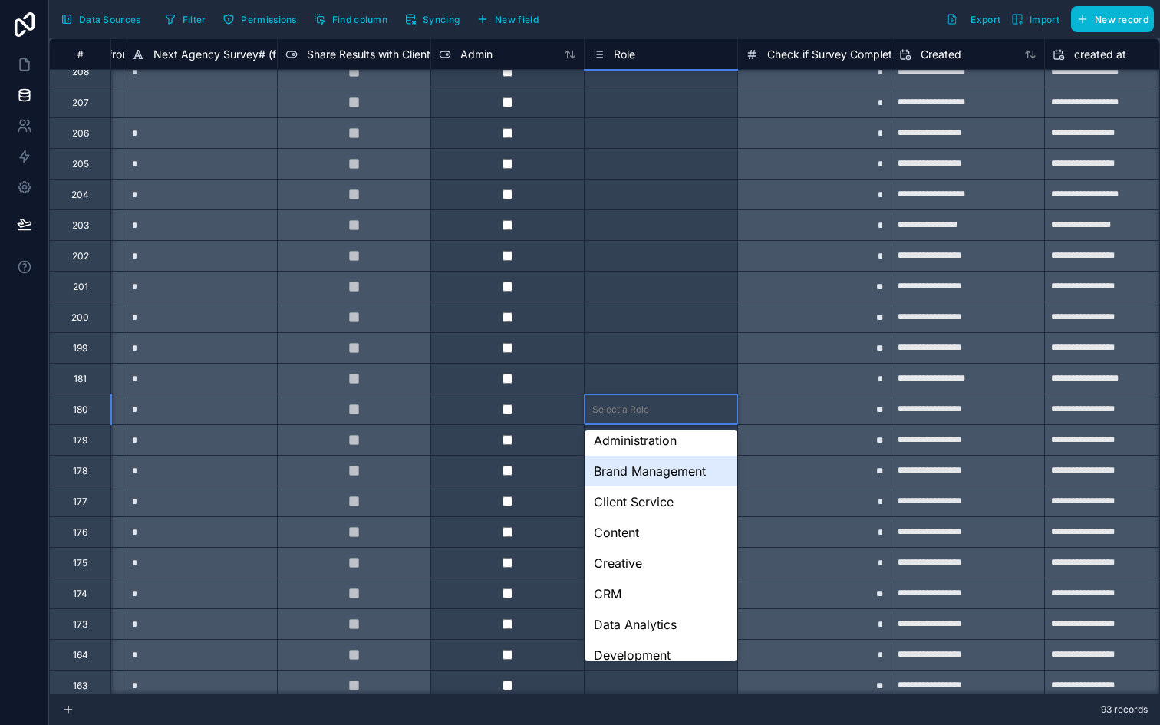
scroll to position [76, 0]
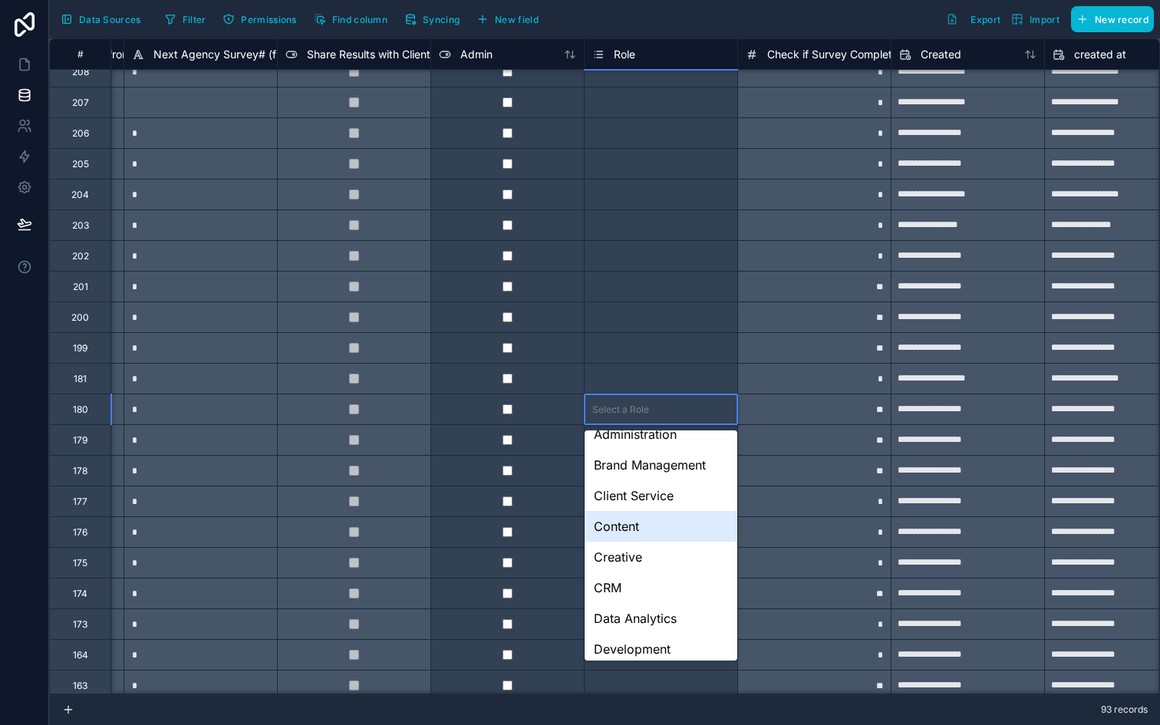
click at [647, 361] on div "Select a Role" at bounding box center [661, 348] width 153 height 30
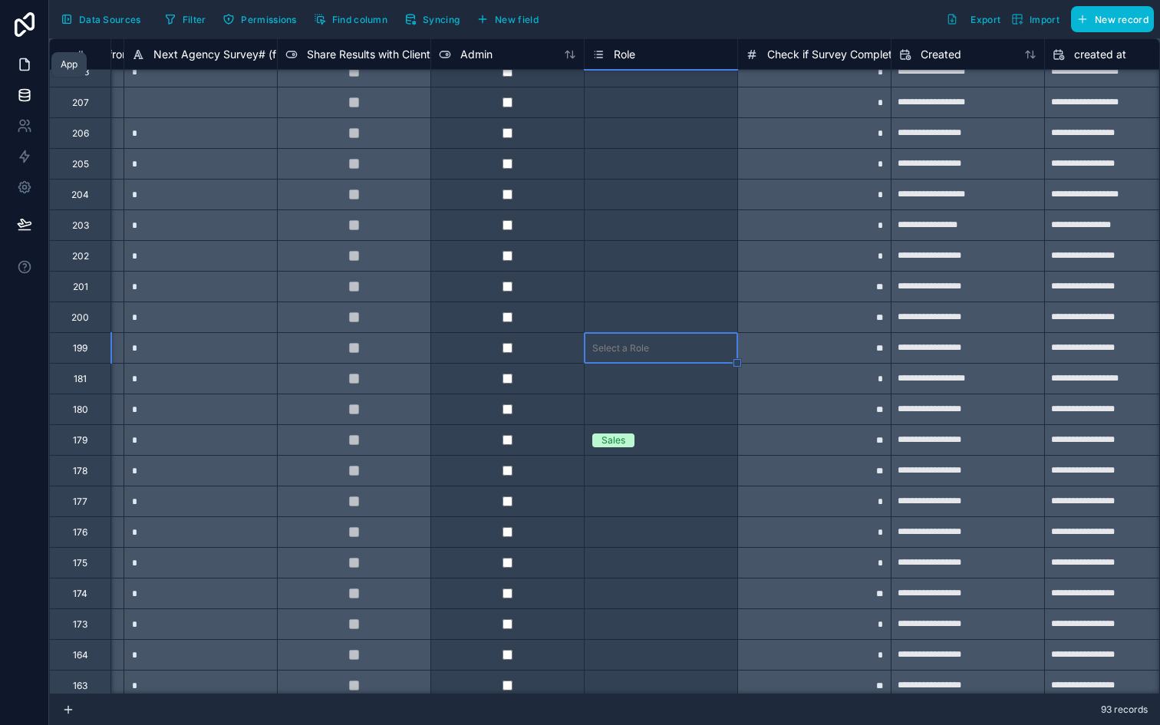
click at [20, 63] on icon at bounding box center [24, 65] width 9 height 12
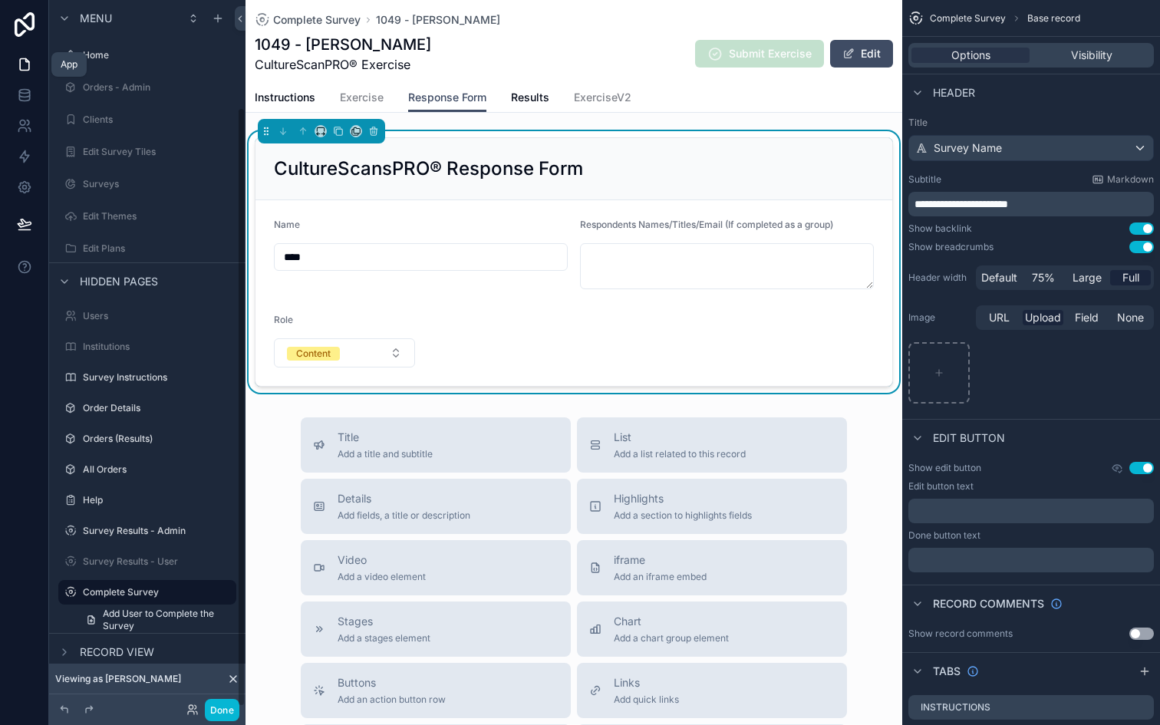
scroll to position [127, 0]
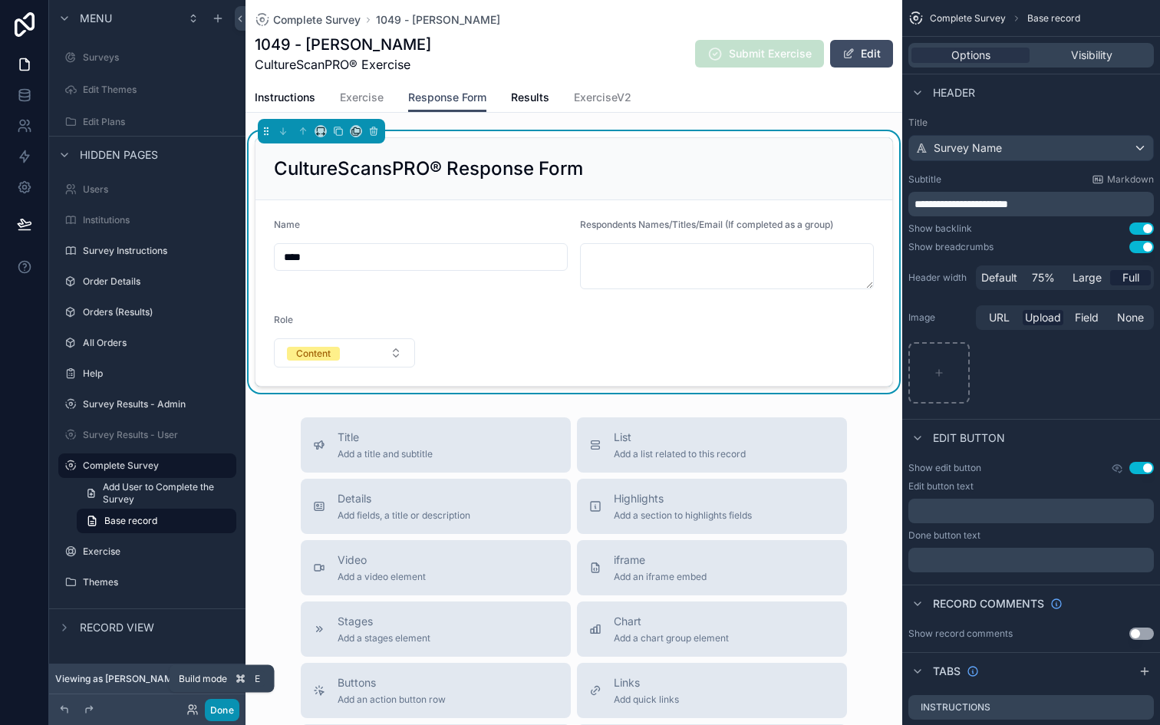
click at [225, 707] on button "Done" at bounding box center [222, 710] width 35 height 22
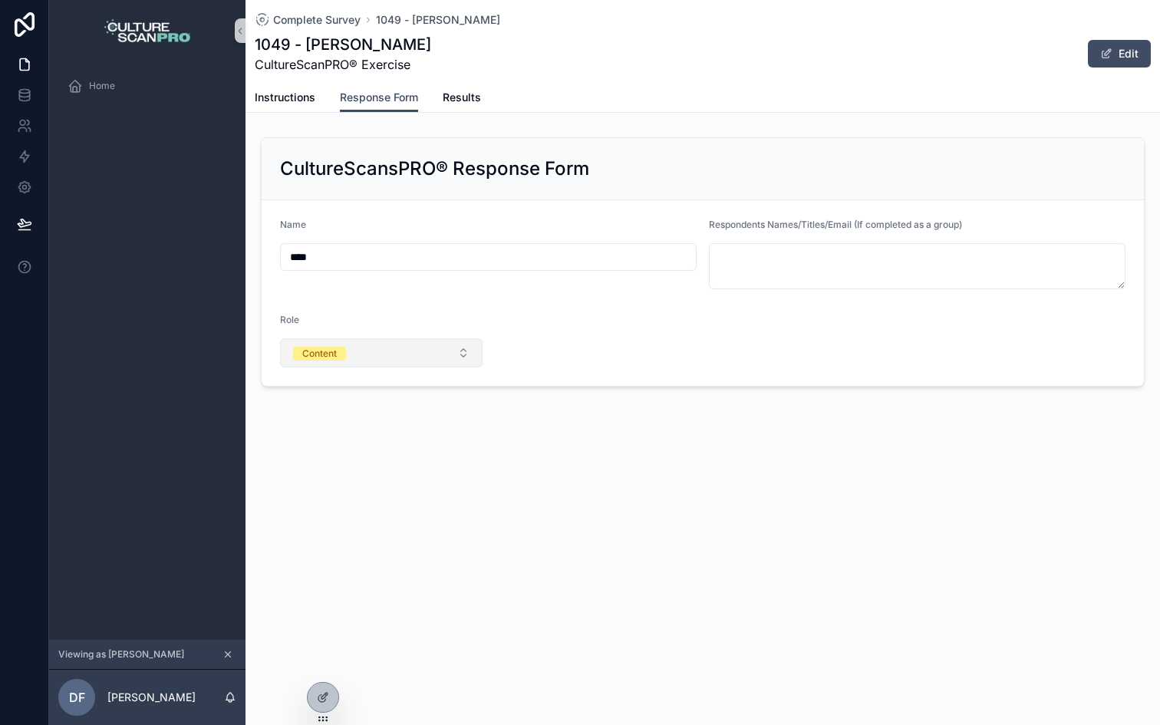
click at [336, 351] on div "Content" at bounding box center [319, 354] width 35 height 14
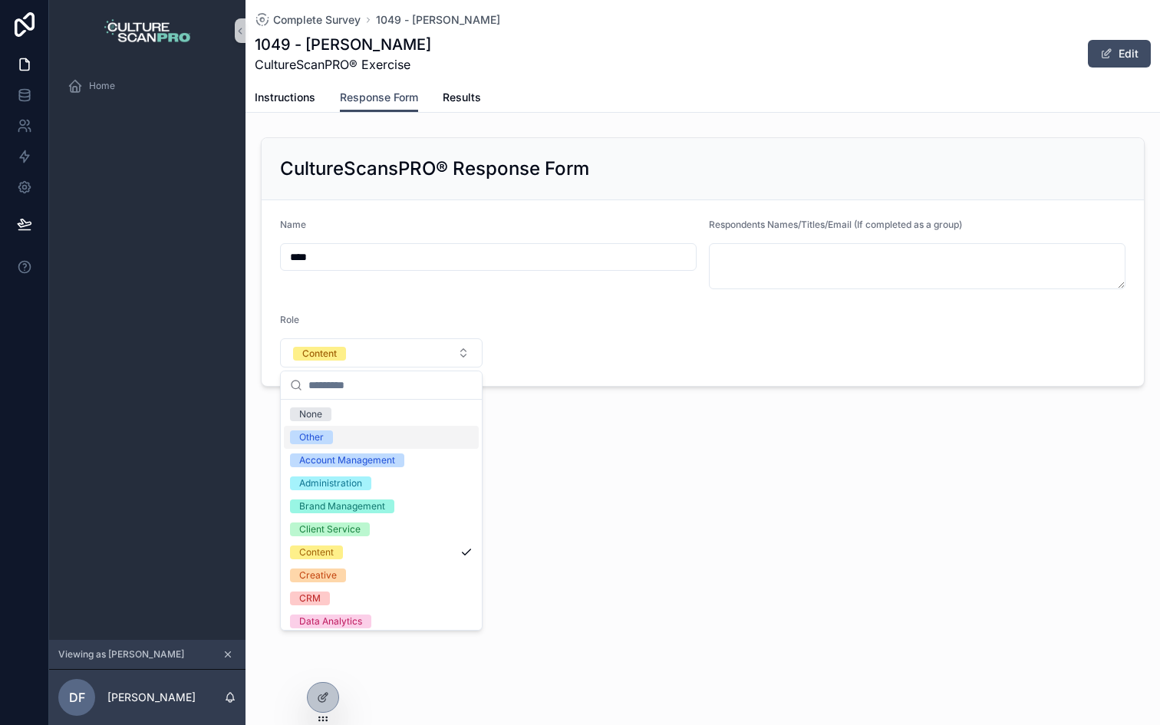
click at [348, 437] on div "Other" at bounding box center [381, 437] width 195 height 23
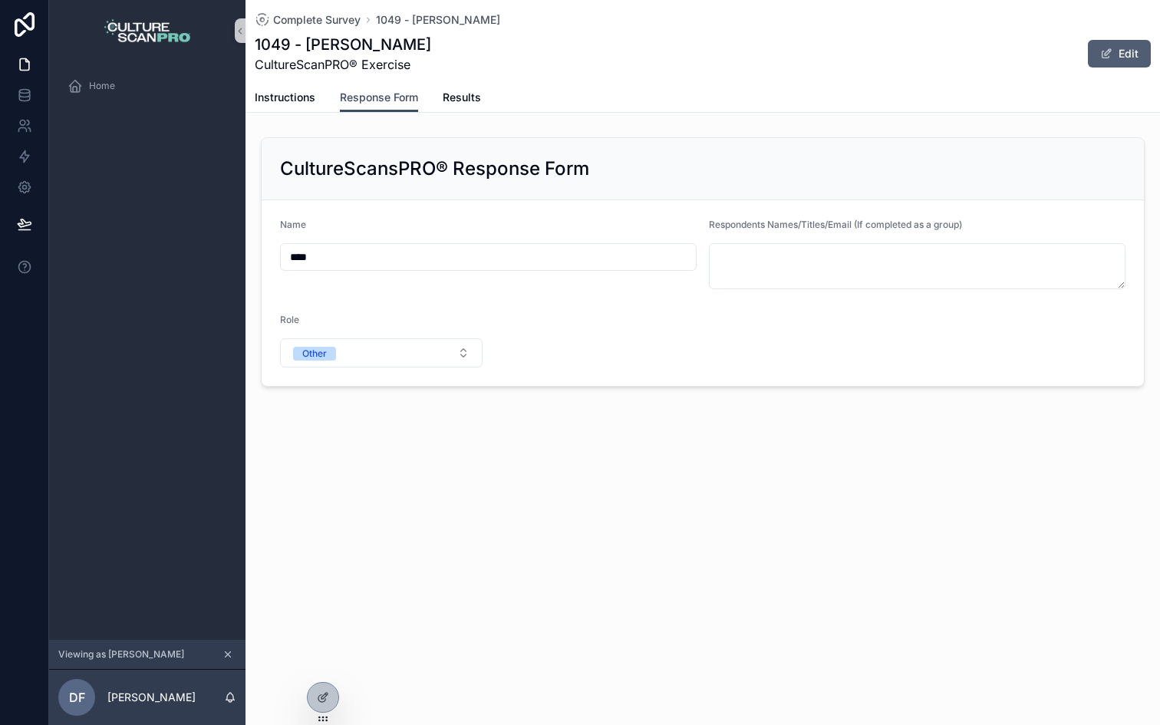
click at [1122, 58] on button "Edit" at bounding box center [1119, 54] width 63 height 28
click at [1108, 46] on button "Done" at bounding box center [1115, 54] width 71 height 28
click at [1108, 46] on button "Edit" at bounding box center [1119, 54] width 63 height 28
click at [386, 349] on button "Other" at bounding box center [381, 352] width 203 height 29
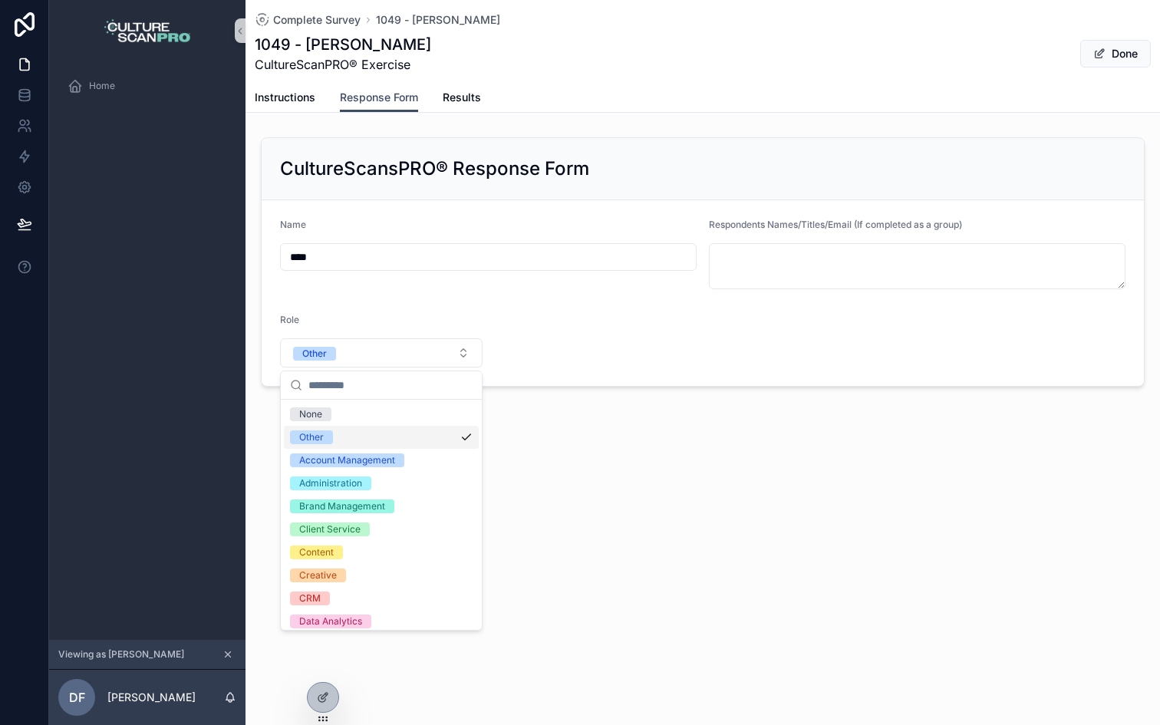
click at [343, 430] on div "Other" at bounding box center [381, 437] width 195 height 23
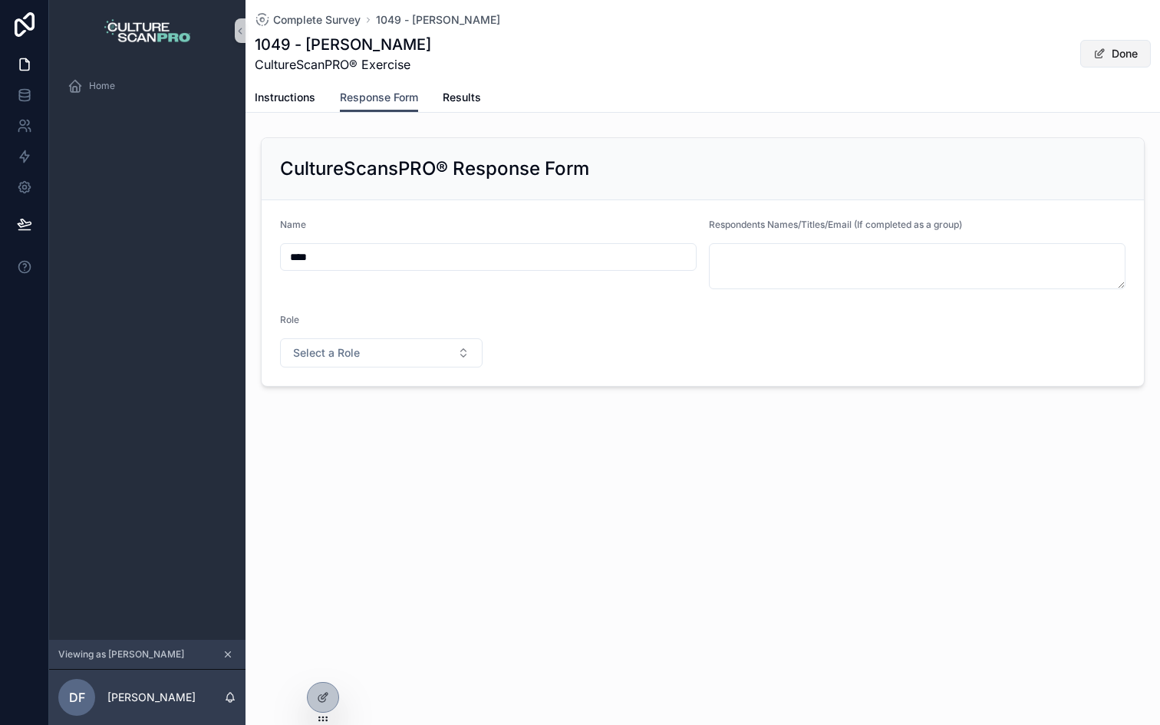
click at [1117, 52] on button "Done" at bounding box center [1115, 54] width 71 height 28
click at [542, 521] on div "Complete Survey 1049 - Dave 1049 - Dave CultureScanPRO® Exercise Edit Response …" at bounding box center [702, 362] width 914 height 725
click at [397, 359] on button "Select a Role" at bounding box center [381, 352] width 203 height 29
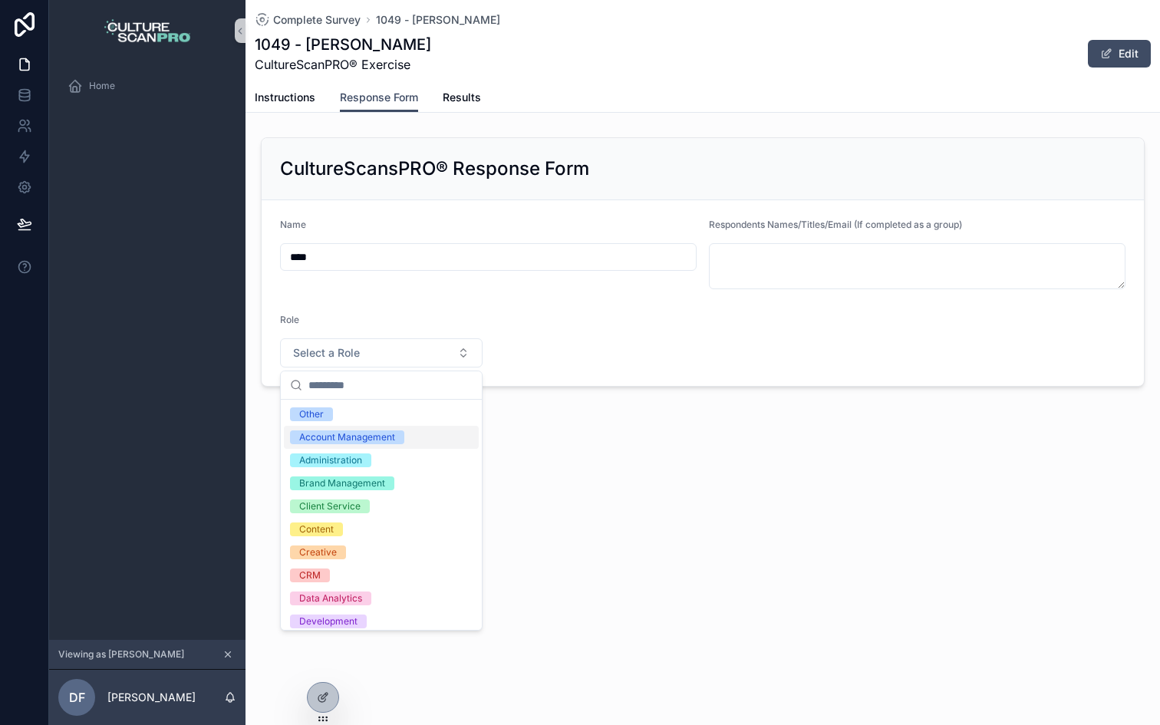
click at [359, 446] on div "Account Management" at bounding box center [381, 437] width 195 height 23
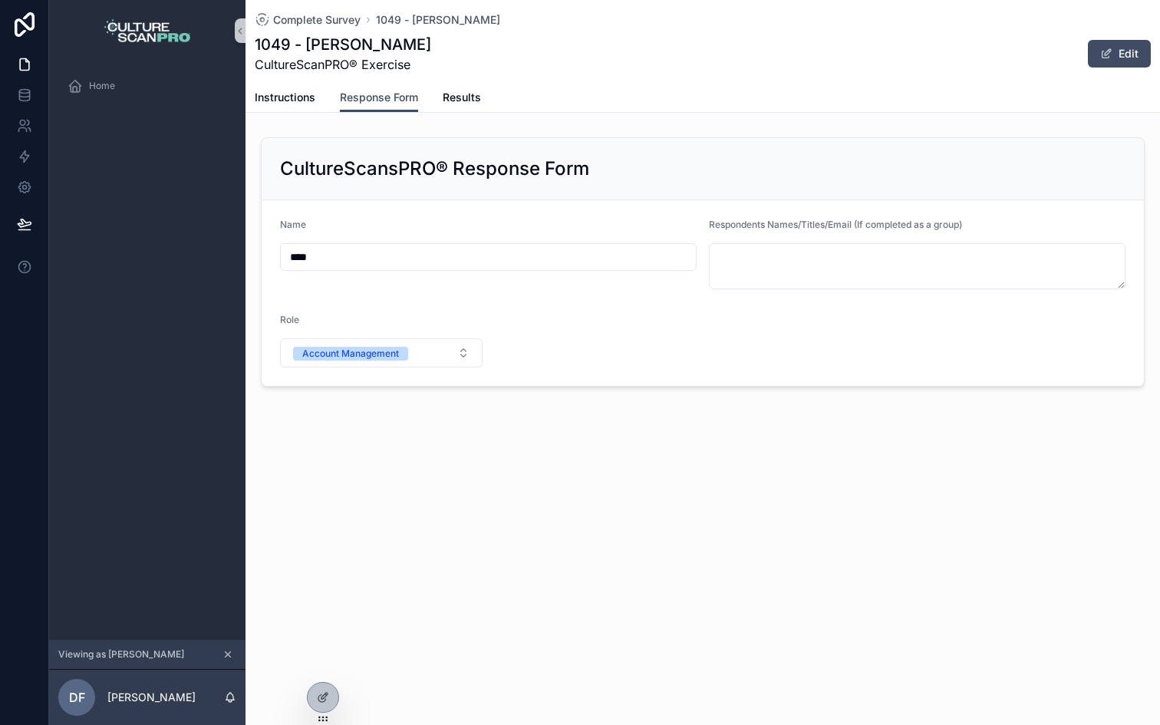
click at [1127, 61] on button "Edit" at bounding box center [1119, 54] width 63 height 28
click at [1108, 48] on button "Done" at bounding box center [1115, 54] width 71 height 28
click at [440, 349] on button "Account Management" at bounding box center [381, 352] width 203 height 29
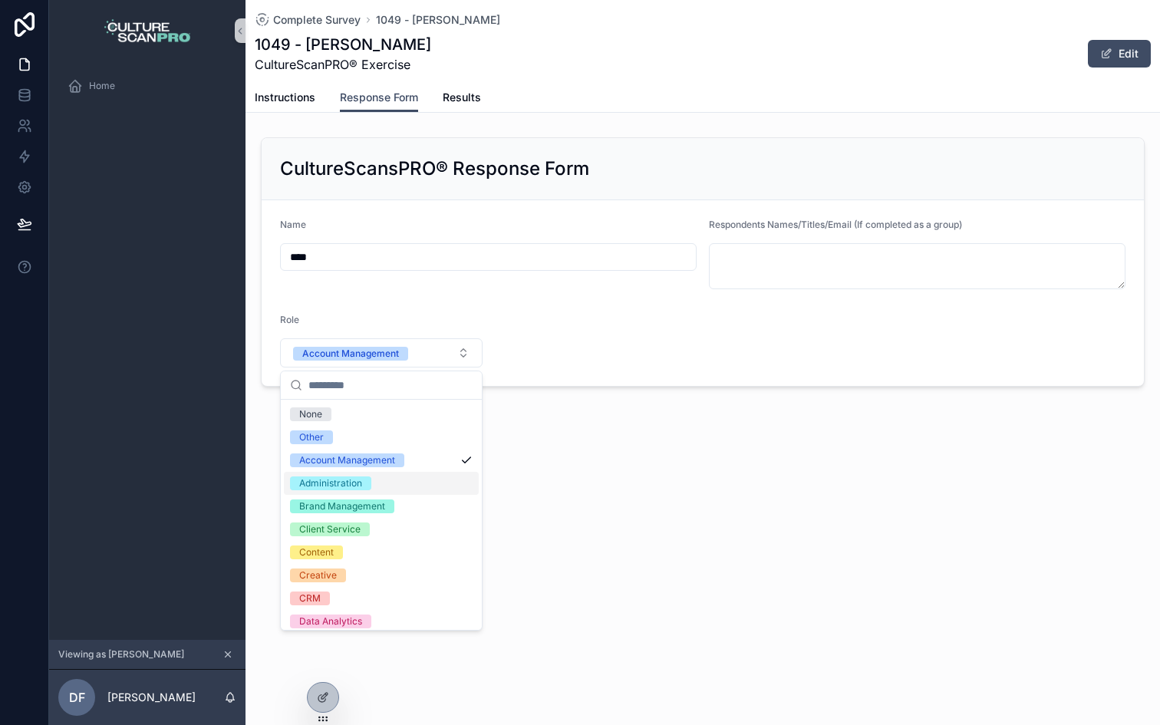
click at [341, 489] on div "Administration" at bounding box center [330, 483] width 63 height 14
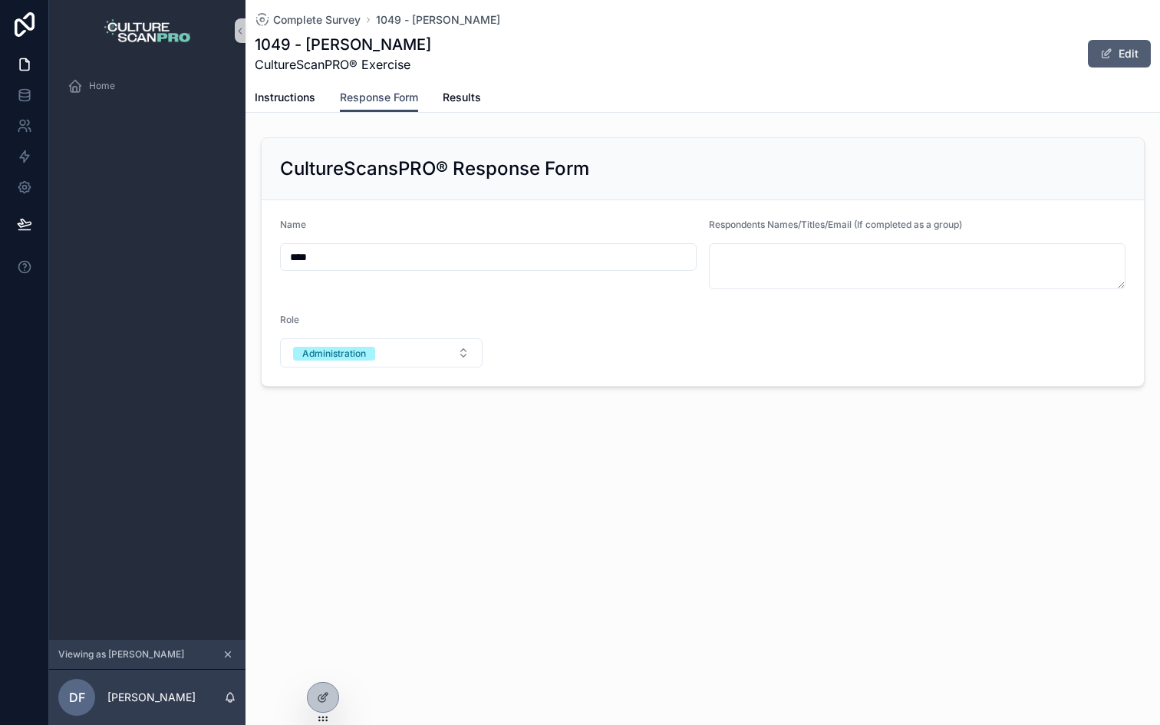
click at [1102, 53] on span "scrollable content" at bounding box center [1106, 54] width 12 height 12
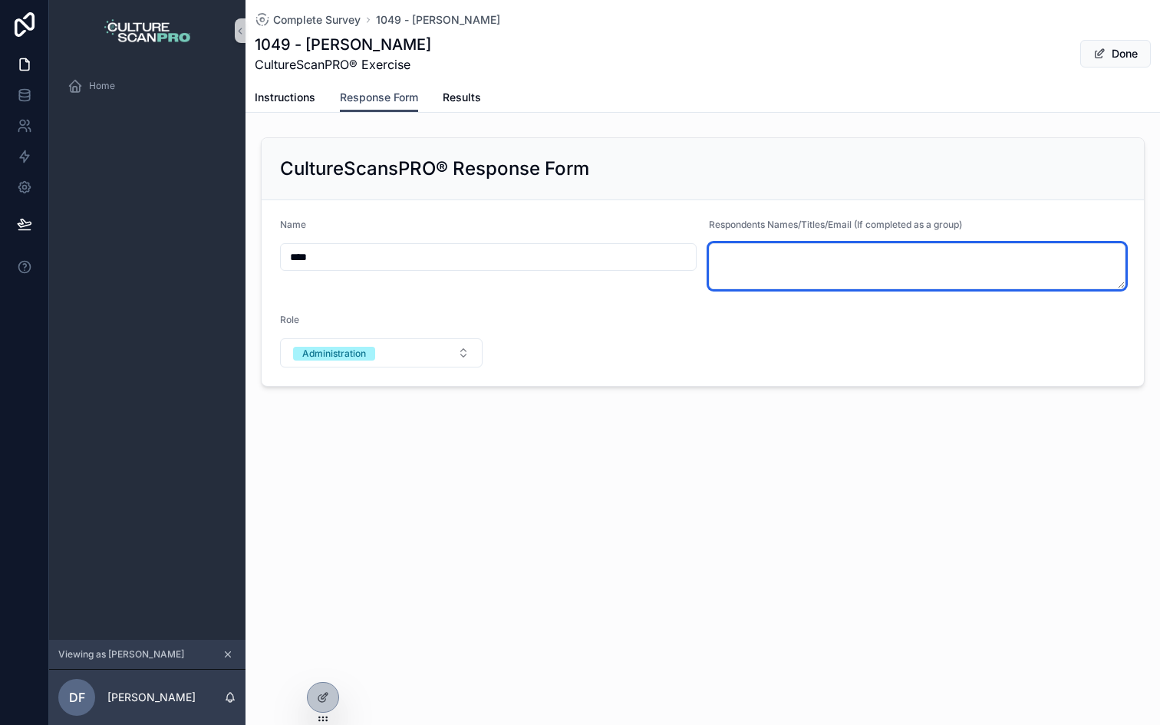
click at [753, 268] on textarea "scrollable content" at bounding box center [917, 266] width 417 height 46
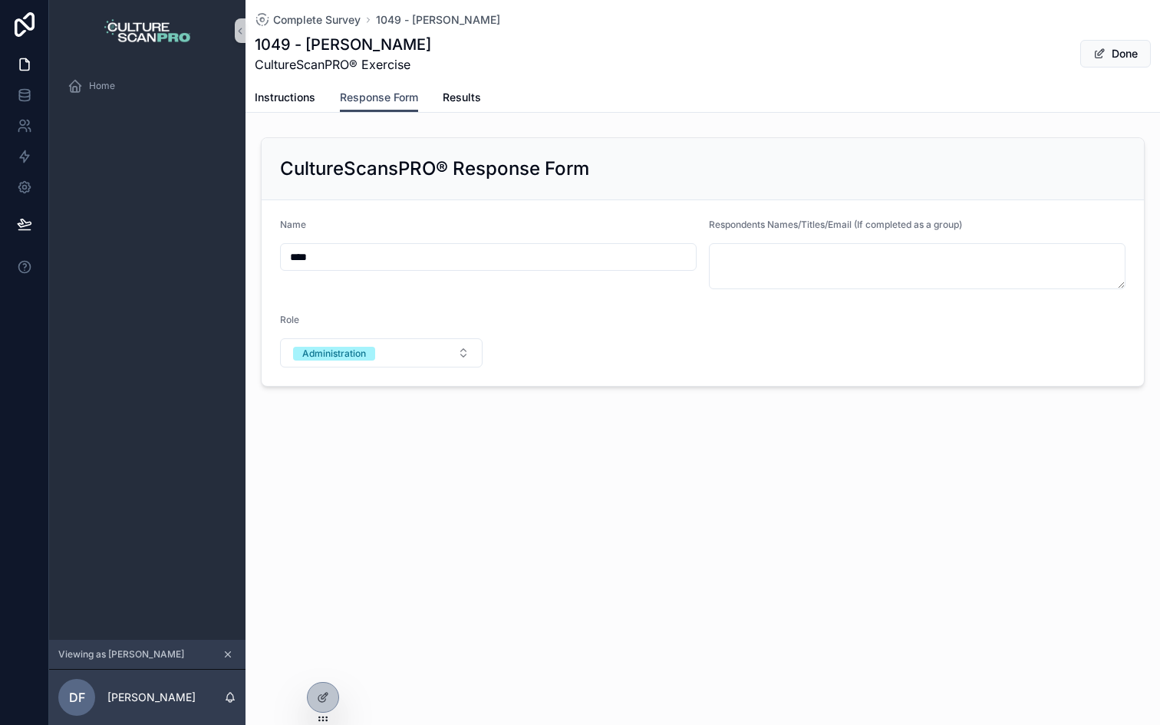
click at [652, 261] on input "****" at bounding box center [488, 256] width 415 height 21
click at [30, 70] on icon at bounding box center [24, 64] width 15 height 15
click at [324, 703] on div at bounding box center [323, 697] width 31 height 29
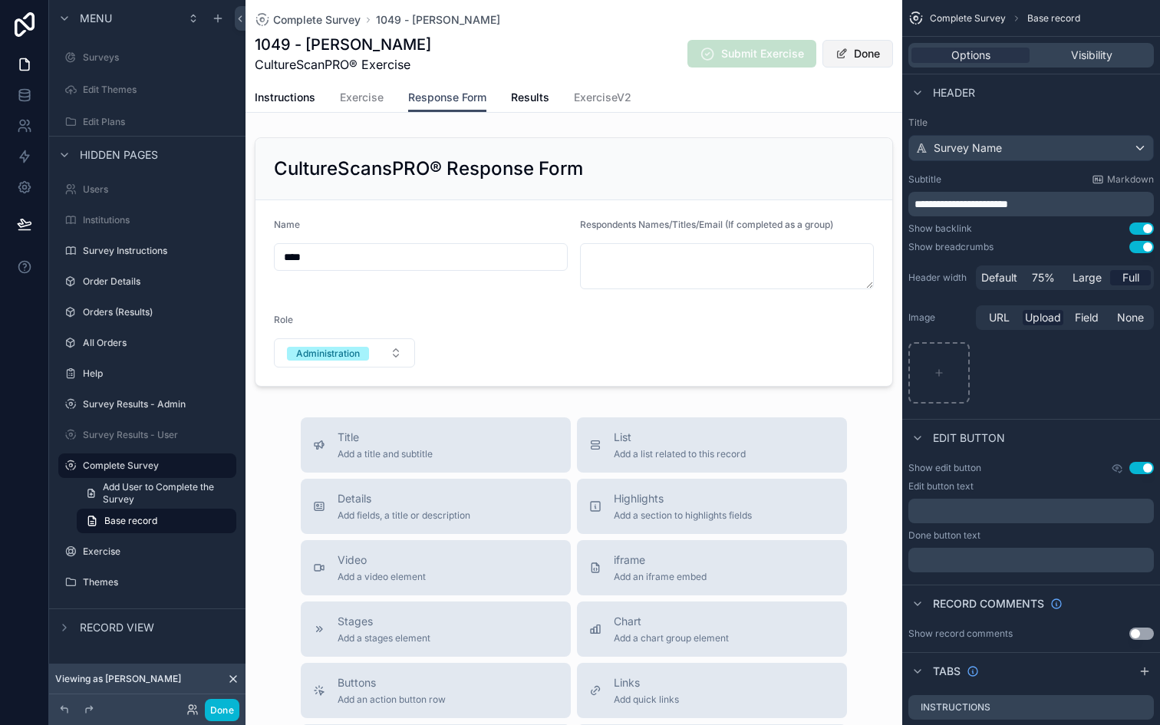
click at [839, 49] on span "scrollable content" at bounding box center [841, 54] width 12 height 12
click at [344, 97] on span "Exercise" at bounding box center [362, 97] width 44 height 15
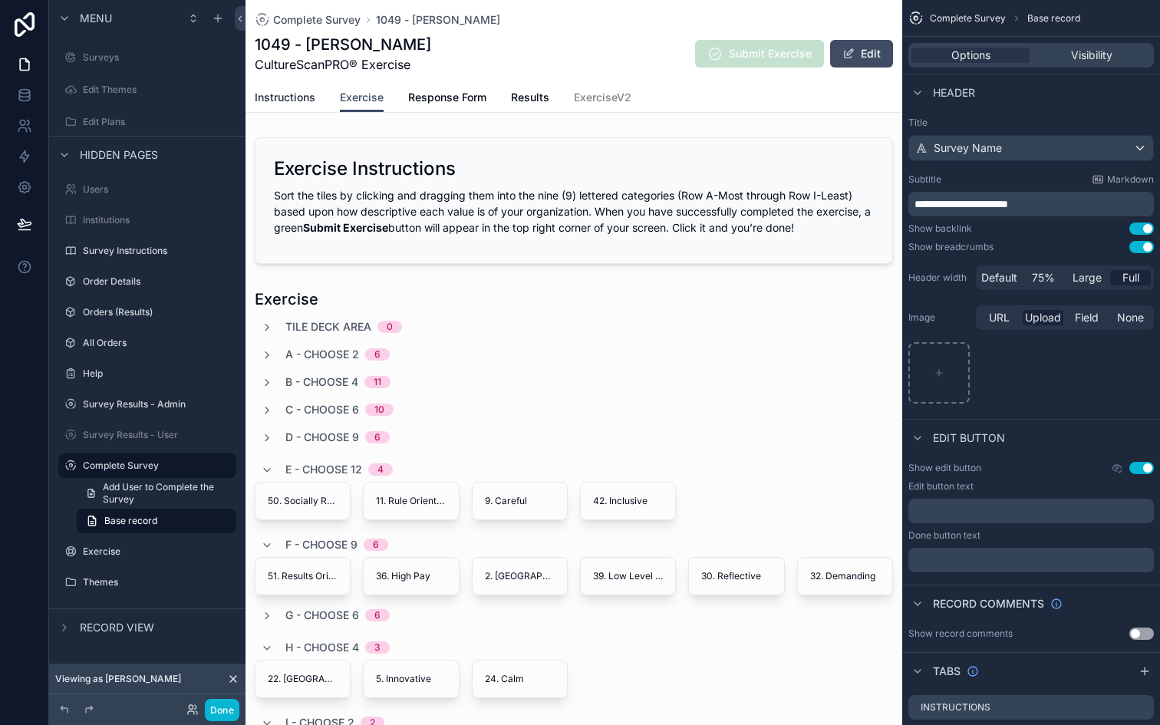
click at [283, 94] on span "Instructions" at bounding box center [285, 97] width 61 height 15
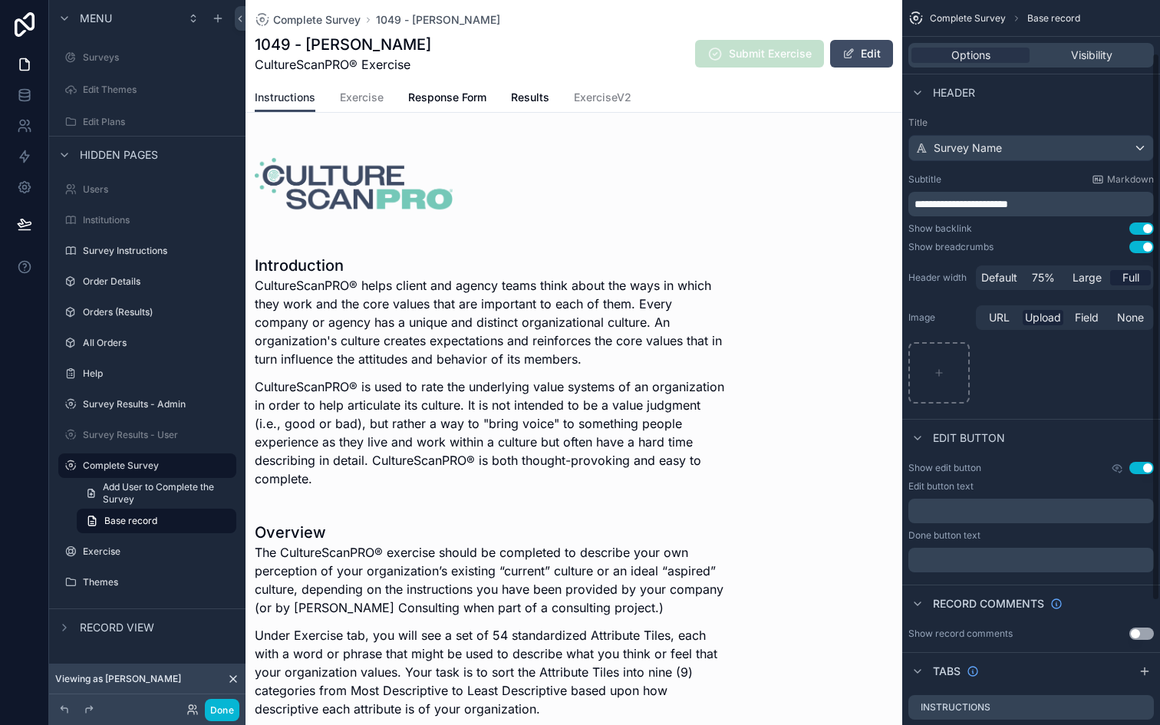
scroll to position [234, 0]
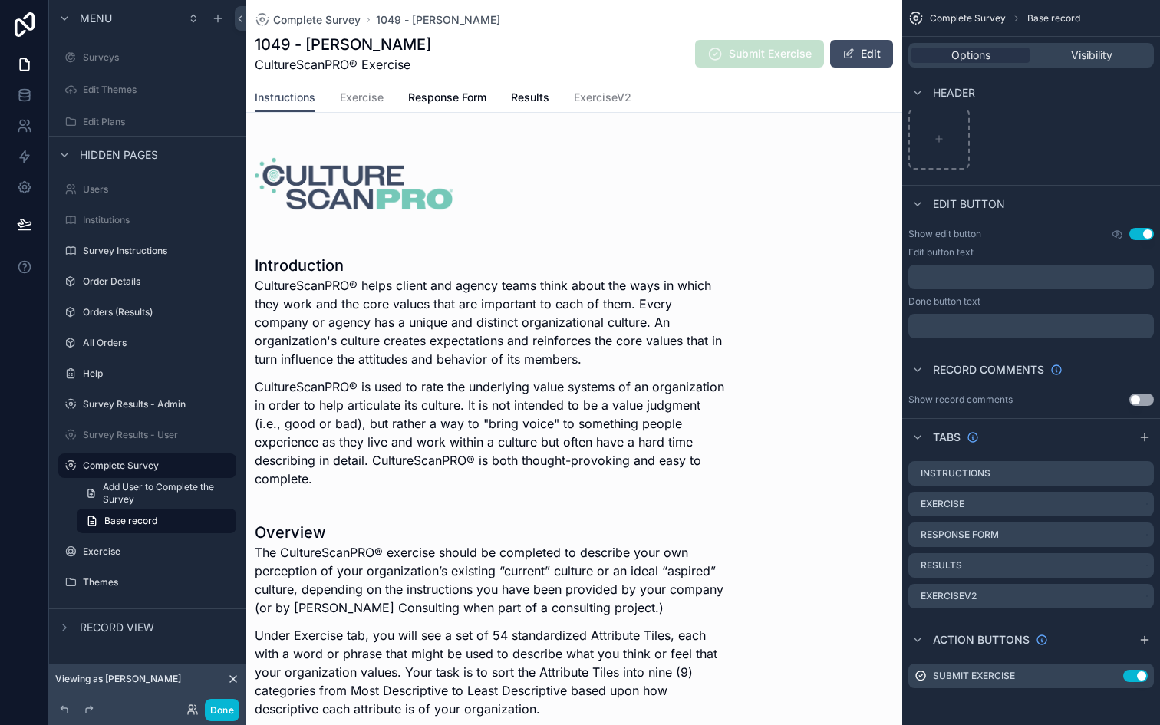
click at [557, 35] on div "1049 - Dave CultureScanPRO® Exercise Submit Exercise Edit" at bounding box center [574, 54] width 638 height 40
click at [1145, 234] on button "Use setting" at bounding box center [1141, 234] width 25 height 12
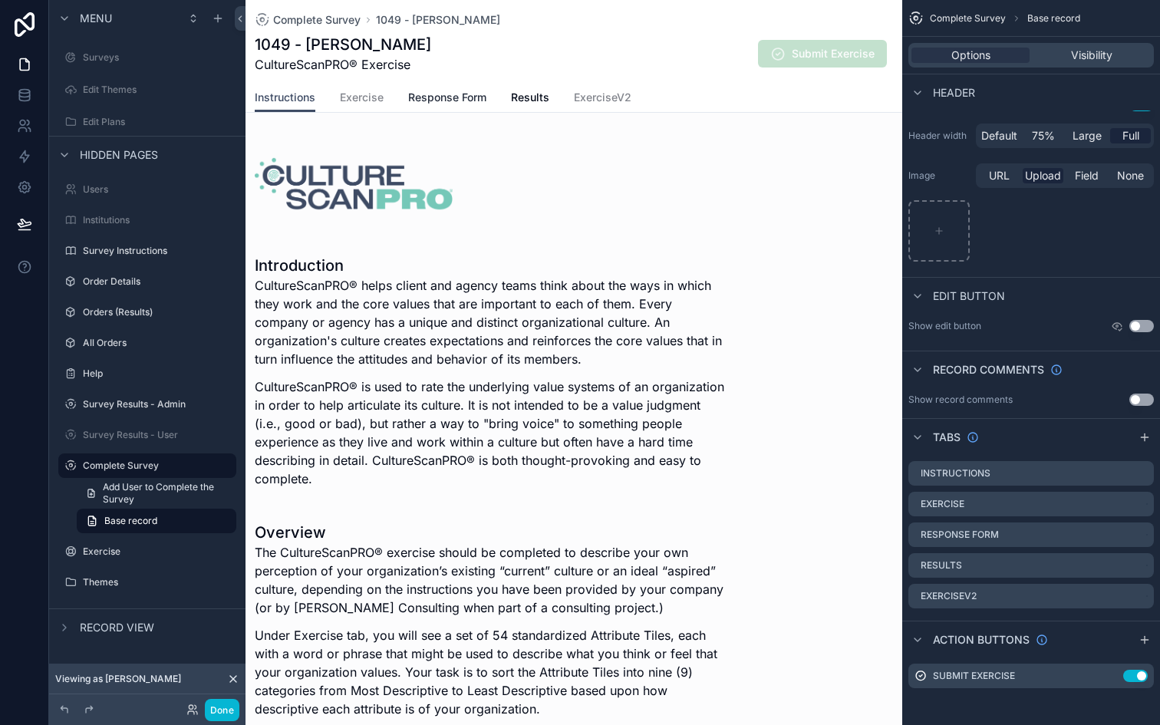
click at [470, 99] on span "Response Form" at bounding box center [447, 97] width 78 height 15
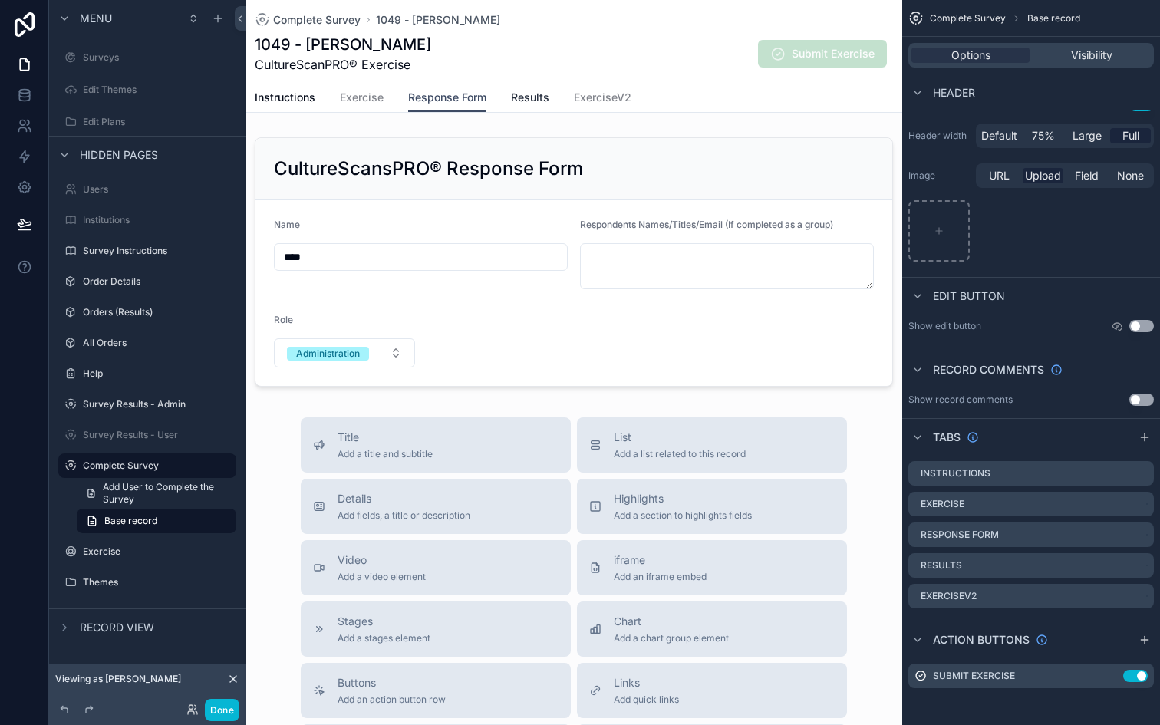
click at [529, 97] on span "Results" at bounding box center [530, 97] width 38 height 15
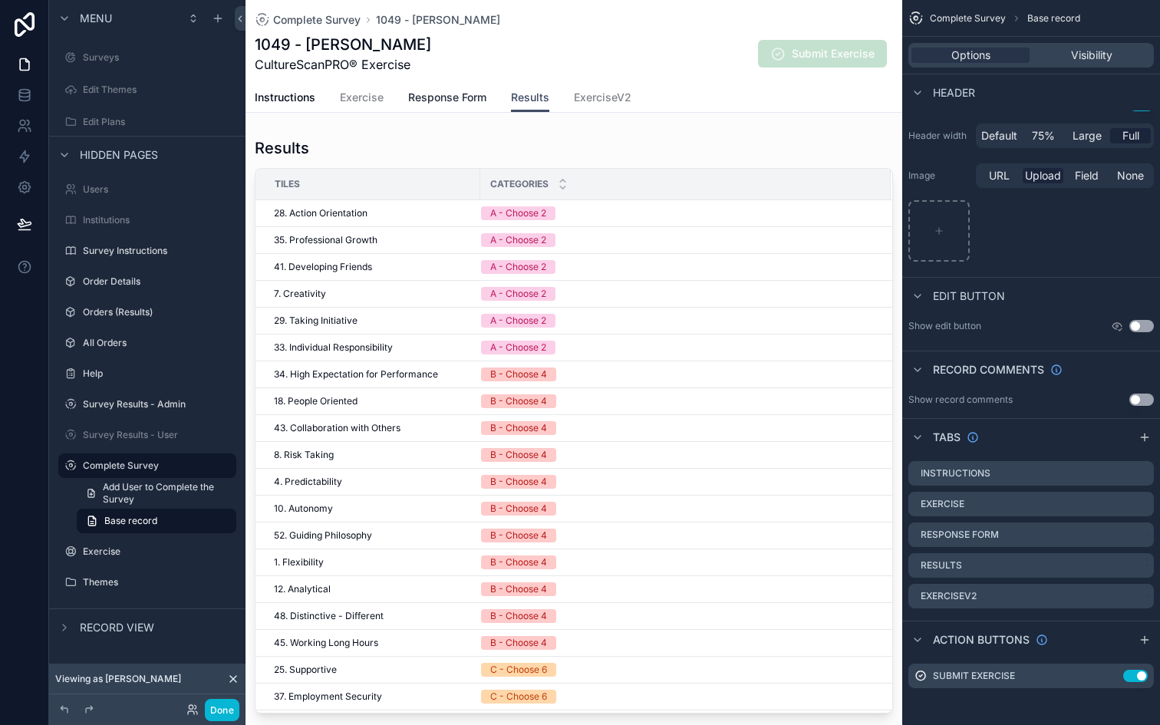
click at [459, 97] on span "Response Form" at bounding box center [447, 97] width 78 height 15
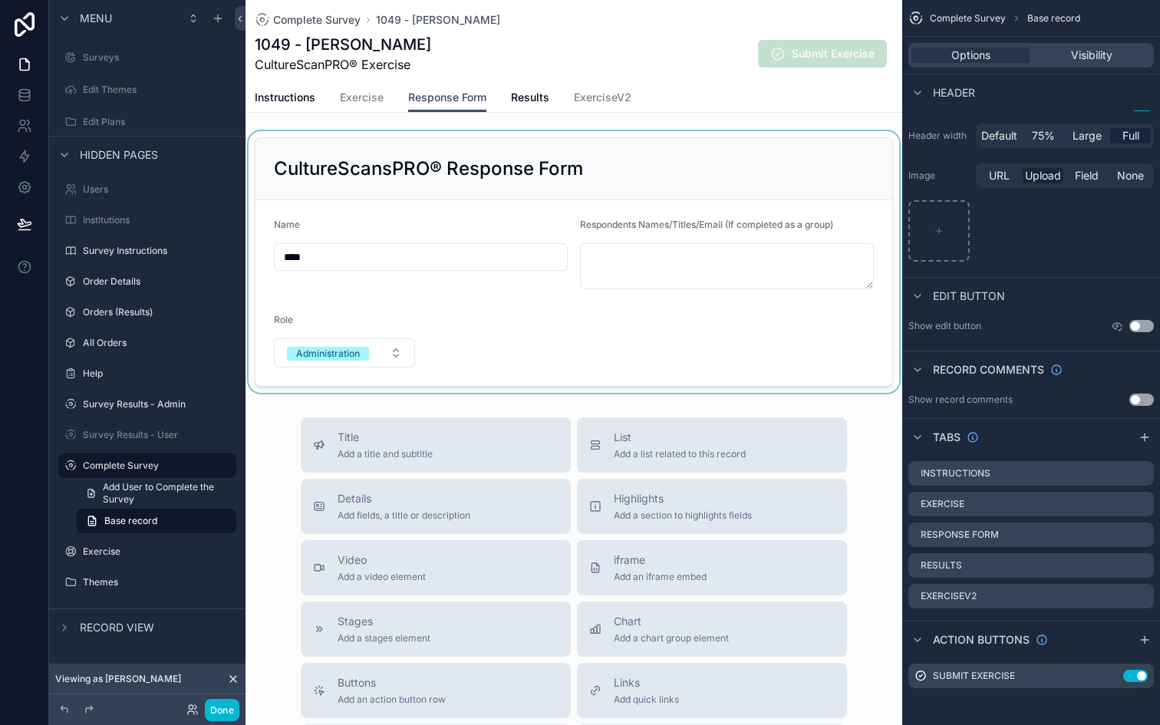
click at [445, 353] on div "scrollable content" at bounding box center [573, 262] width 657 height 262
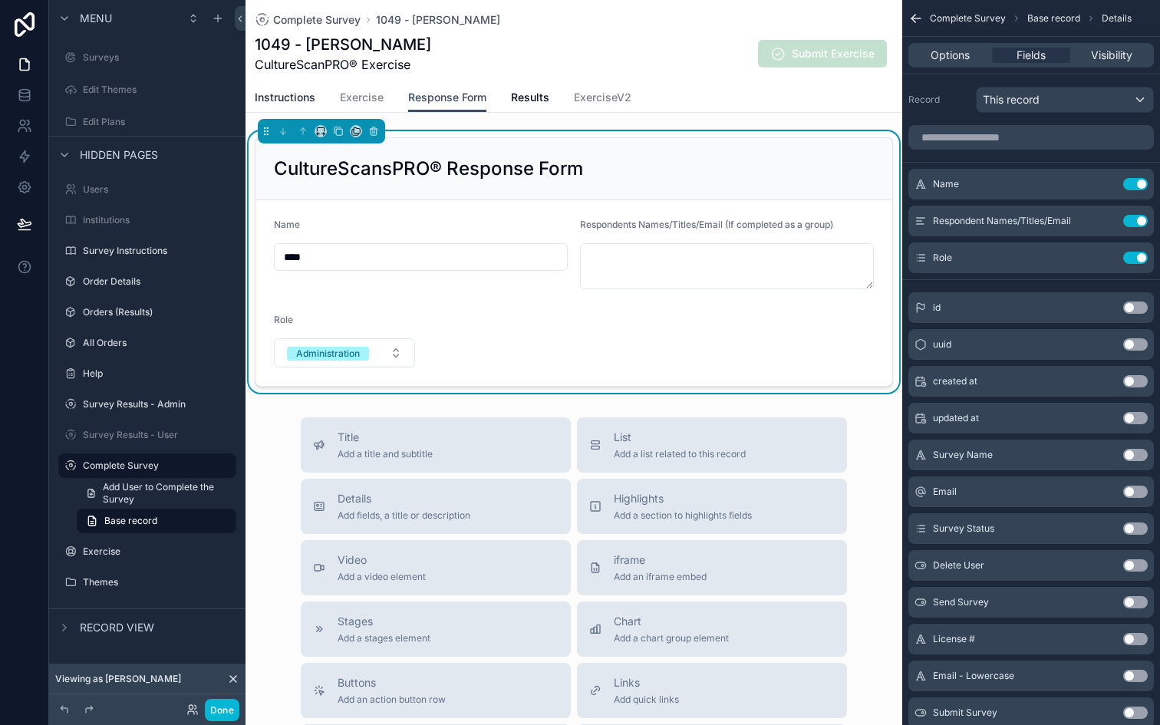
click at [276, 92] on span "Instructions" at bounding box center [285, 97] width 61 height 15
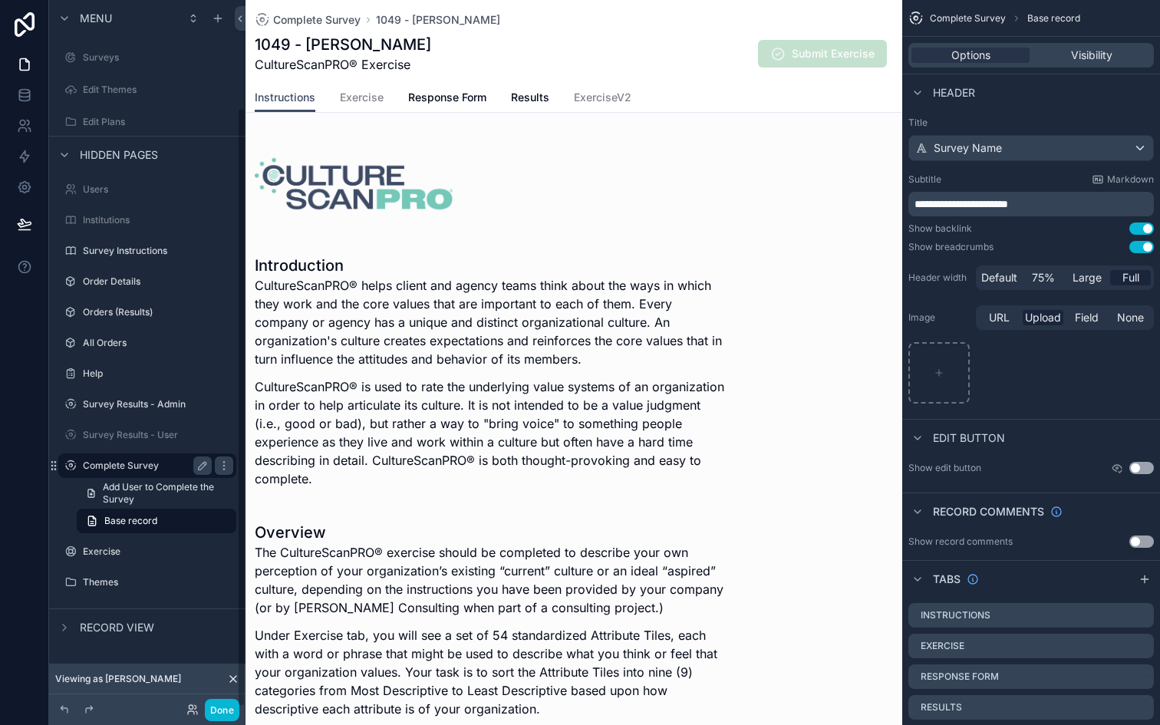
click at [133, 469] on label "Complete Survey" at bounding box center [144, 465] width 123 height 12
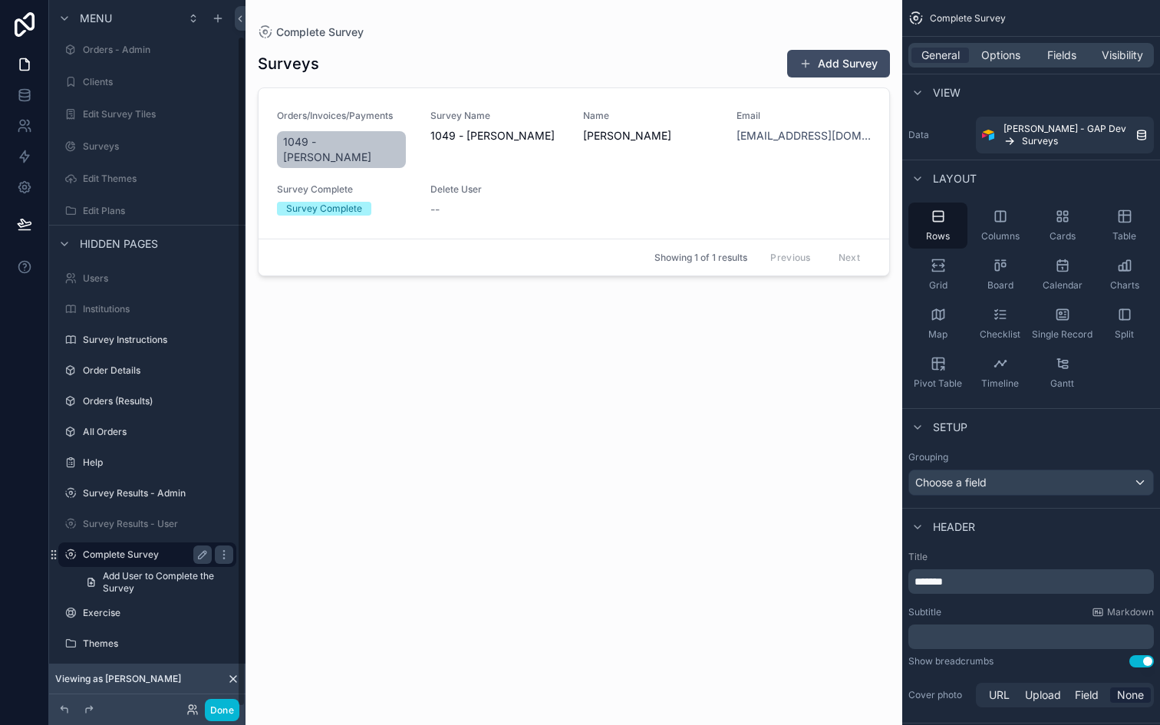
scroll to position [38, 0]
click at [524, 202] on div "--" at bounding box center [497, 209] width 135 height 15
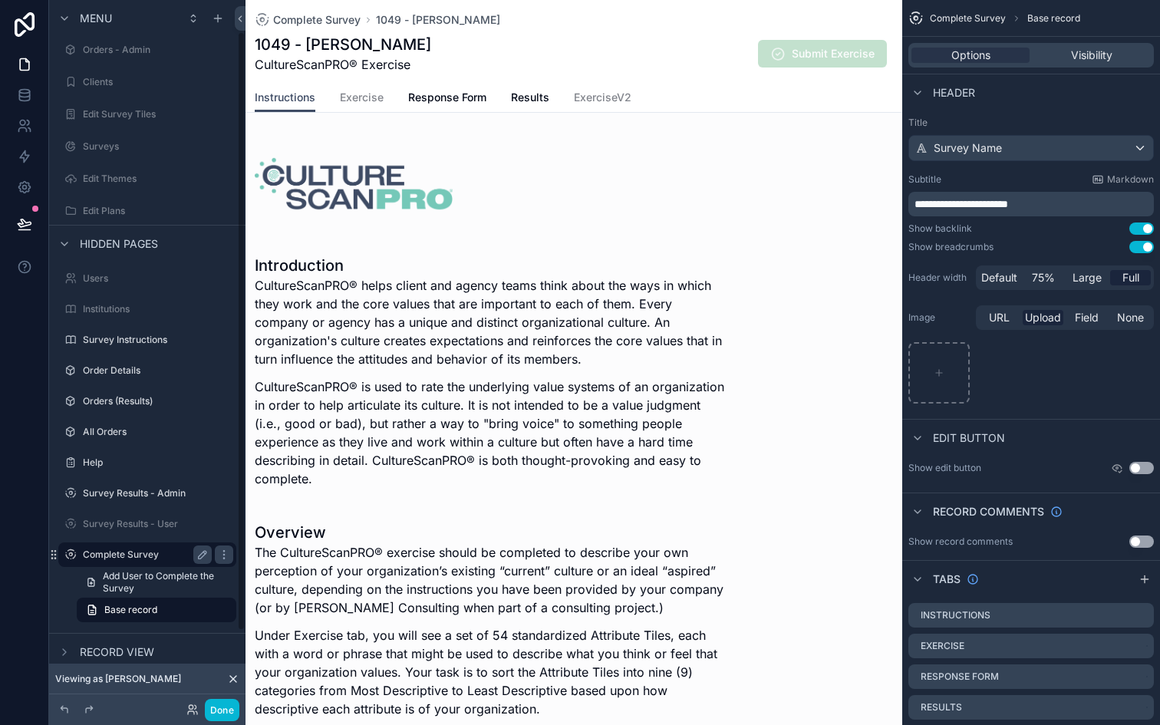
click at [134, 556] on label "Complete Survey" at bounding box center [144, 554] width 123 height 12
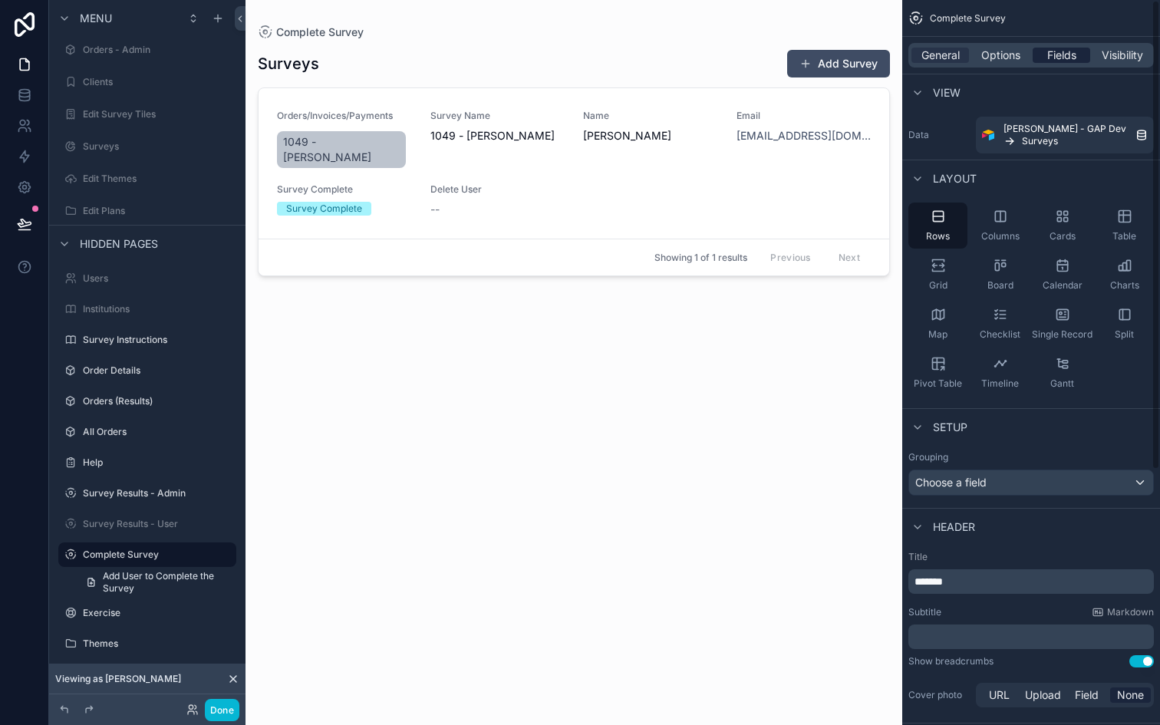
click at [1057, 53] on span "Fields" at bounding box center [1061, 55] width 29 height 15
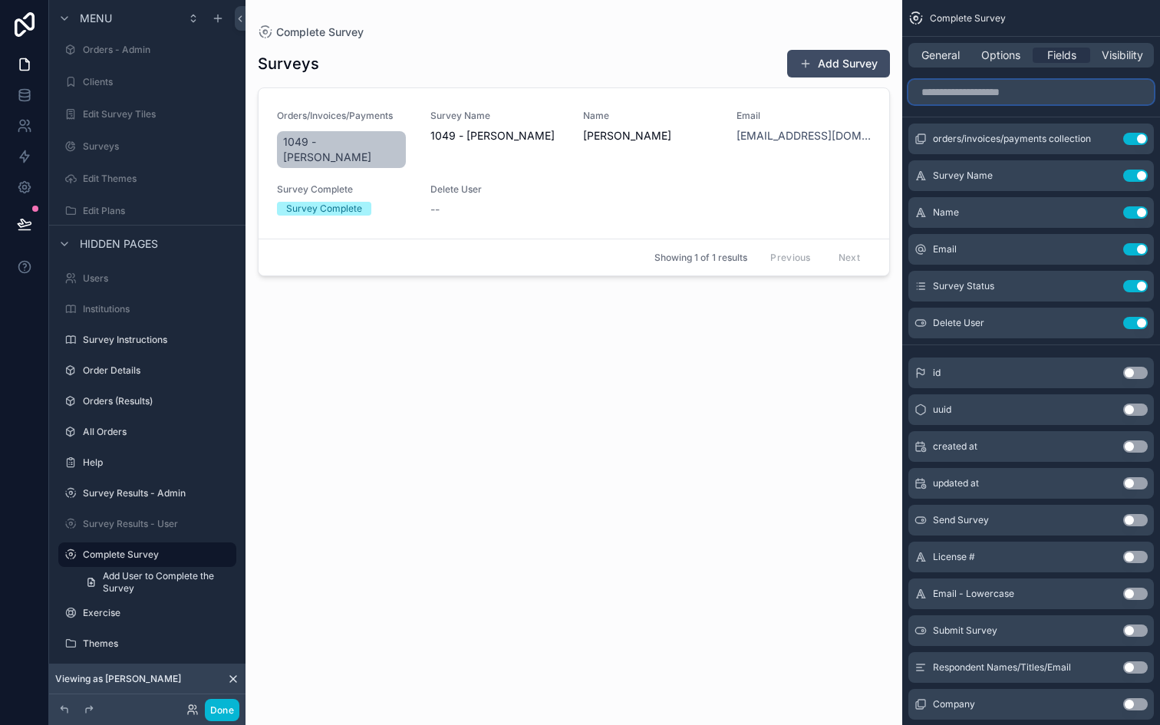
click at [1019, 98] on input "scrollable content" at bounding box center [1030, 92] width 245 height 25
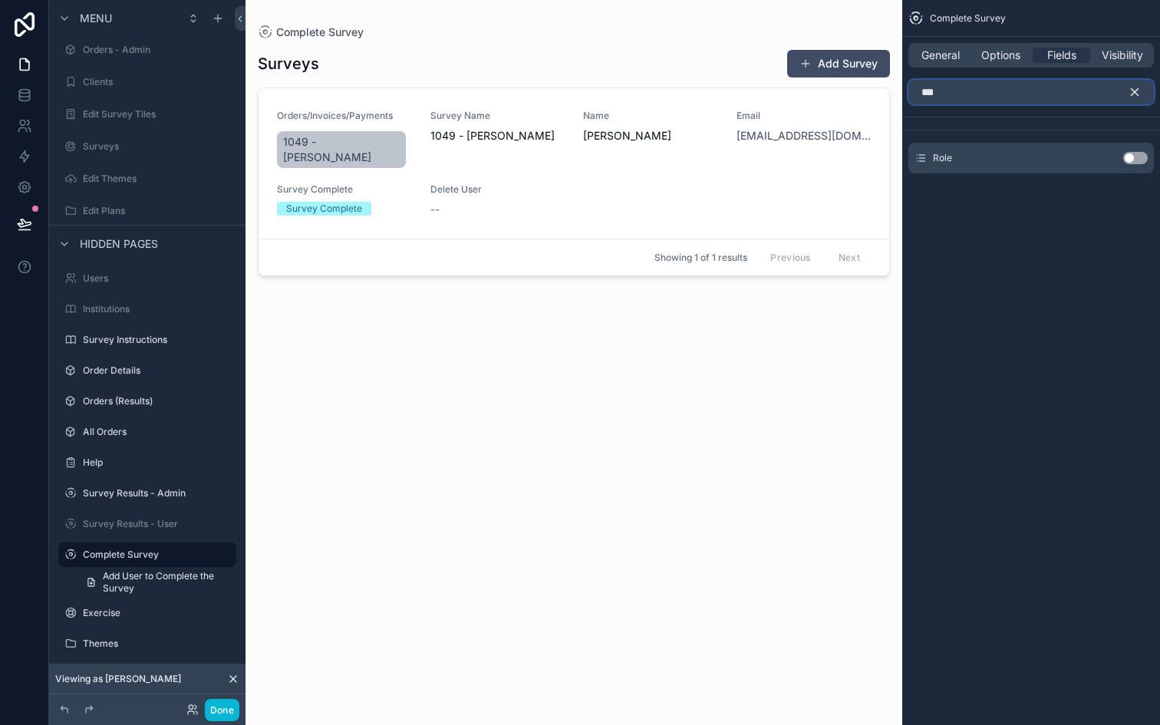
type input "***"
click at [1128, 156] on button "Use setting" at bounding box center [1135, 158] width 25 height 12
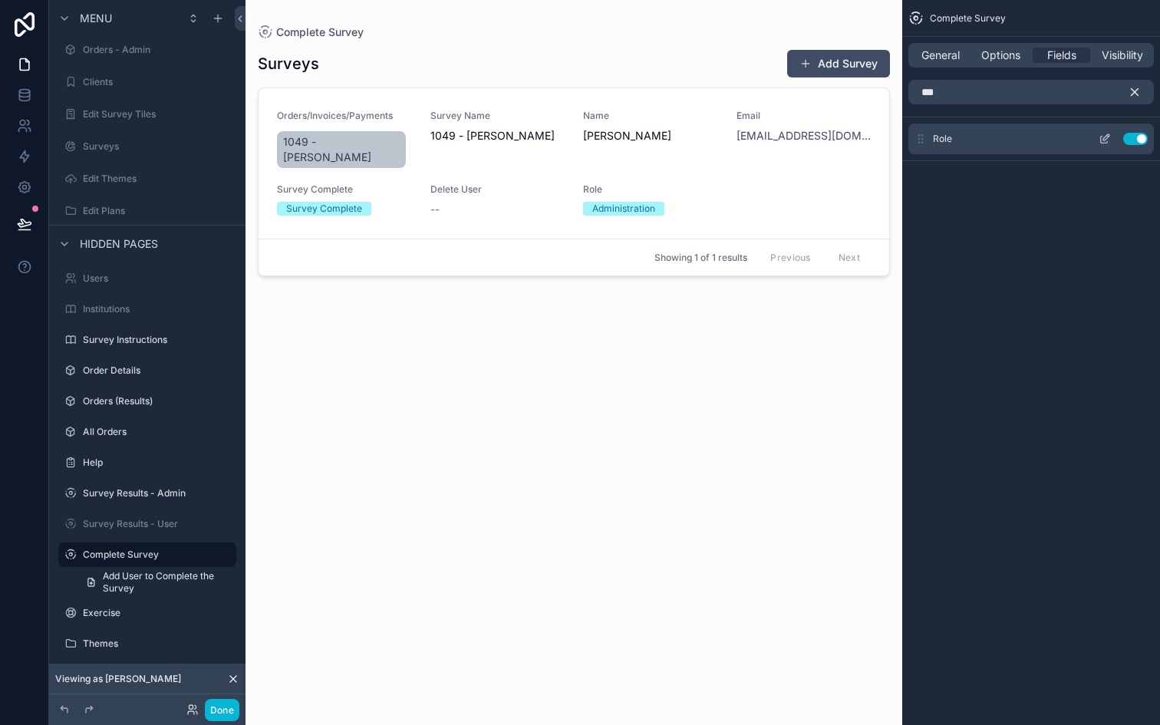
click at [1141, 139] on button "Use setting" at bounding box center [1135, 139] width 25 height 12
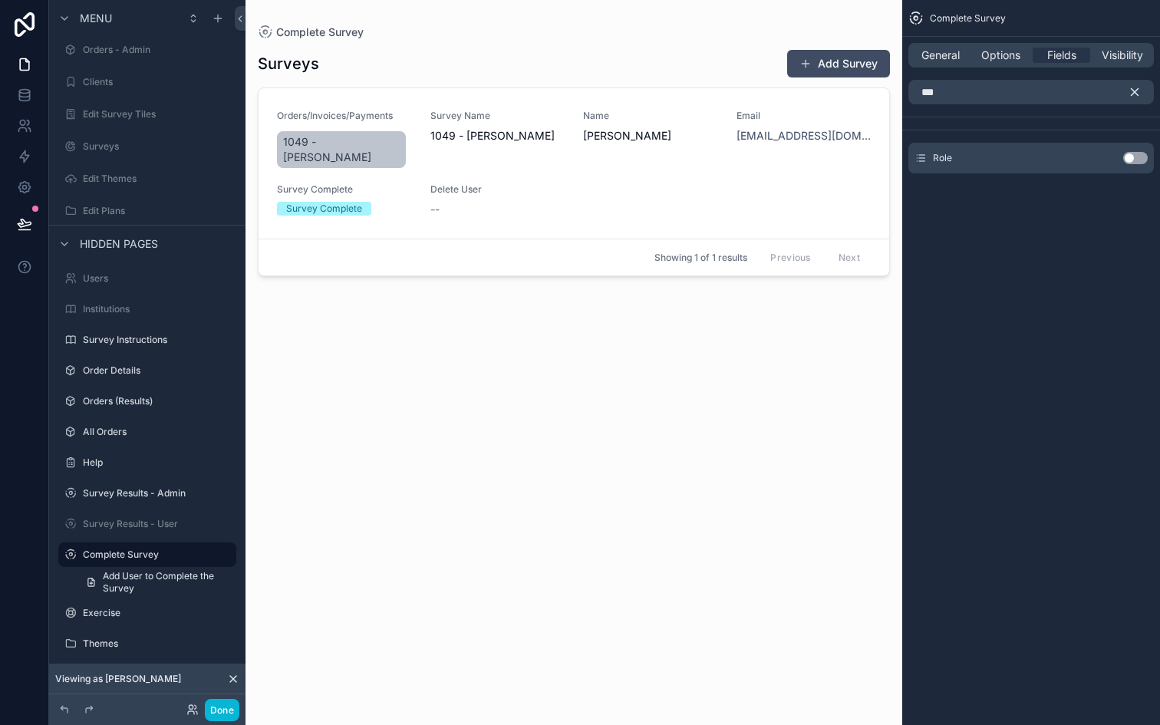
click at [505, 361] on div "Surveys Add Survey Orders/Invoices/Payments 1049 - Dave Demo Survey Name 1049 -…" at bounding box center [574, 373] width 632 height 667
click at [334, 202] on div "Survey Complete" at bounding box center [324, 209] width 76 height 14
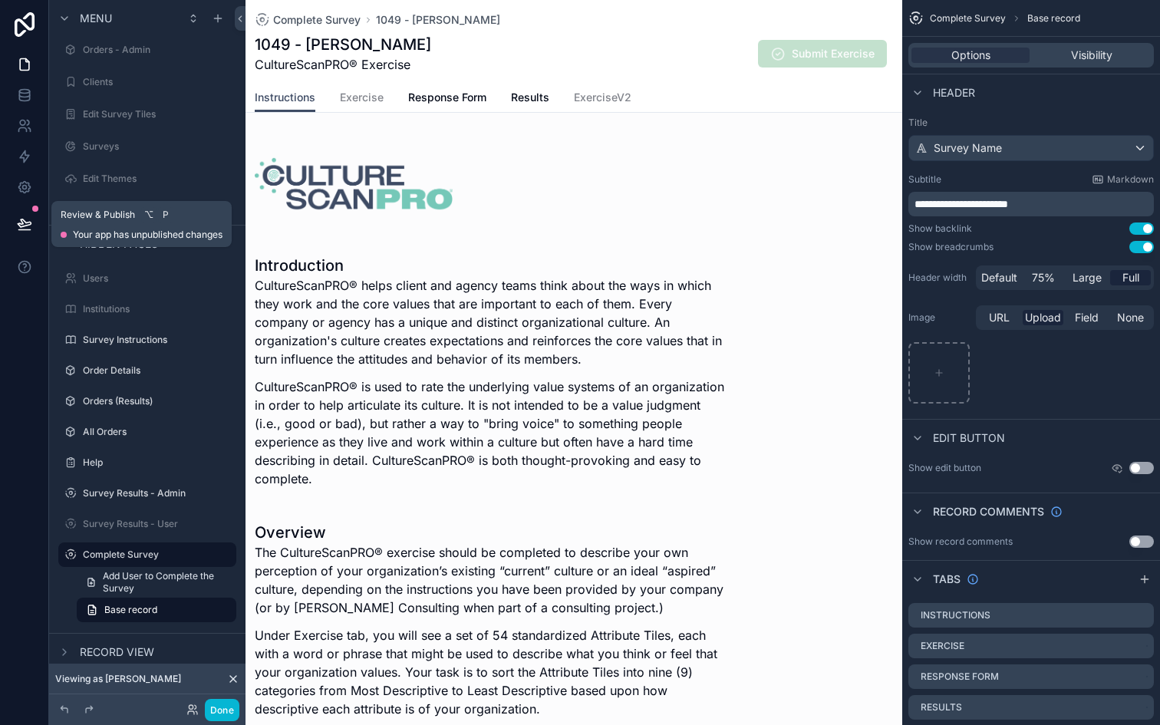
click at [25, 222] on icon at bounding box center [24, 223] width 13 height 8
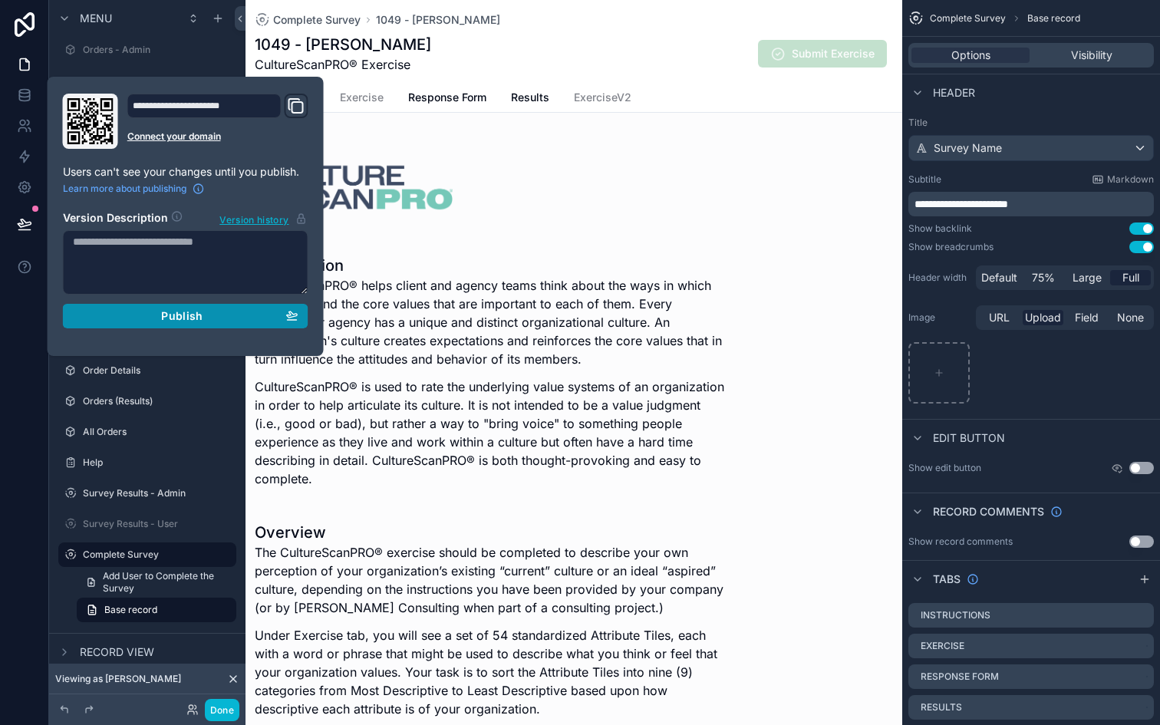
click at [119, 315] on div "Publish" at bounding box center [186, 316] width 226 height 14
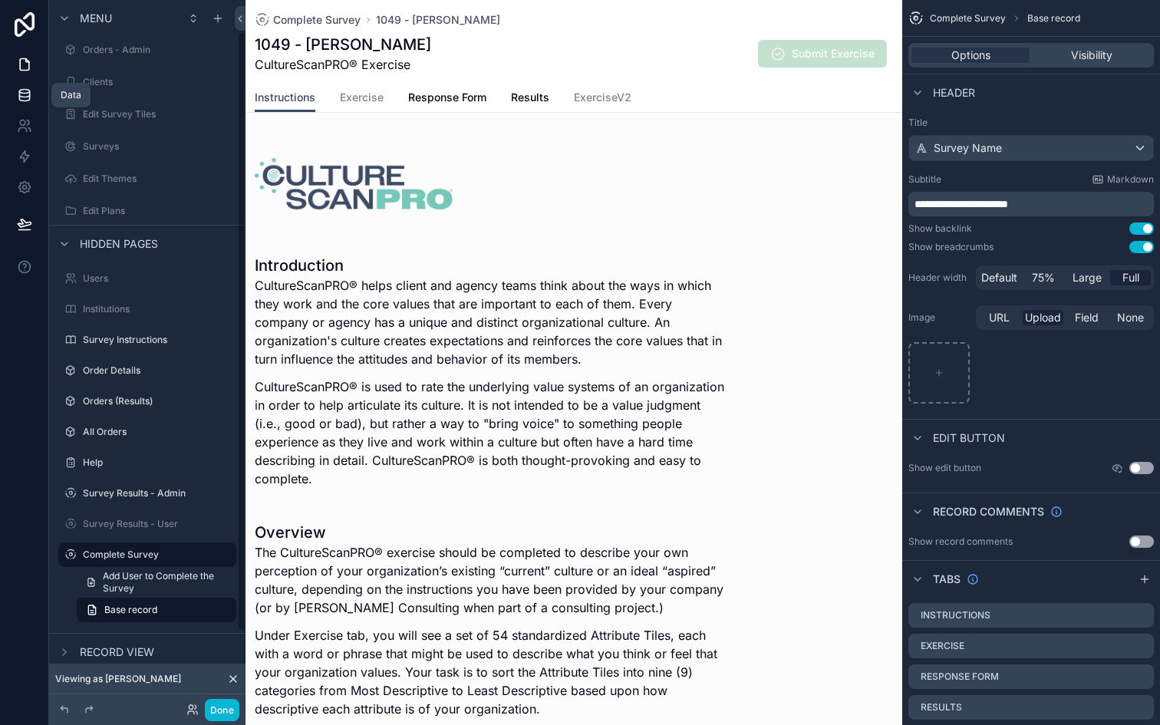
click at [24, 99] on icon at bounding box center [24, 94] width 15 height 15
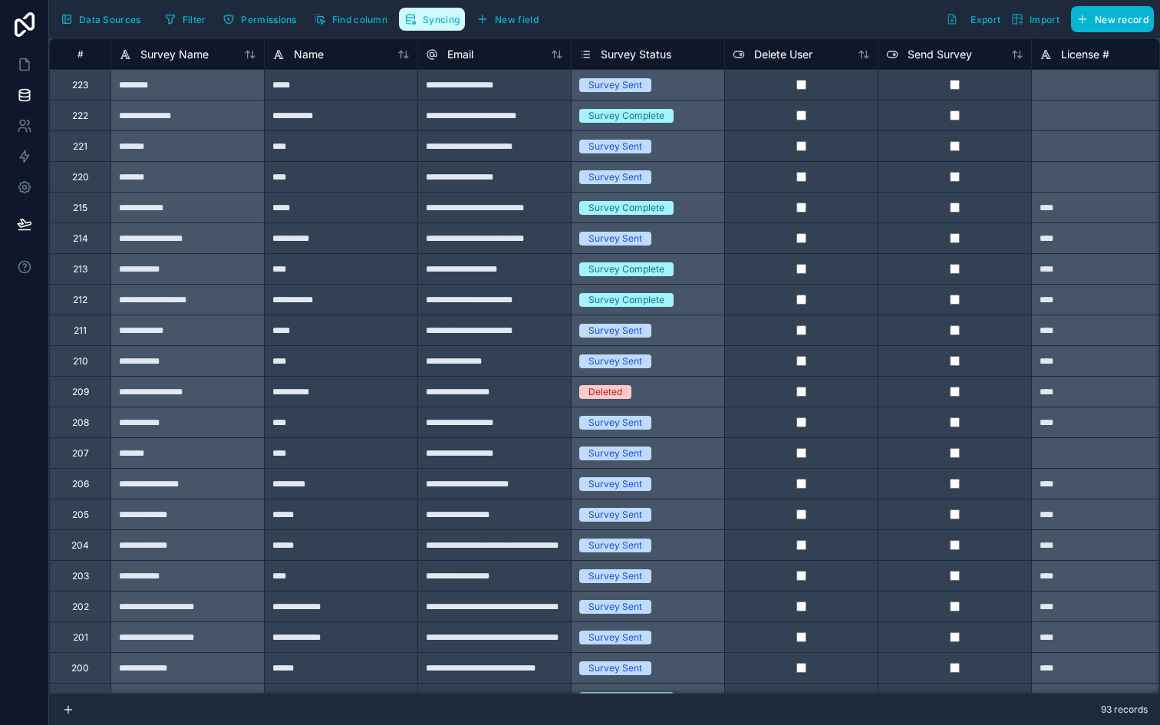
click at [435, 21] on span "Syncing" at bounding box center [441, 20] width 37 height 12
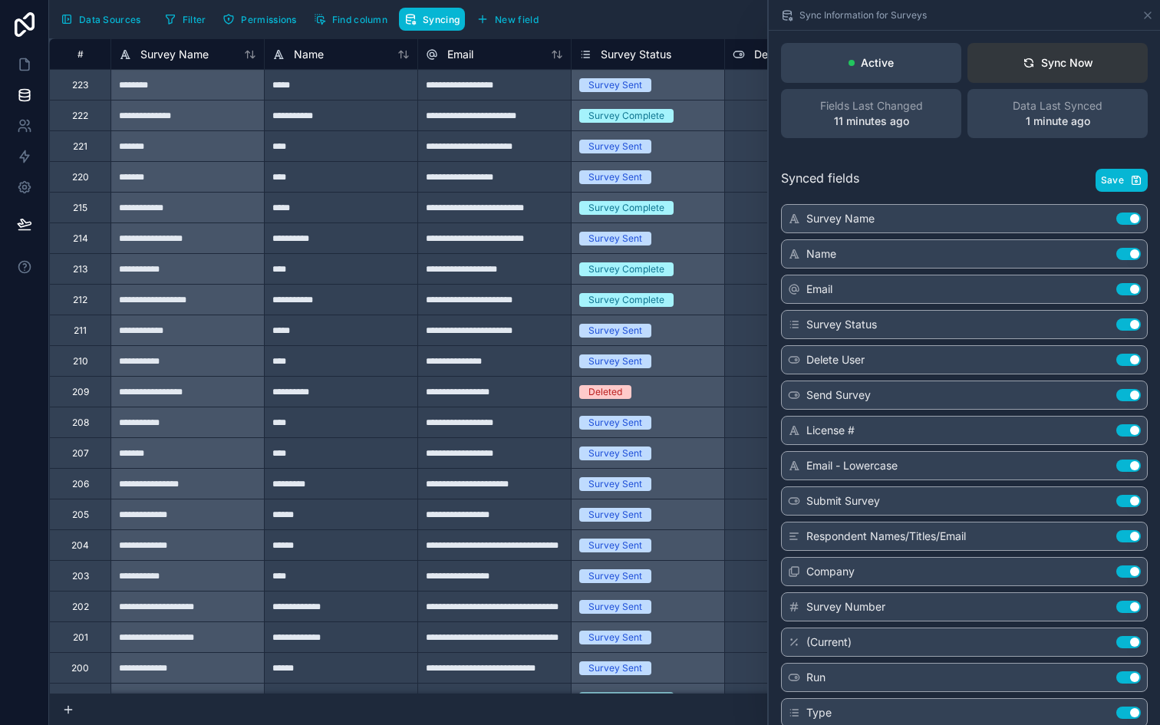
click at [1037, 54] on button "Sync Now" at bounding box center [1057, 63] width 180 height 40
click at [1146, 16] on icon at bounding box center [1148, 15] width 6 height 6
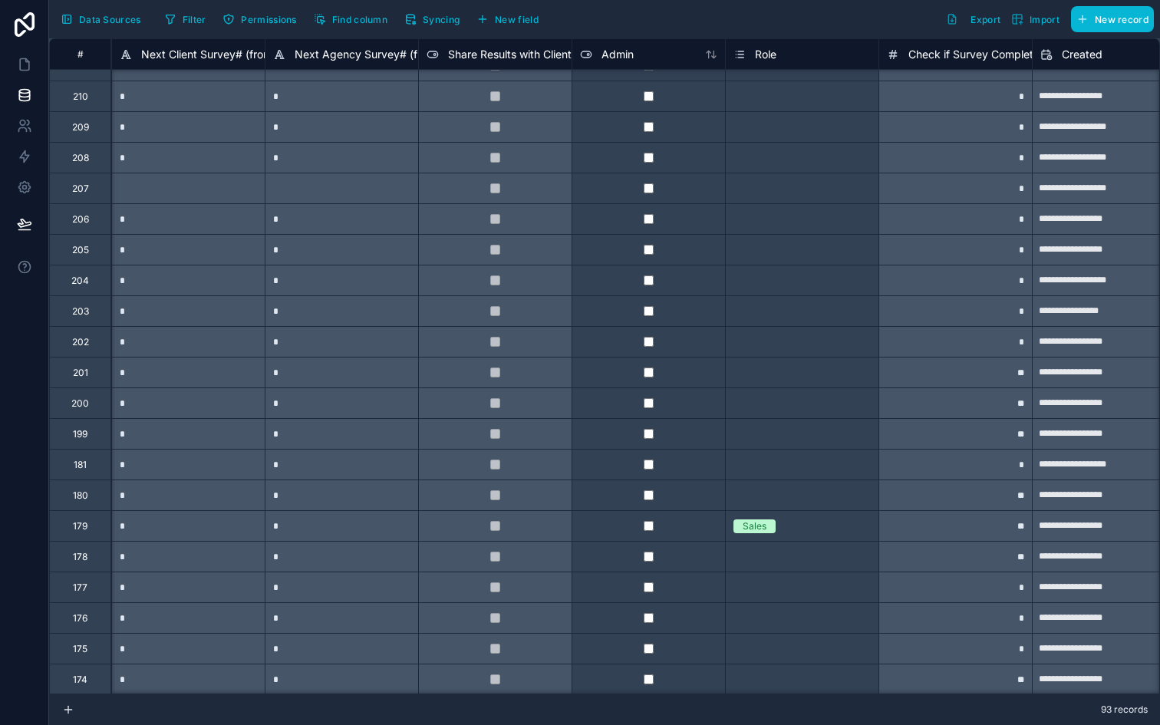
scroll to position [0, 2607]
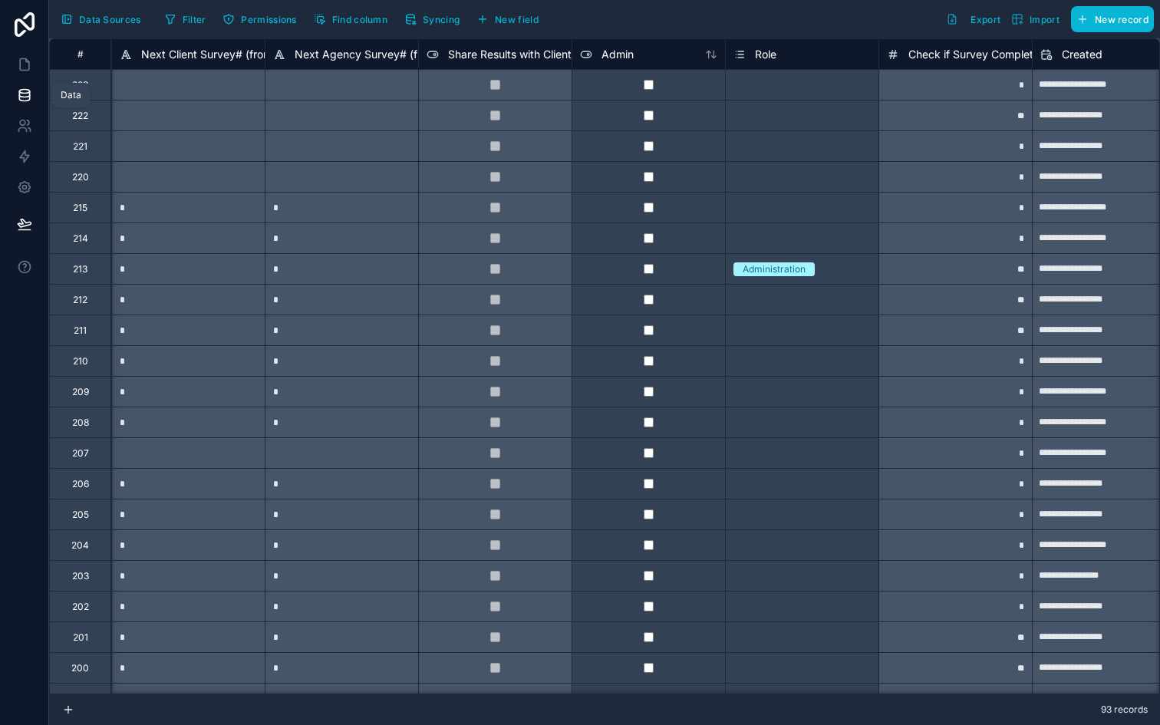
click at [21, 96] on icon at bounding box center [24, 94] width 15 height 15
click at [113, 25] on button "Data Sources" at bounding box center [100, 19] width 91 height 26
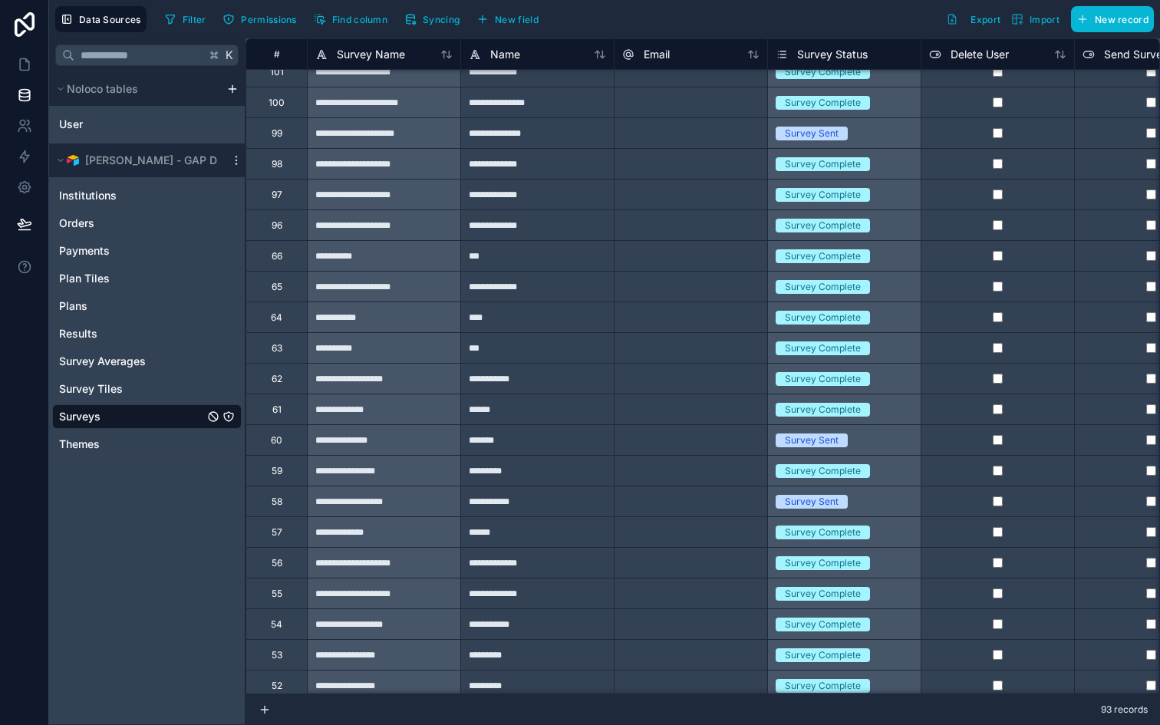
scroll to position [1921, 0]
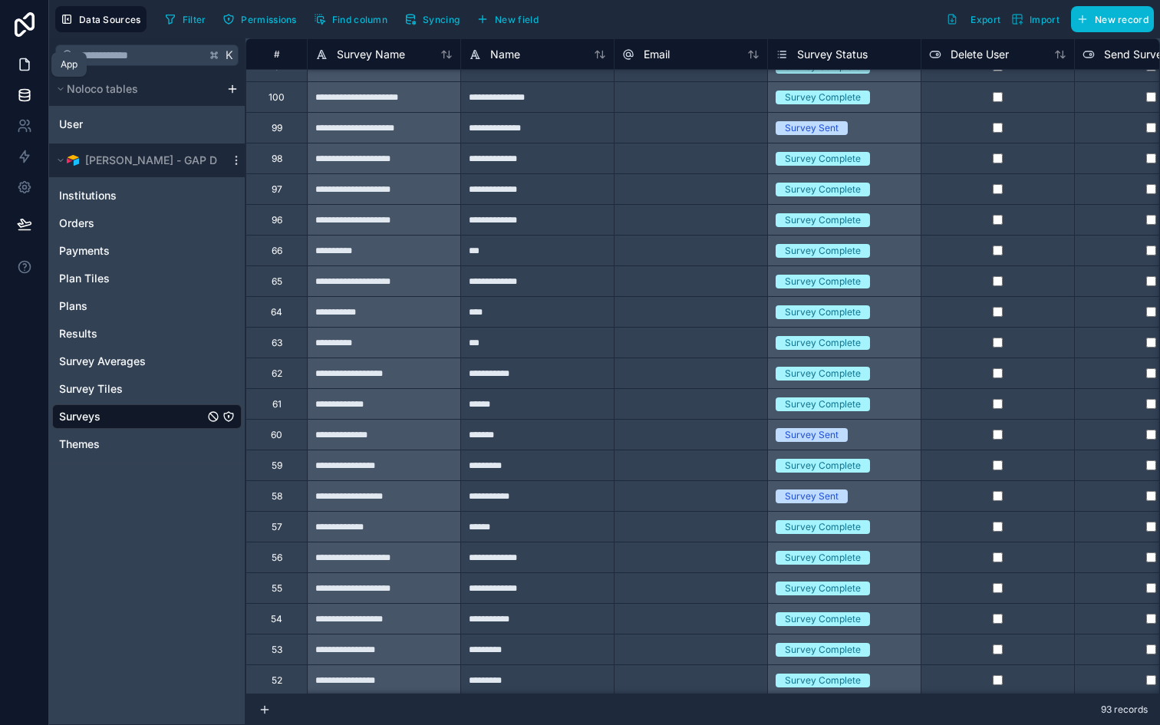
click at [21, 67] on icon at bounding box center [24, 64] width 15 height 15
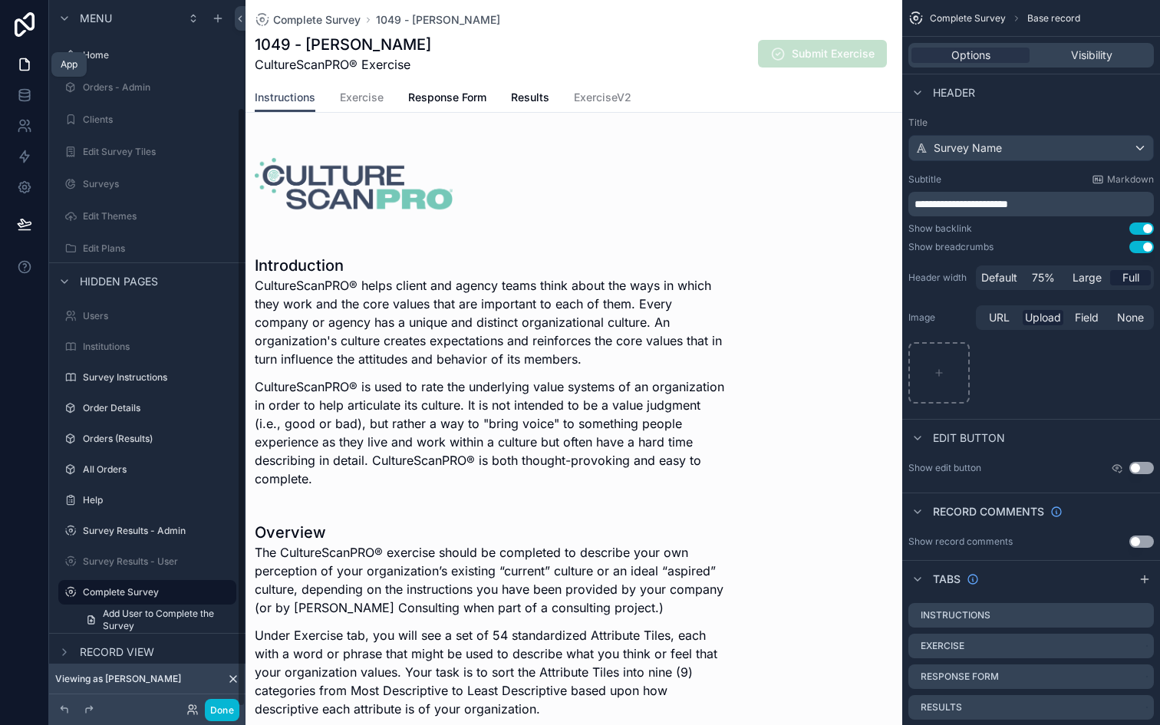
scroll to position [127, 0]
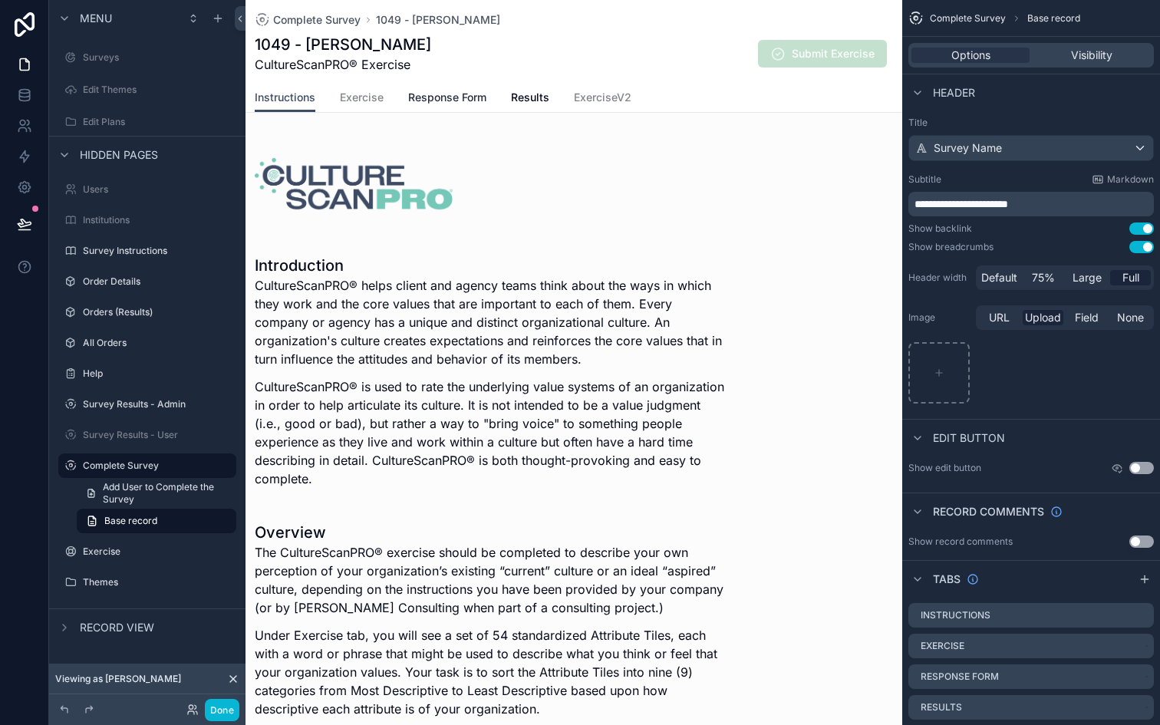
click at [451, 100] on span "Response Form" at bounding box center [447, 97] width 78 height 15
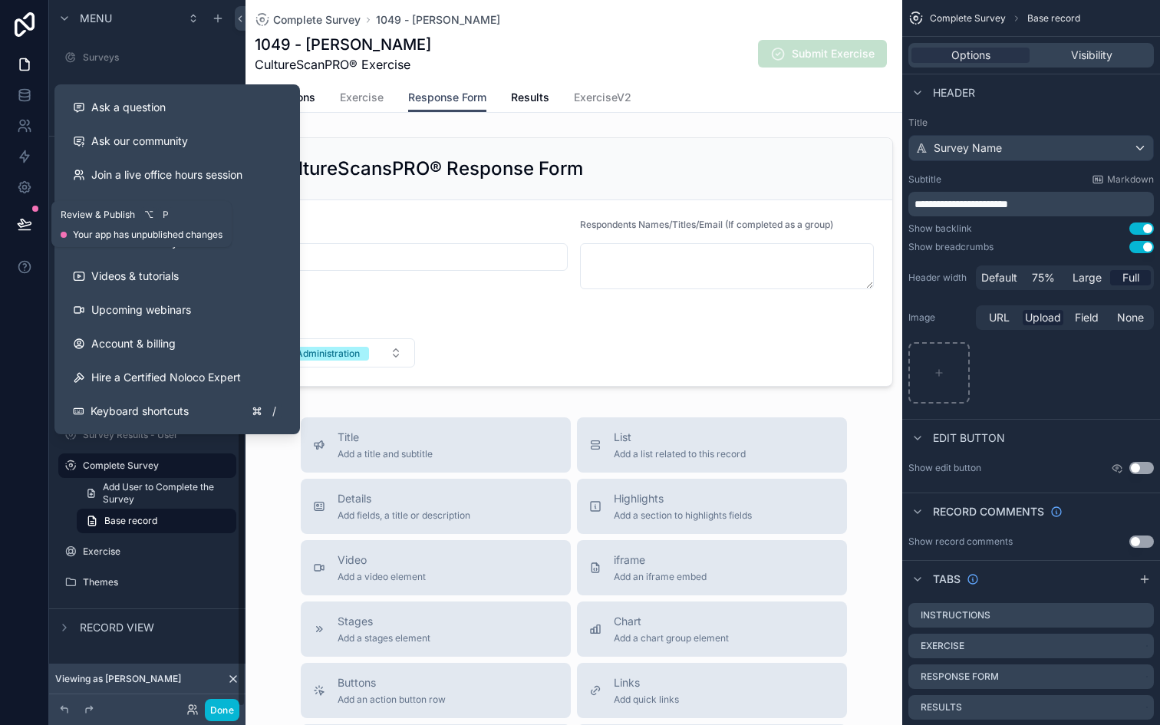
click at [35, 225] on button at bounding box center [25, 224] width 34 height 43
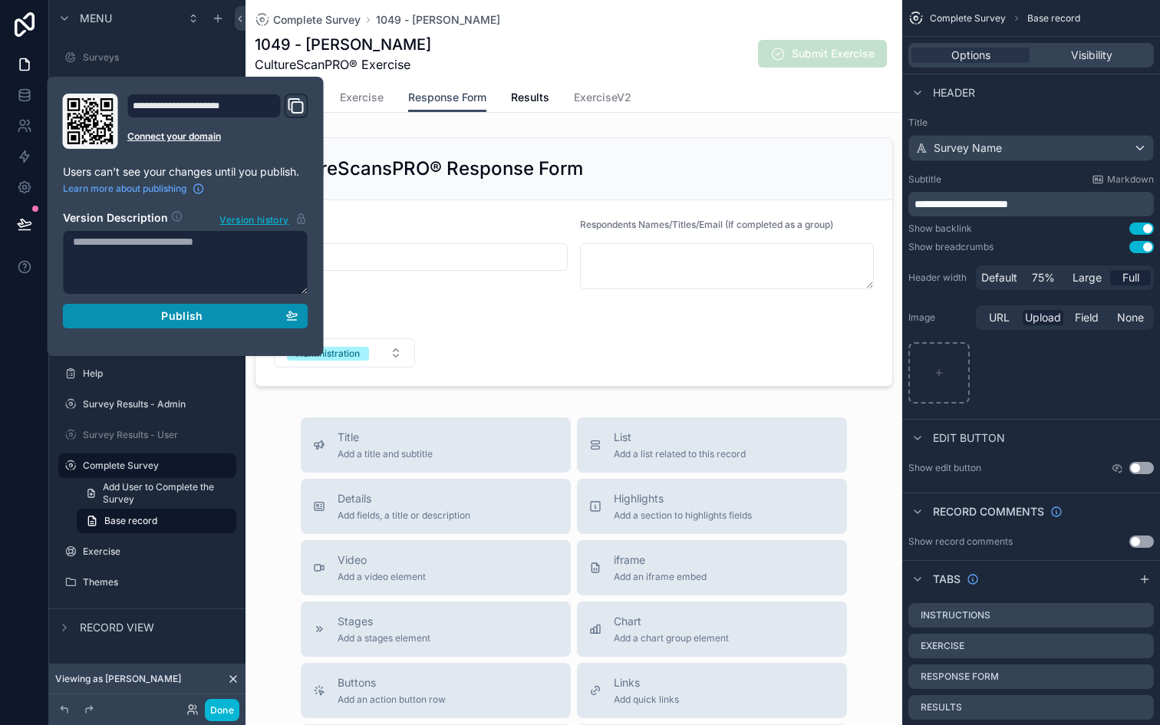
click at [137, 316] on div "Publish" at bounding box center [186, 316] width 226 height 14
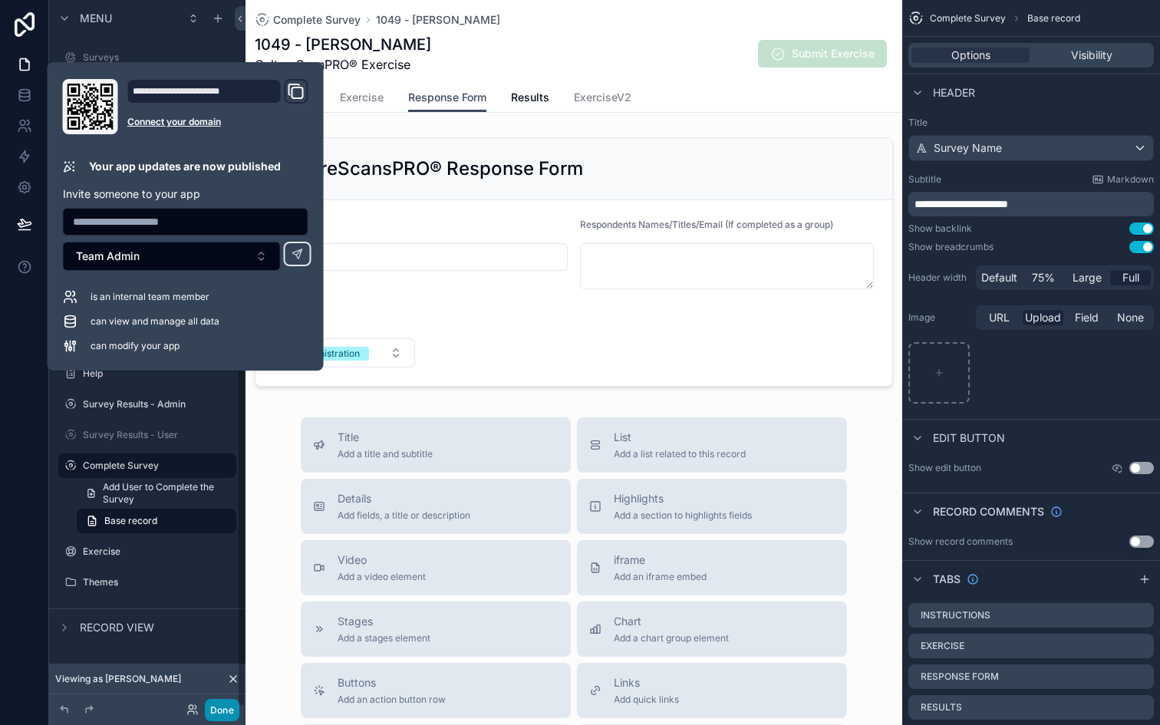
click at [223, 712] on button "Done" at bounding box center [222, 710] width 35 height 22
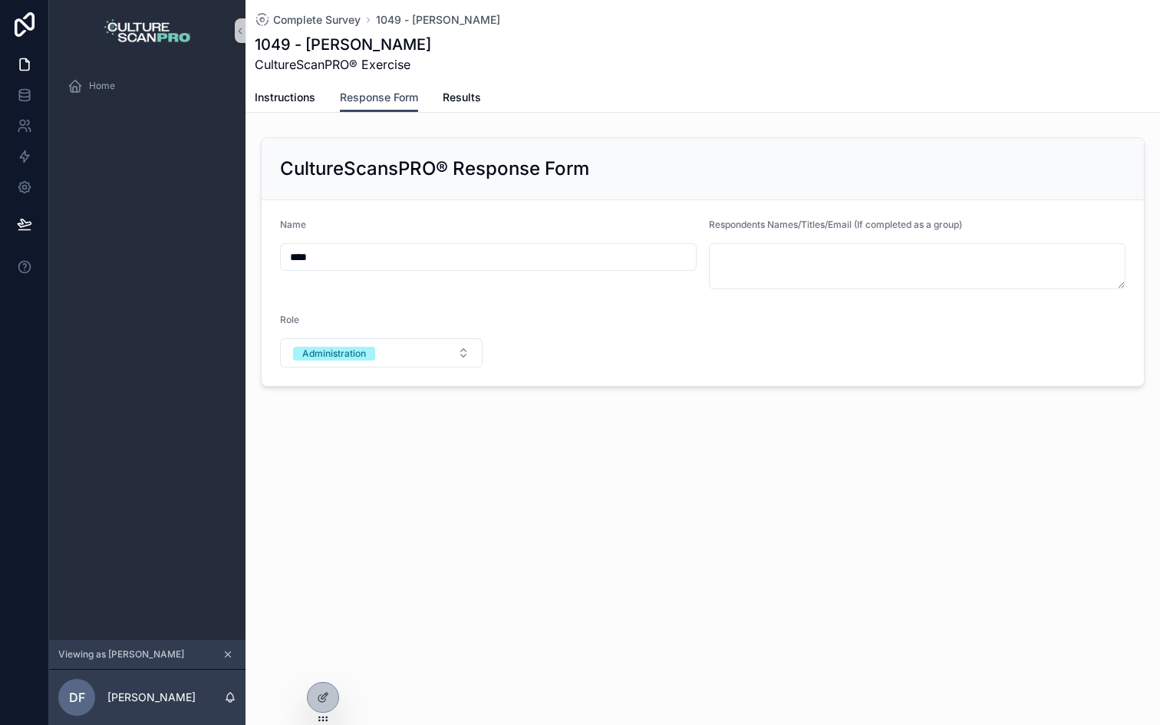
click at [441, 537] on div "Complete Survey 1049 - Dave 1049 - Dave CultureScanPRO® Exercise Response Form …" at bounding box center [702, 362] width 914 height 725
click at [98, 89] on span "Home" at bounding box center [102, 86] width 26 height 12
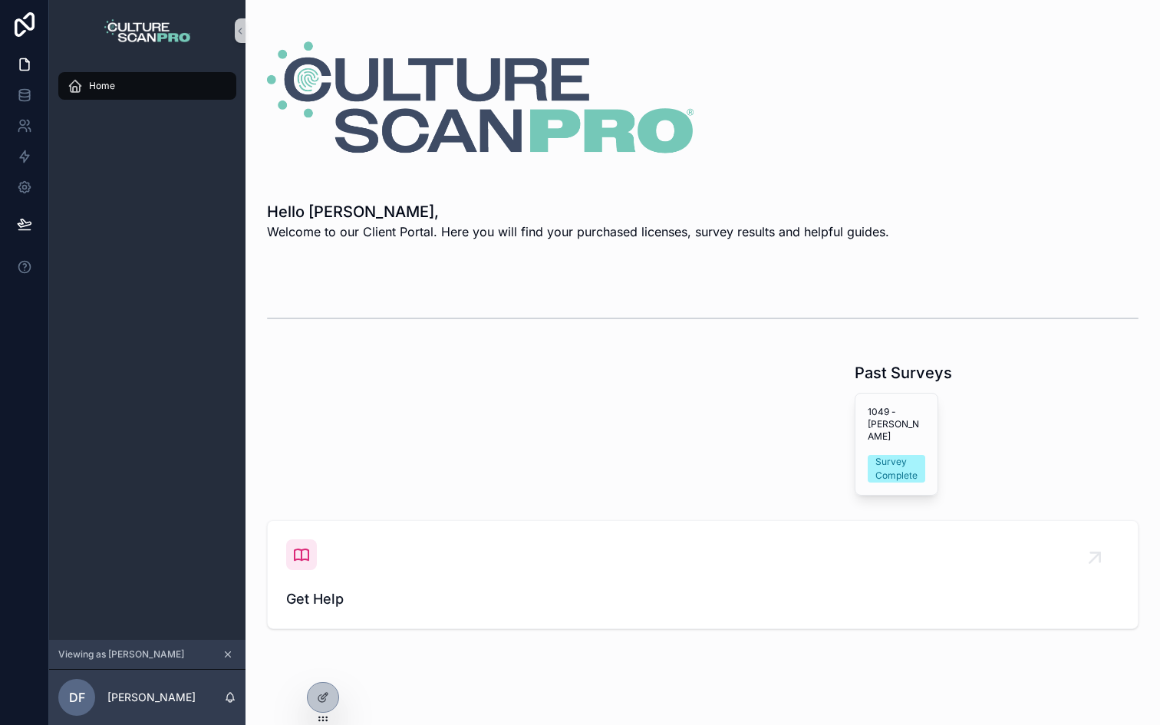
scroll to position [8, 0]
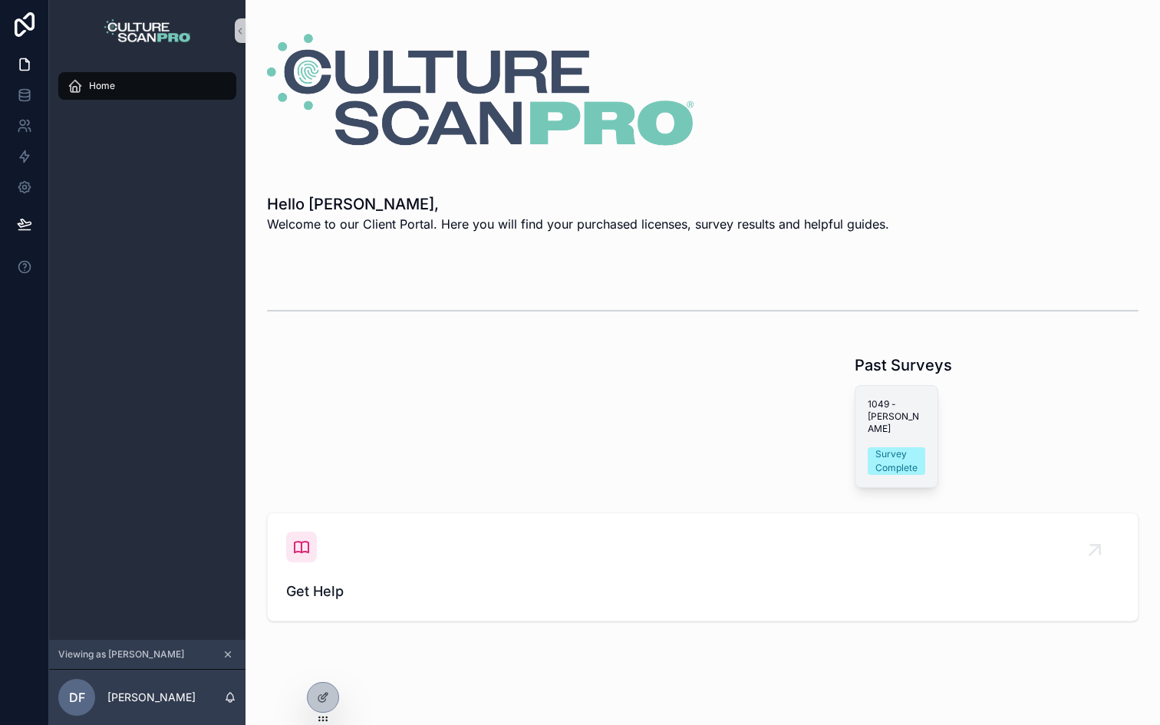
click at [914, 398] on span "1049 - Dave" at bounding box center [897, 416] width 58 height 37
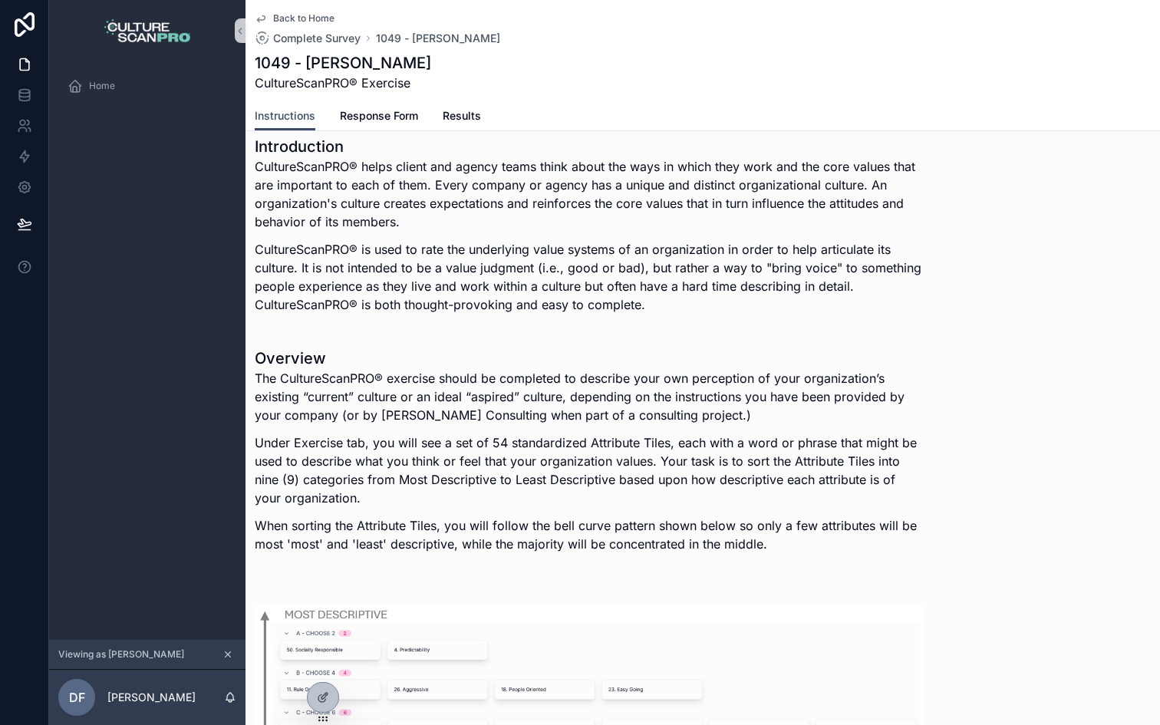
scroll to position [22, 0]
